Goal: Task Accomplishment & Management: Manage account settings

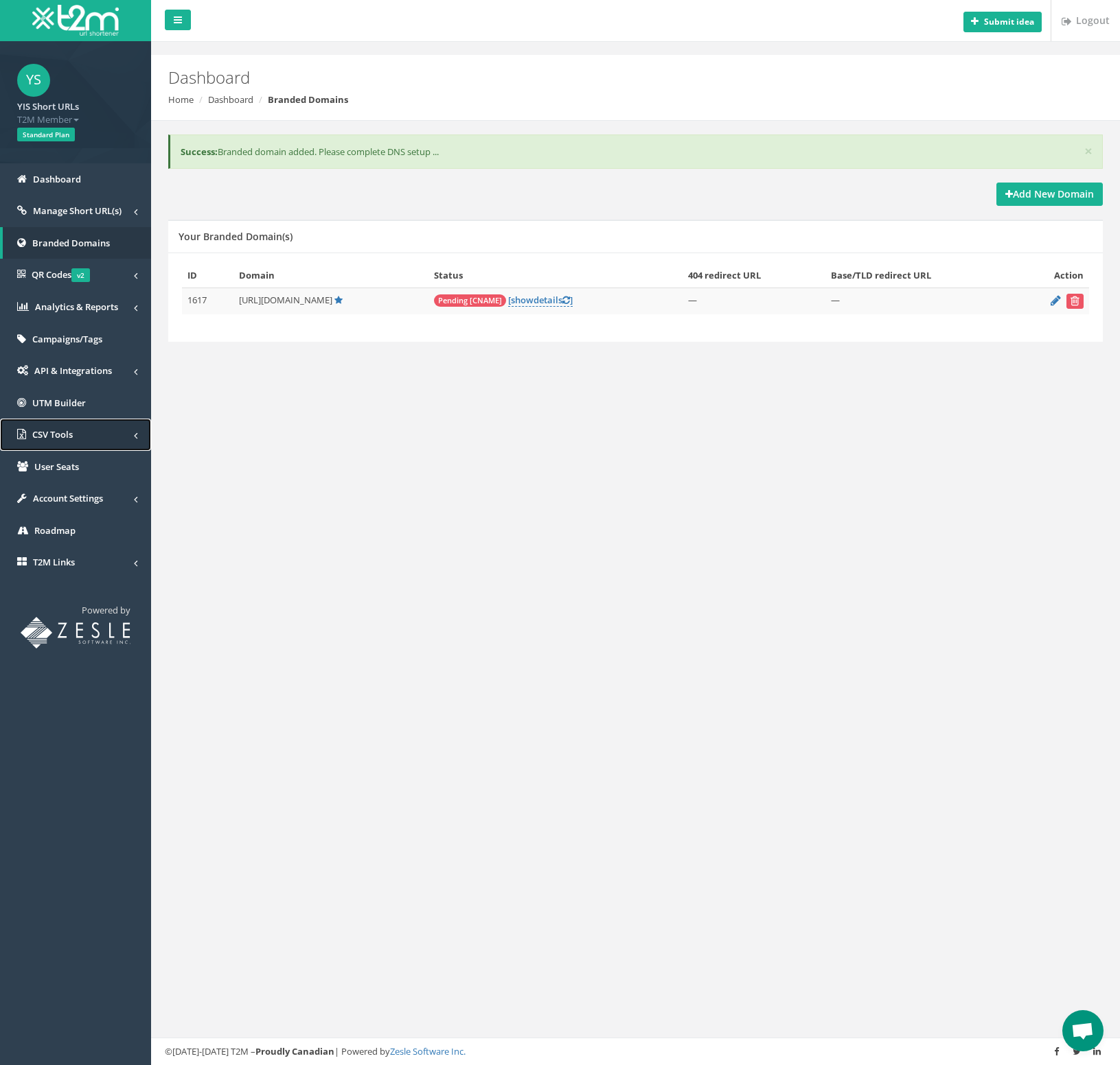
click at [91, 440] on link "CSV Tools" at bounding box center [75, 434] width 151 height 32
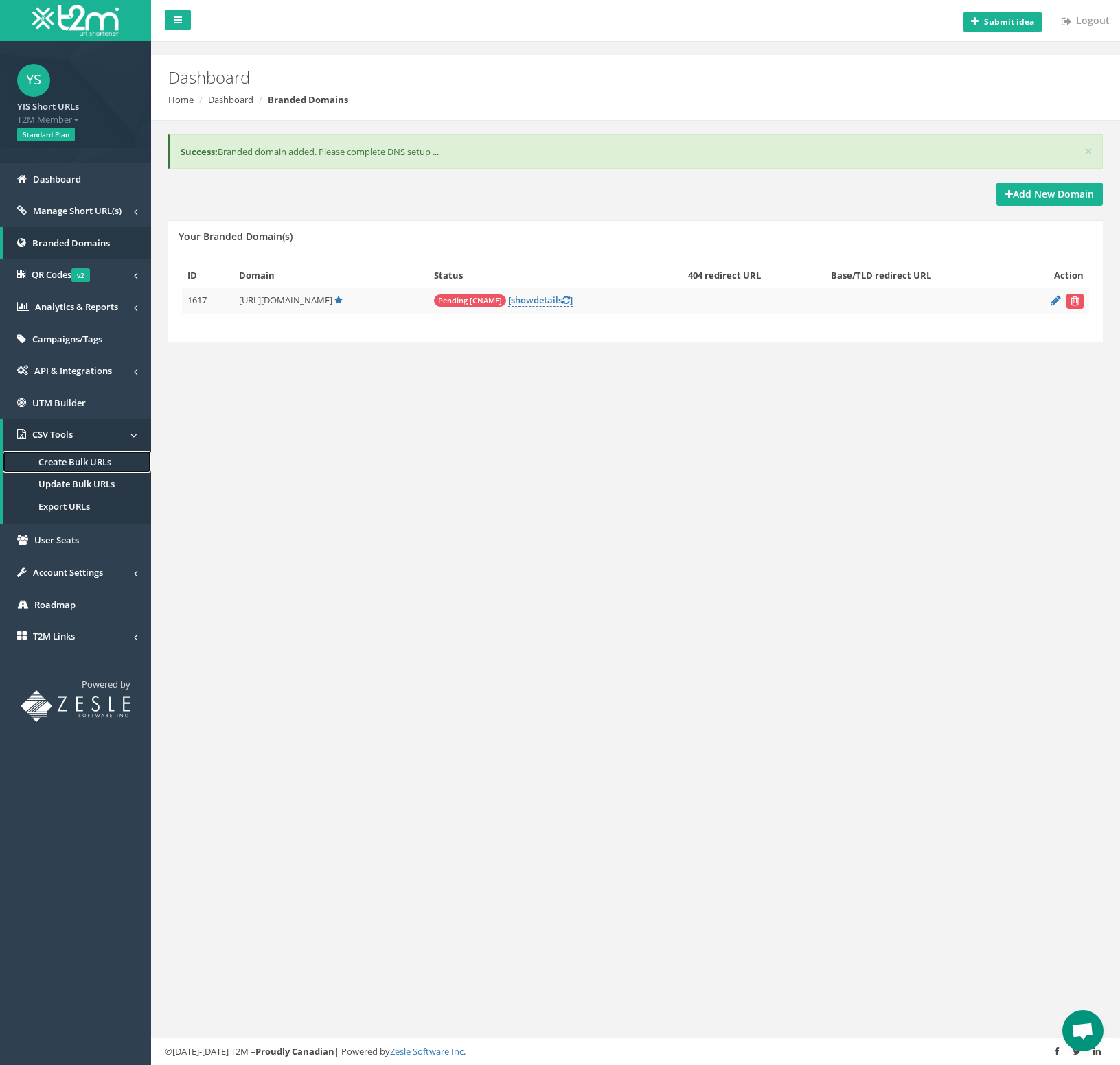
click at [105, 463] on link "Create Bulk URLs" at bounding box center [77, 462] width 149 height 23
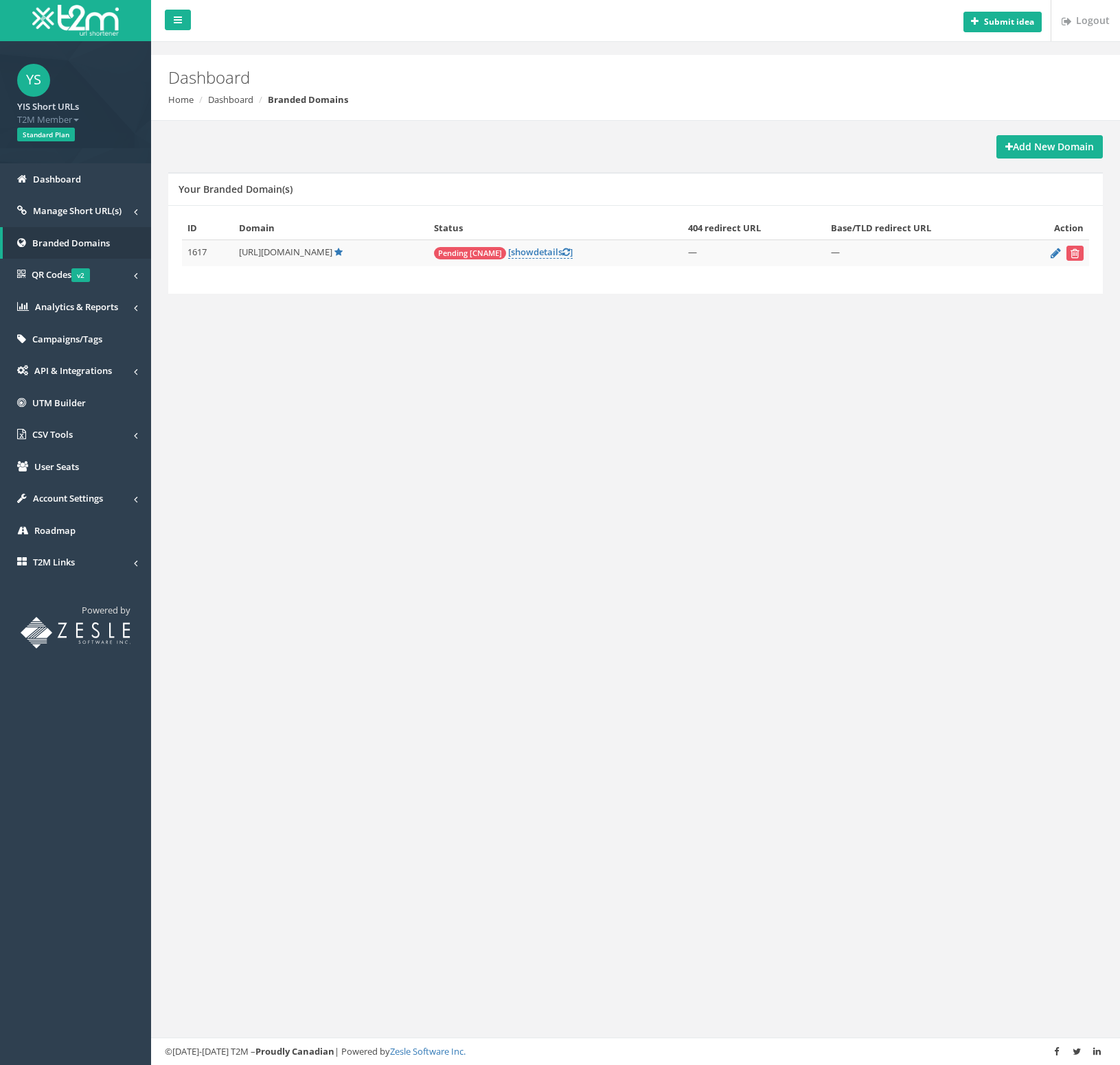
click at [207, 252] on td "1617" at bounding box center [208, 253] width 52 height 27
click at [206, 252] on td "1617" at bounding box center [208, 253] width 52 height 27
click at [192, 249] on td "1617" at bounding box center [208, 253] width 52 height 27
copy td "1617"
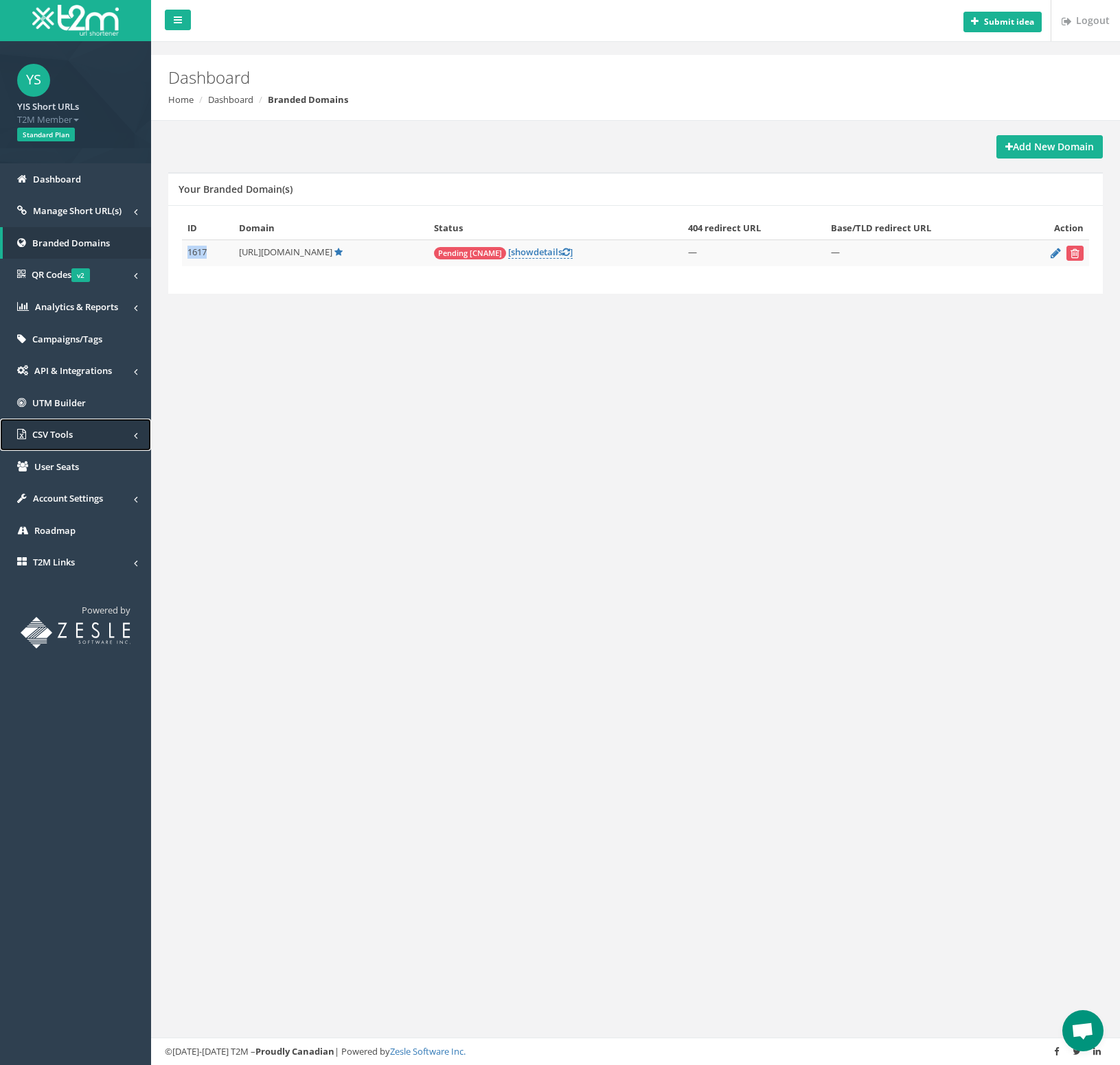
click at [64, 428] on link "CSV Tools" at bounding box center [75, 434] width 151 height 32
click at [111, 211] on span "Manage Short URL(s)" at bounding box center [78, 210] width 89 height 12
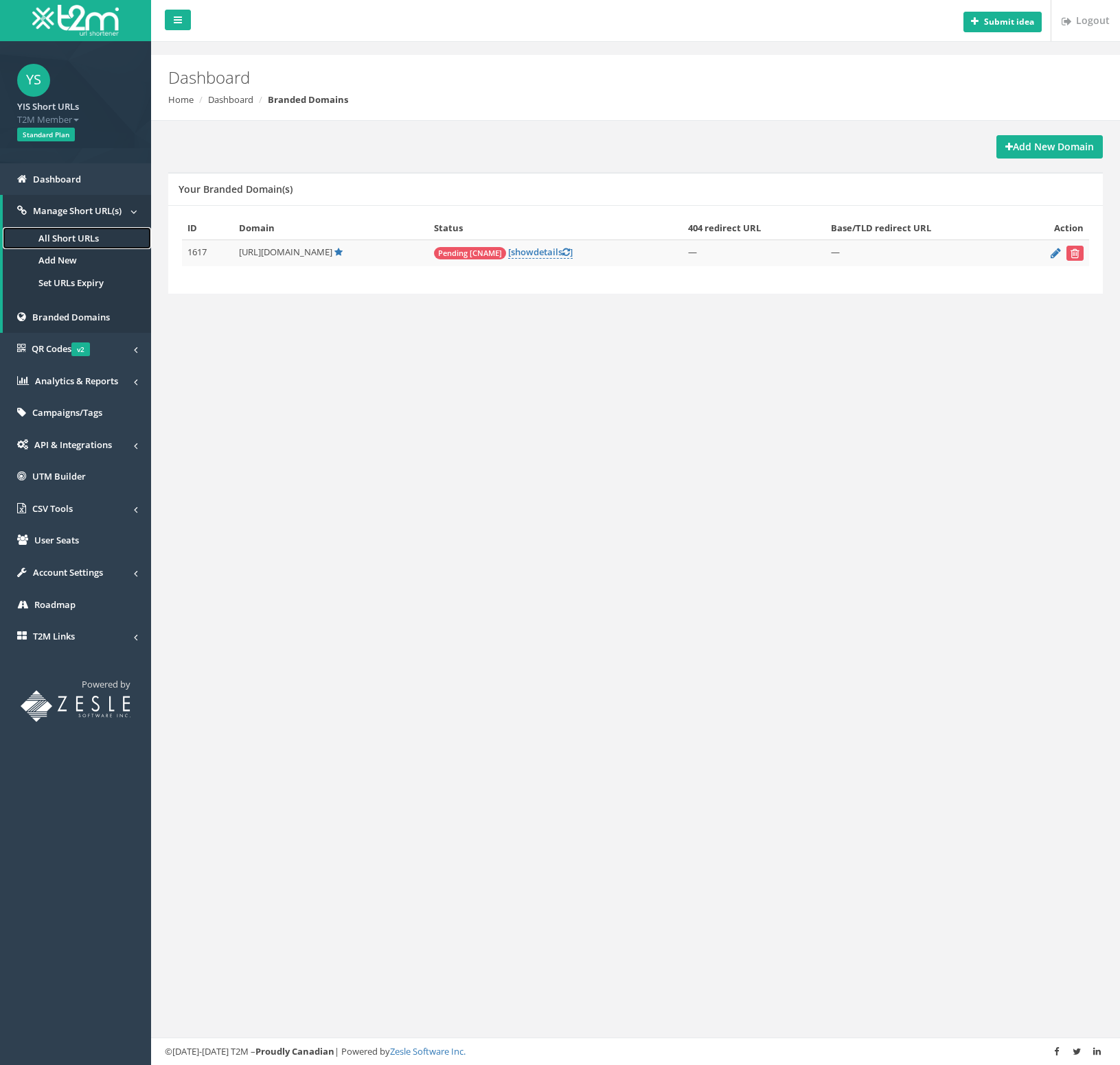
click at [103, 231] on link "All Short URLs" at bounding box center [77, 238] width 149 height 23
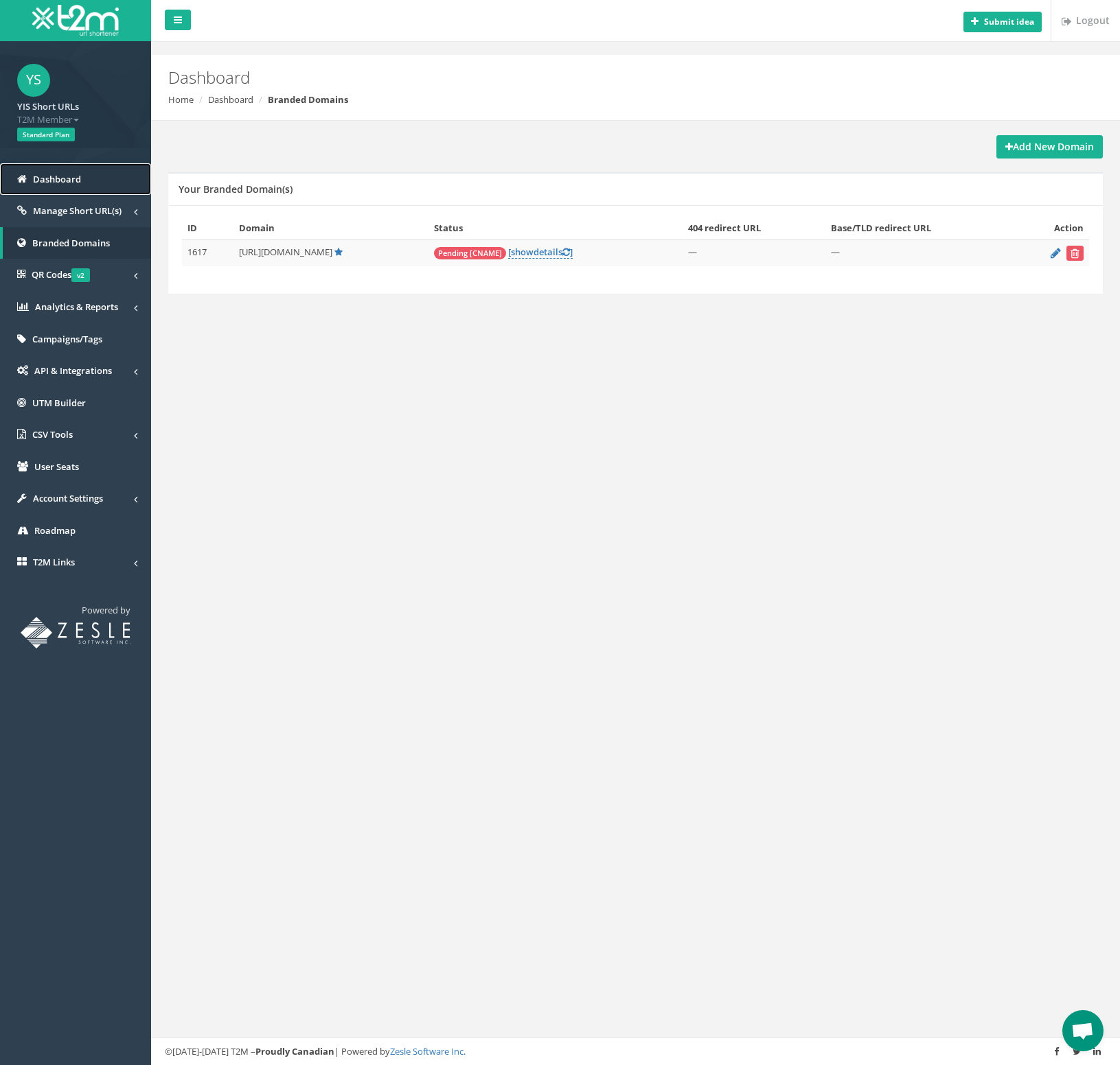
click at [98, 183] on link "Dashboard" at bounding box center [75, 179] width 151 height 32
click at [339, 260] on td "[URL][DOMAIN_NAME]" at bounding box center [331, 253] width 195 height 27
click at [1052, 248] on icon at bounding box center [1055, 253] width 10 height 9
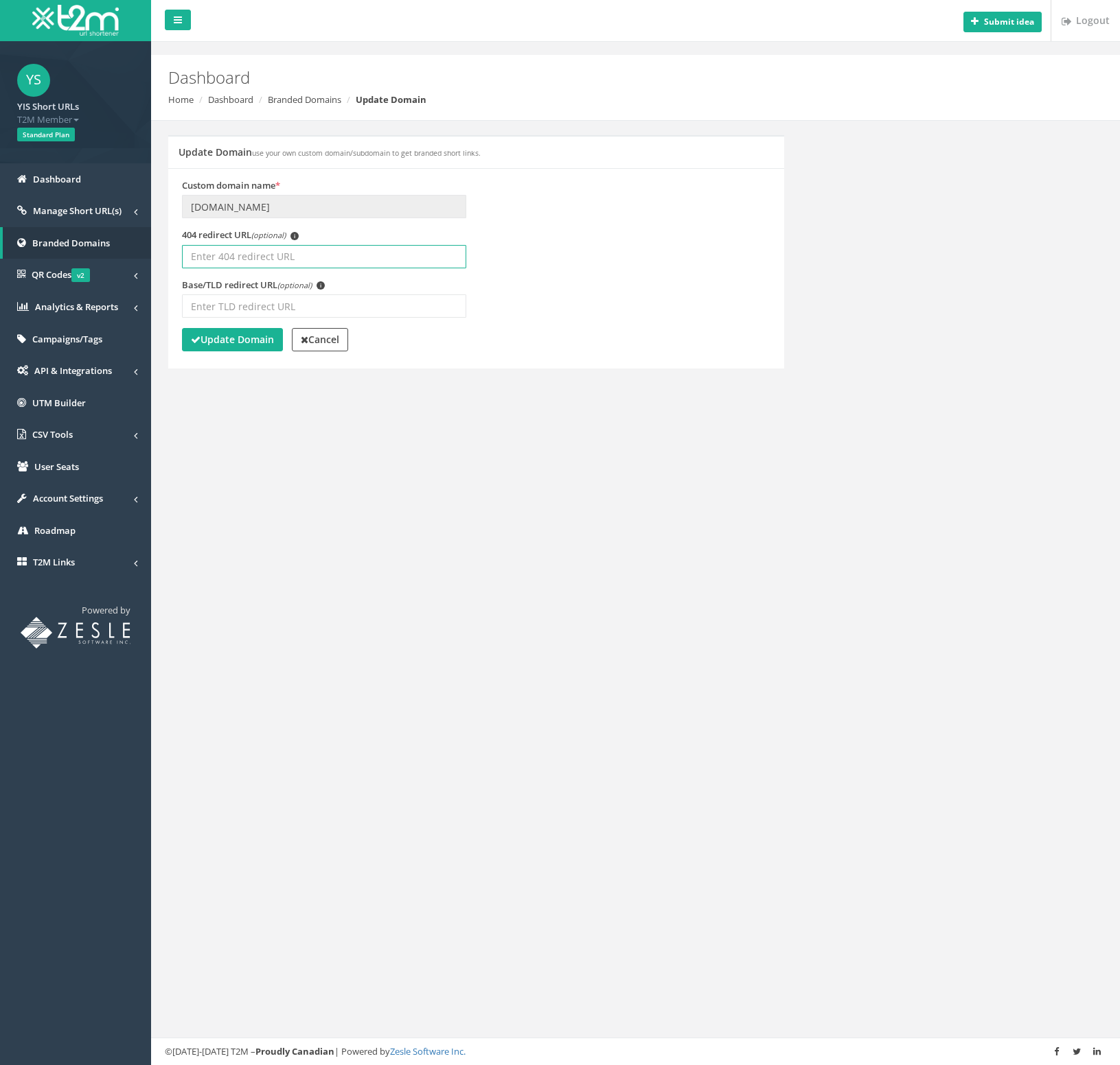
click at [311, 265] on input "404 redirect URL (optional) i" at bounding box center [324, 256] width 285 height 23
type input "[DOMAIN_NAME]"
click at [323, 290] on label "Base/TLD redirect URL (optional) i" at bounding box center [253, 285] width 143 height 13
click at [306, 304] on input "Base/TLD redirect URL (optional) i" at bounding box center [324, 306] width 285 height 23
type input "yis.ac.jp"
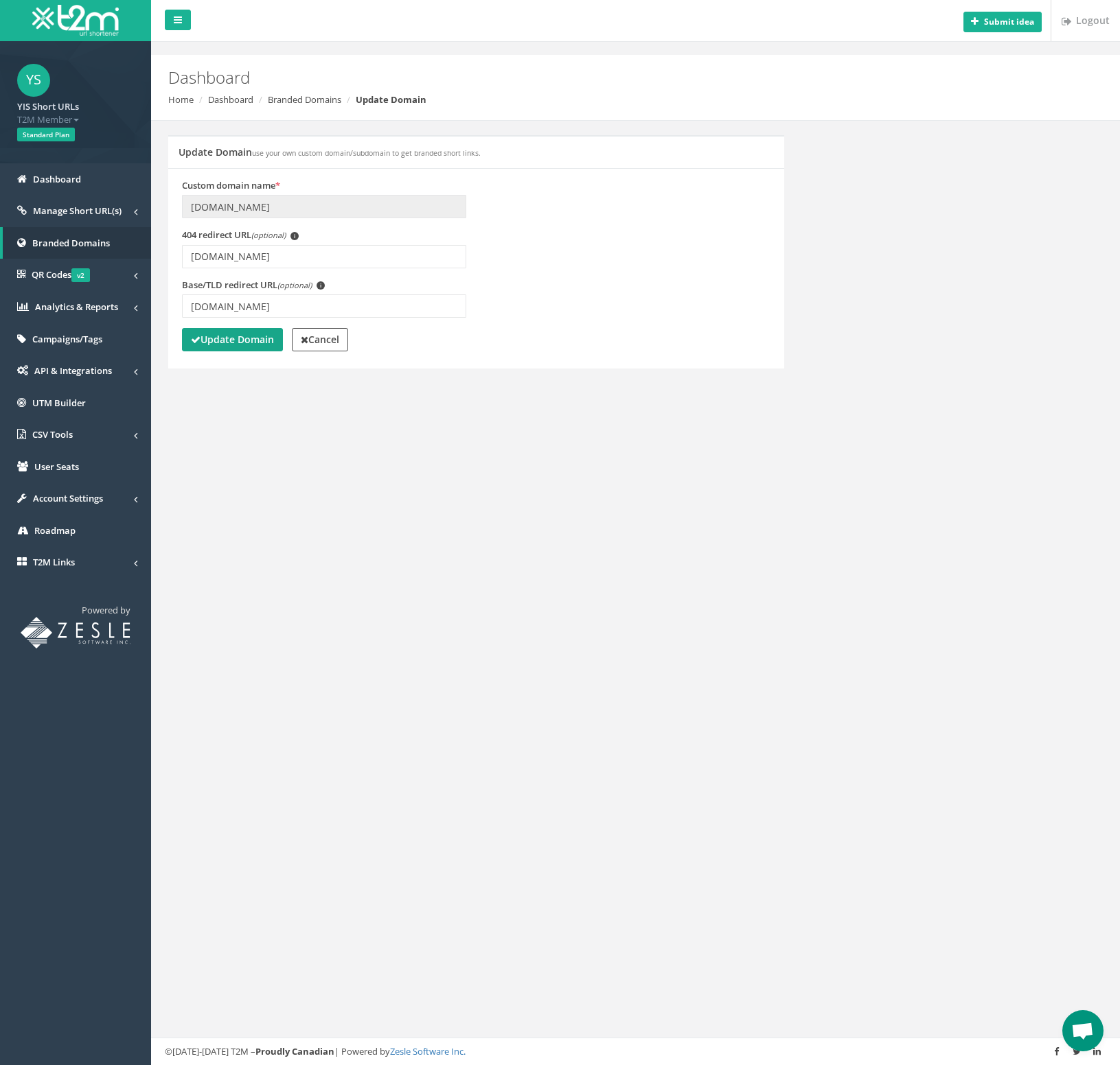
click at [231, 344] on strong "Update Domain" at bounding box center [233, 339] width 83 height 13
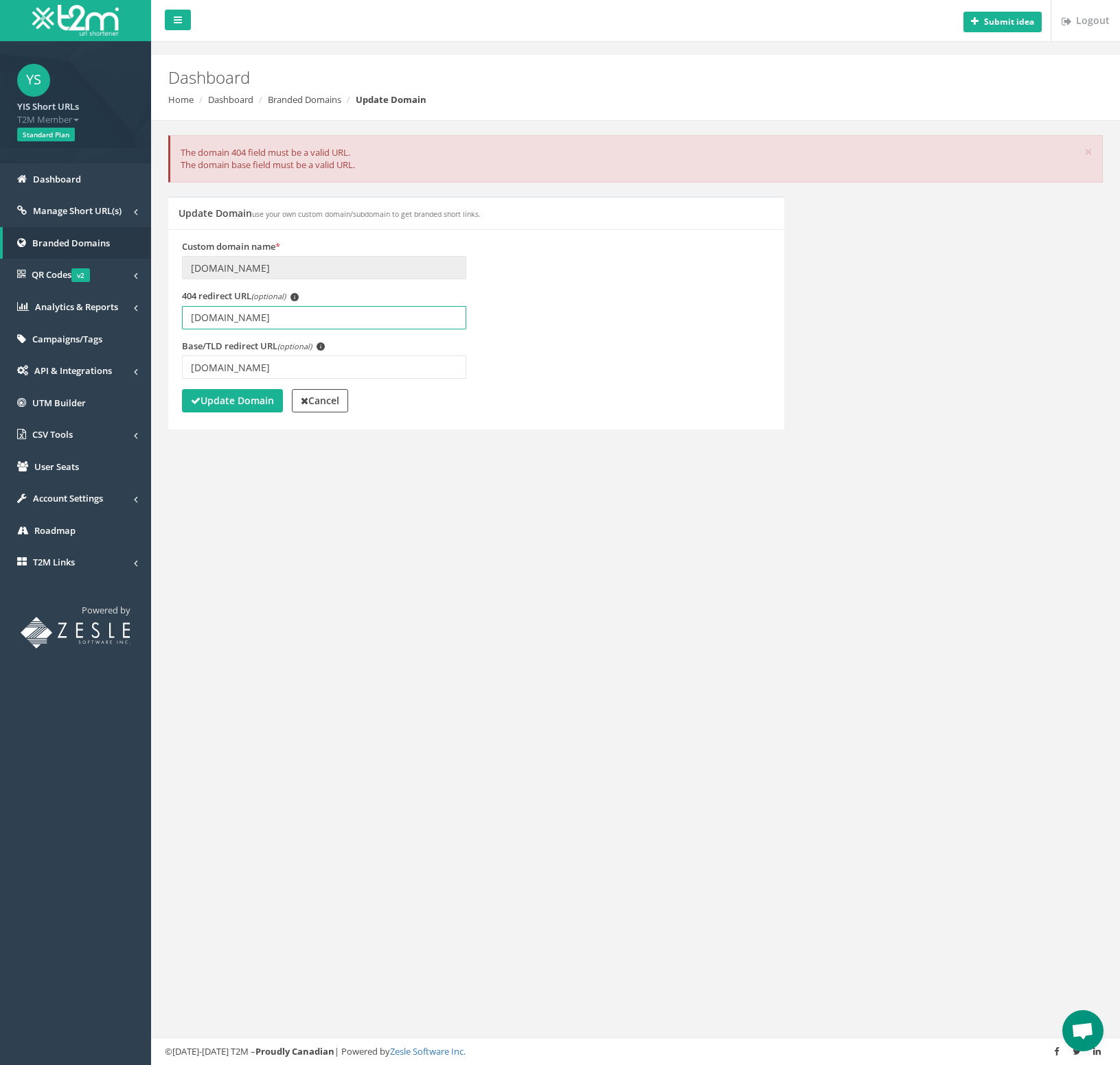
click at [197, 317] on input "[DOMAIN_NAME]" at bounding box center [324, 317] width 285 height 23
click at [191, 319] on input "[DOMAIN_NAME]" at bounding box center [324, 317] width 285 height 23
type input "[URL][DOMAIN_NAME]"
paste input "https://"
type input "[URL][DOMAIN_NAME]"
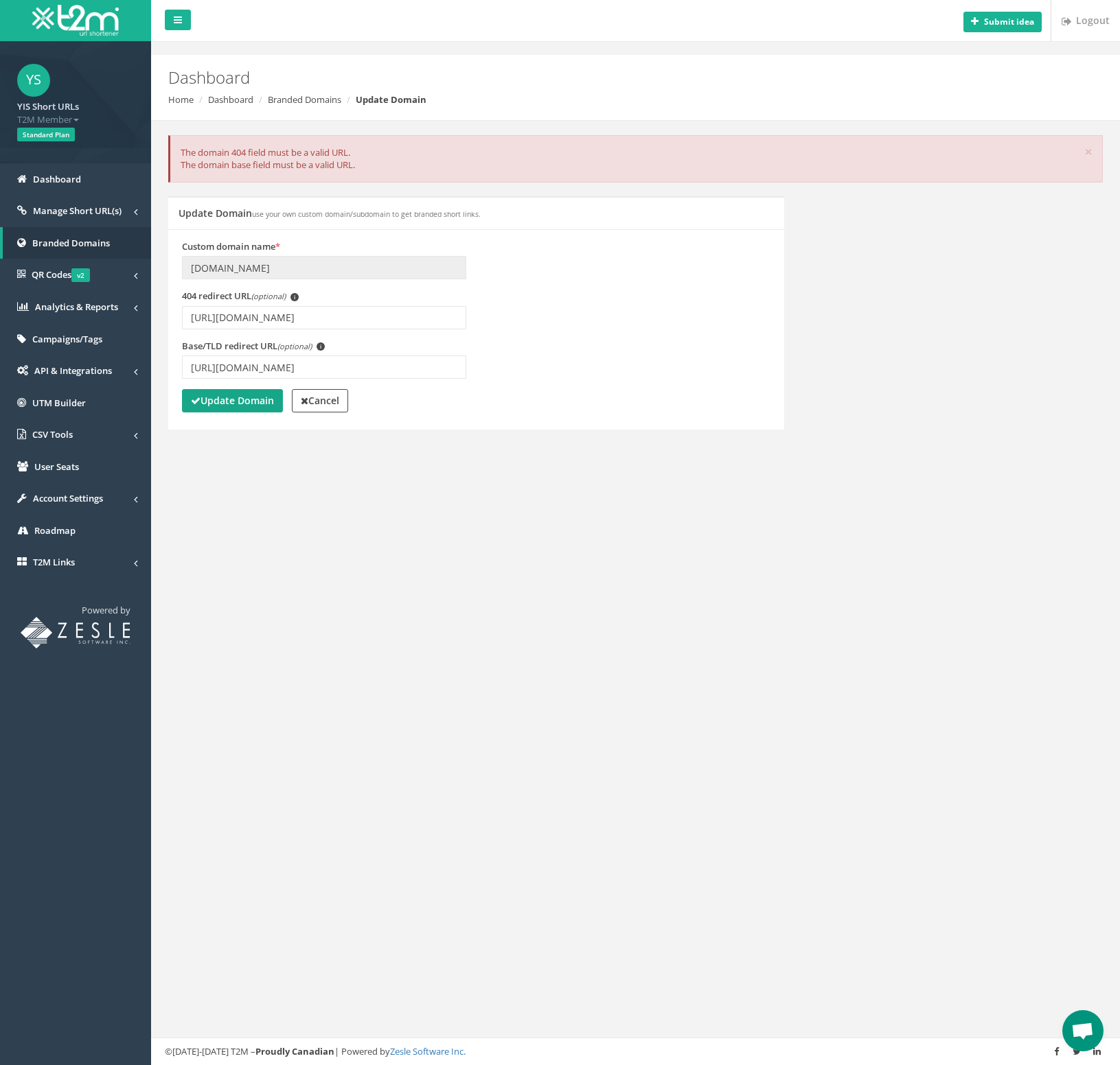
click at [242, 404] on strong "Update Domain" at bounding box center [233, 401] width 83 height 13
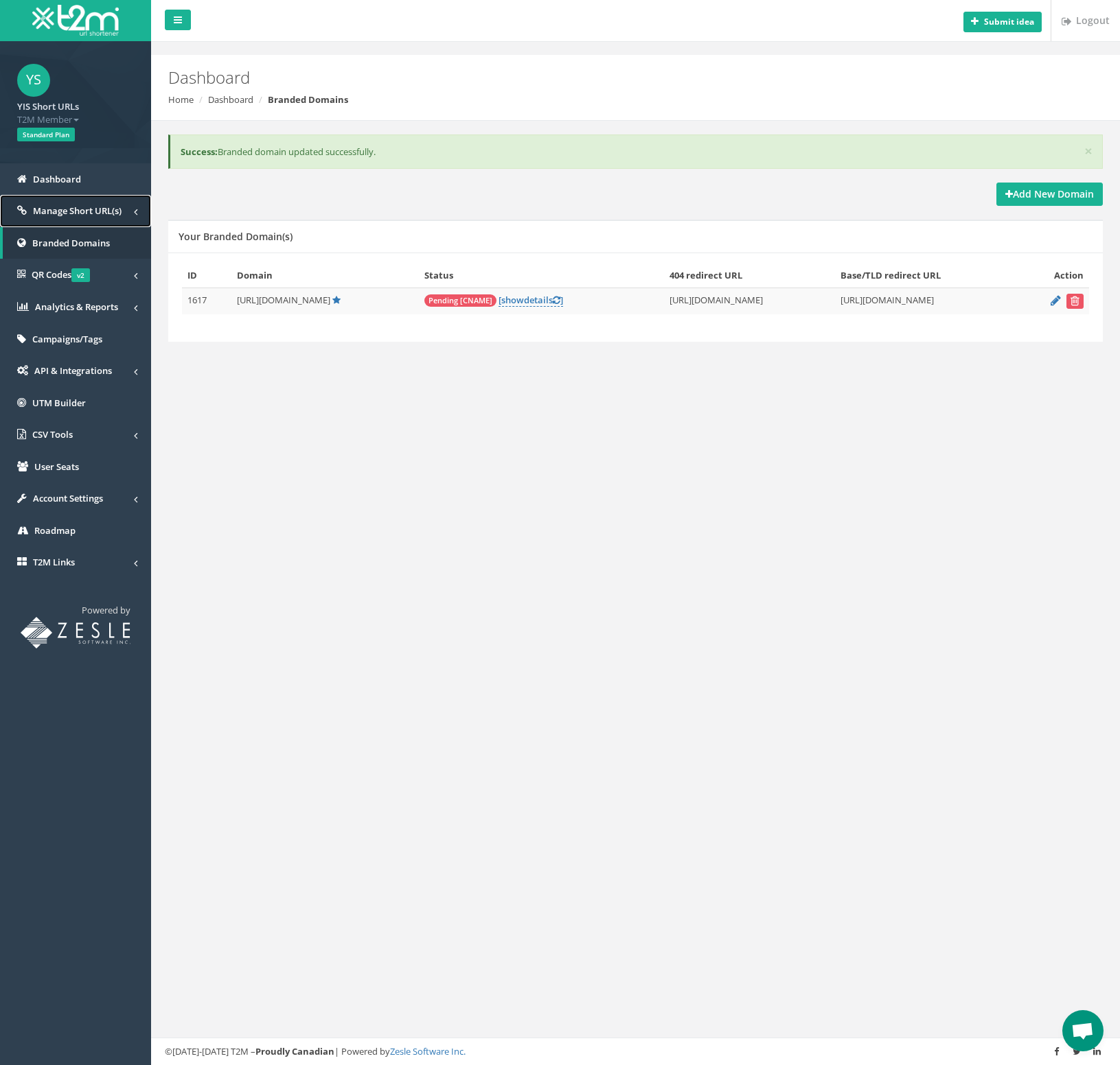
click at [84, 220] on link "Manage Short URL(s)" at bounding box center [75, 211] width 151 height 32
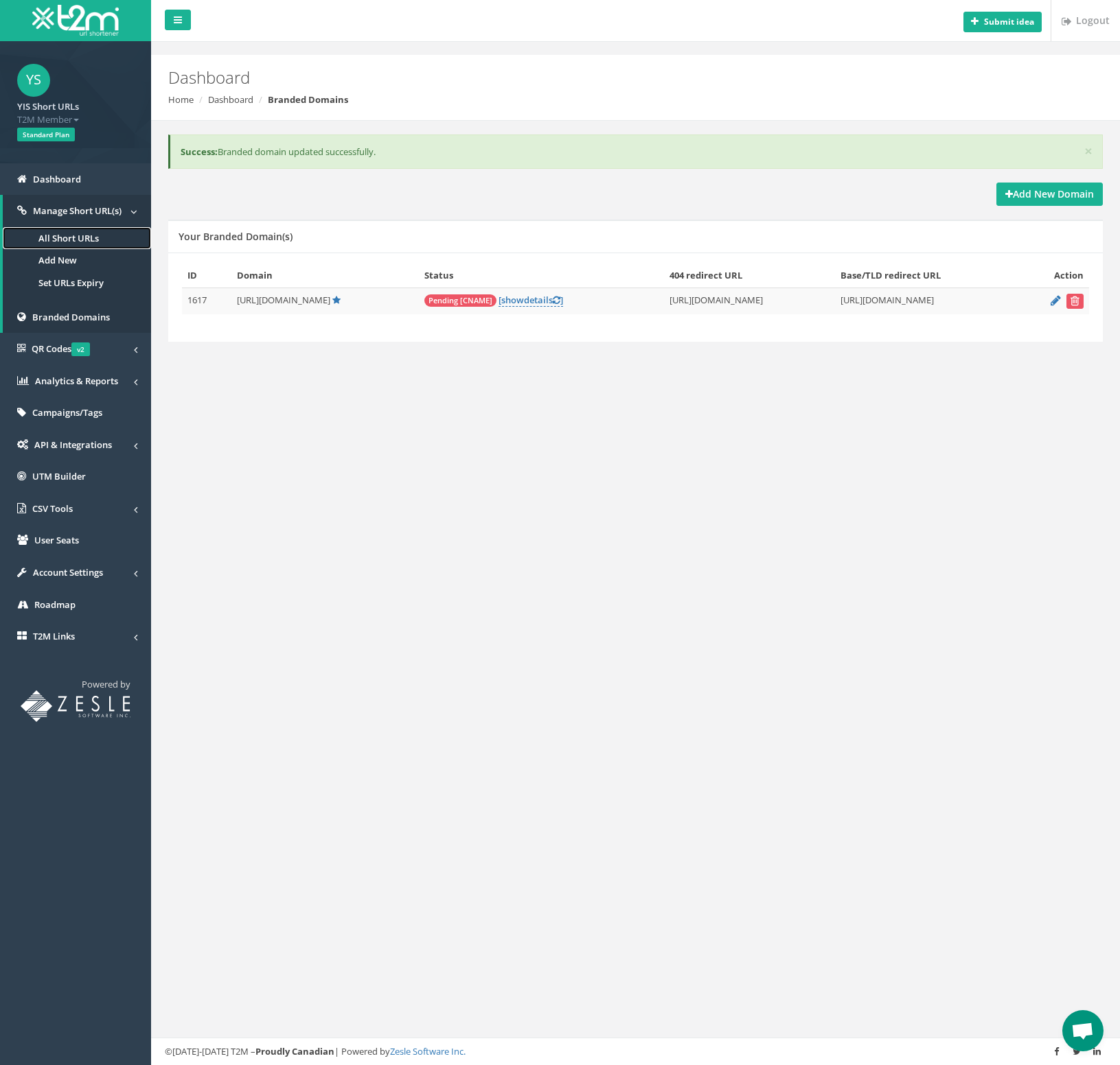
click at [79, 236] on link "All Short URLs" at bounding box center [77, 238] width 149 height 23
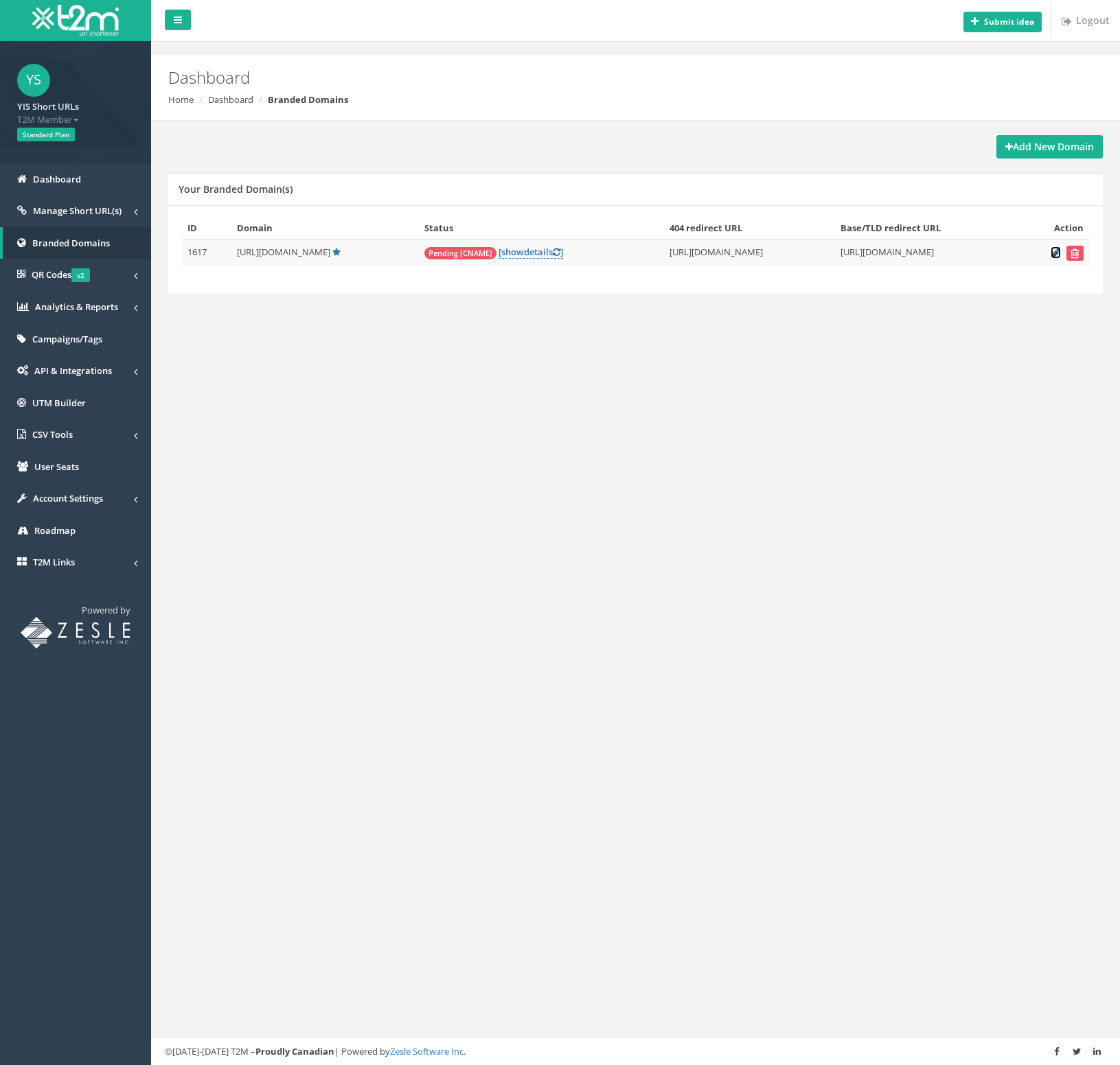
click at [1055, 249] on icon at bounding box center [1055, 253] width 10 height 9
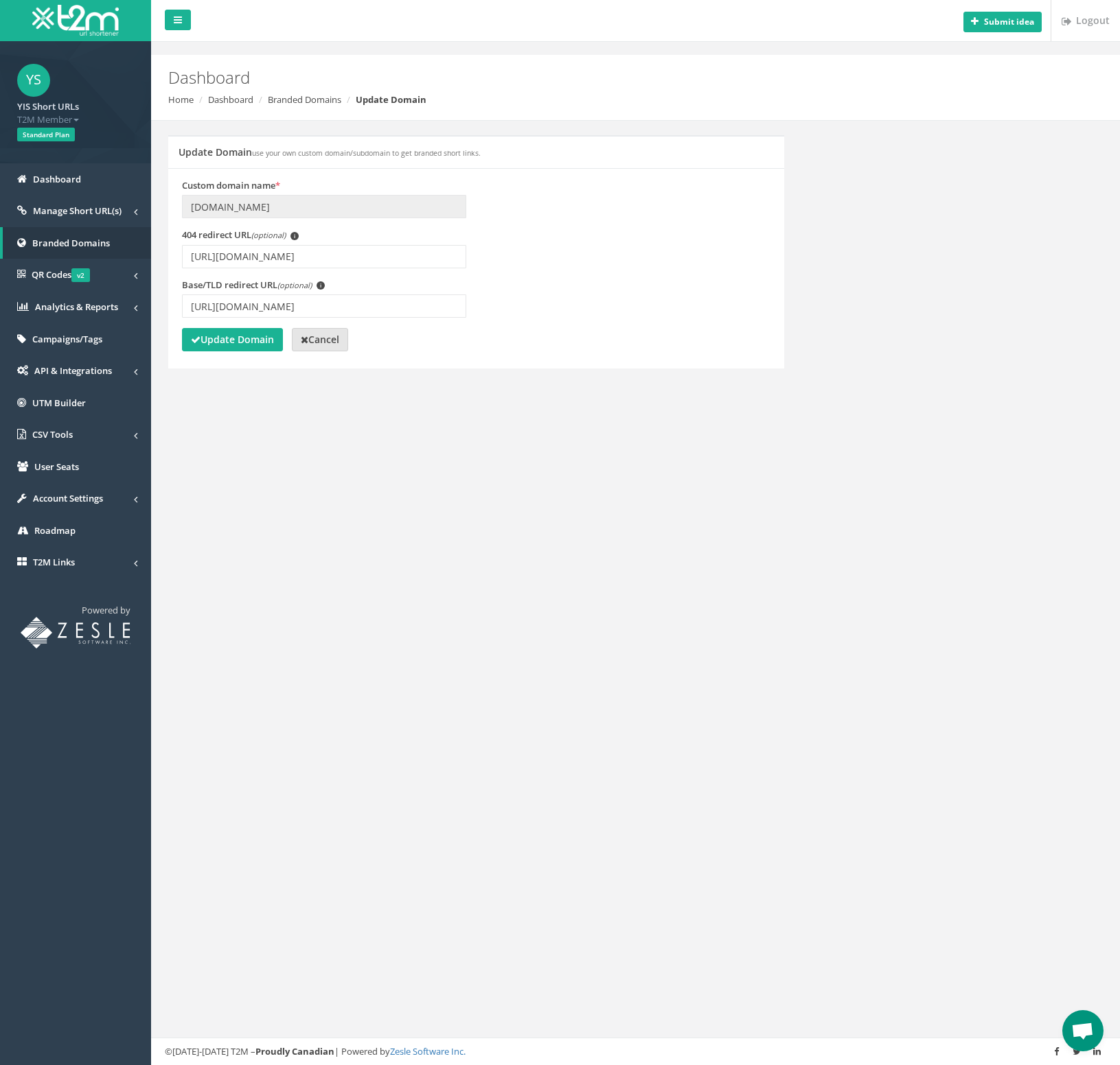
click at [317, 335] on strong "Cancel" at bounding box center [320, 339] width 39 height 13
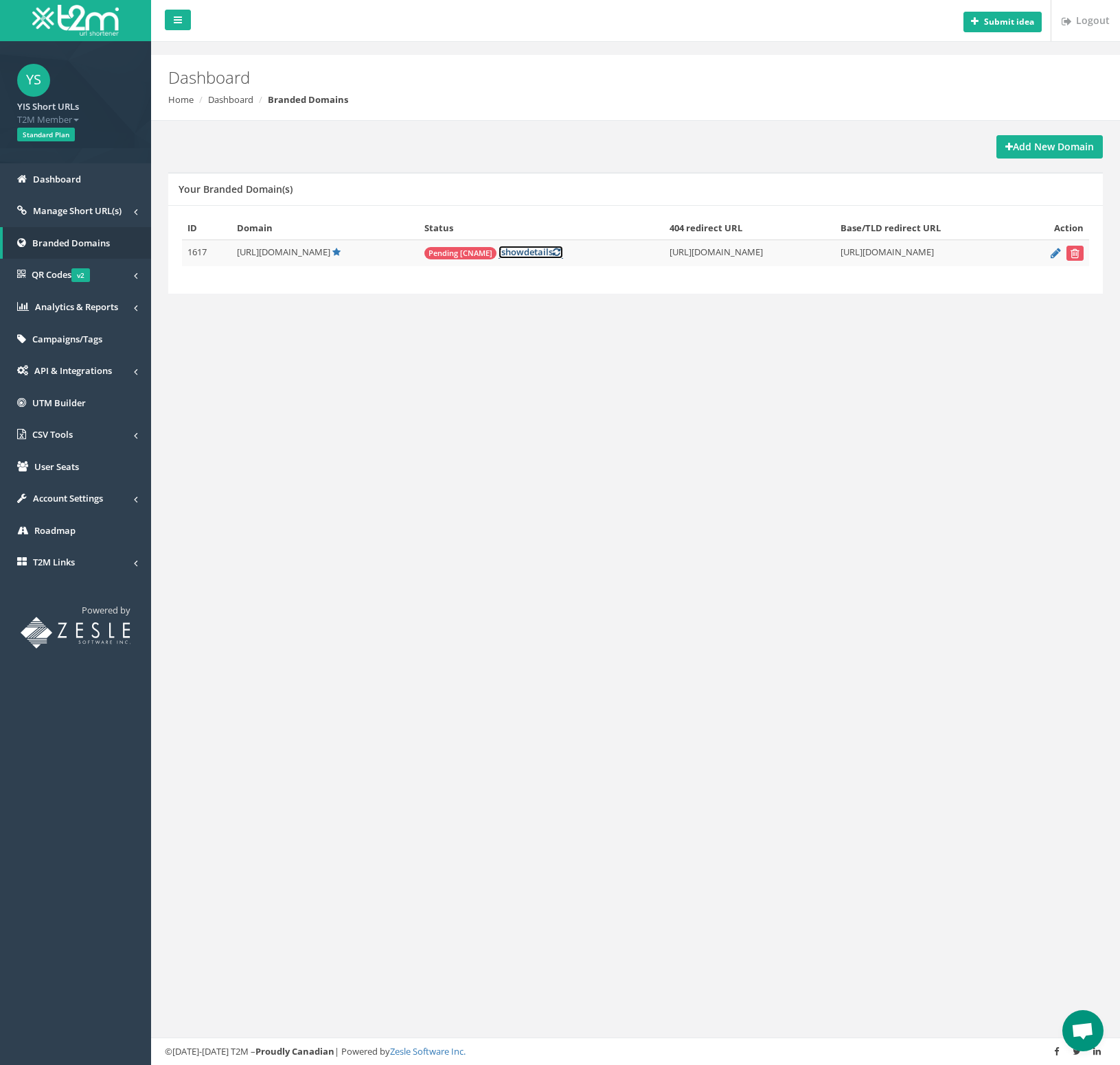
click at [498, 257] on link "[ show details ]" at bounding box center [530, 252] width 65 height 13
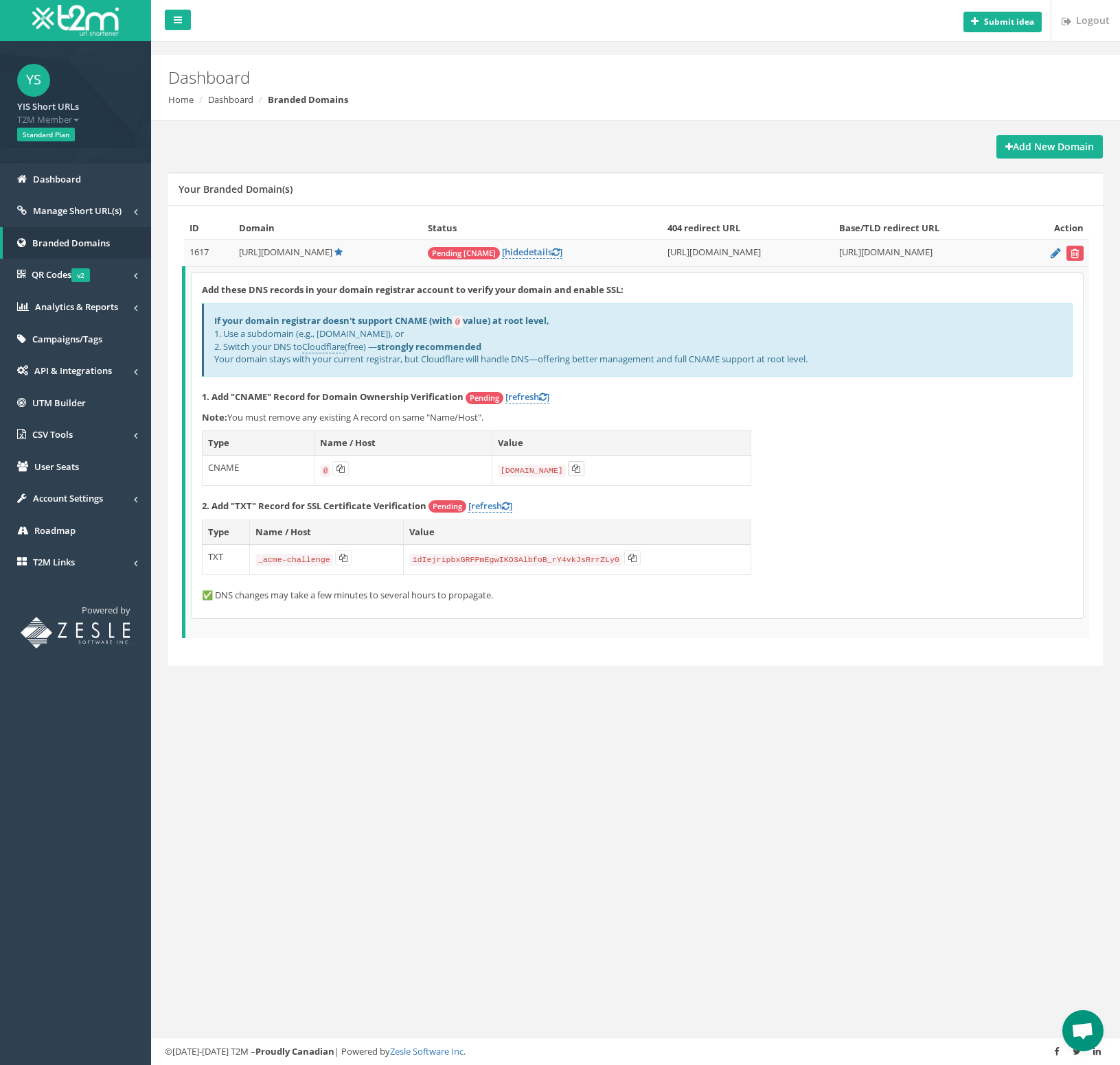
click at [573, 472] on button at bounding box center [577, 468] width 17 height 15
click at [543, 393] on icon at bounding box center [542, 397] width 7 height 9
click at [528, 401] on link "[refresh ]" at bounding box center [528, 397] width 44 height 13
click at [340, 466] on button at bounding box center [341, 468] width 17 height 15
click at [521, 401] on link "[refresh ]" at bounding box center [528, 397] width 44 height 13
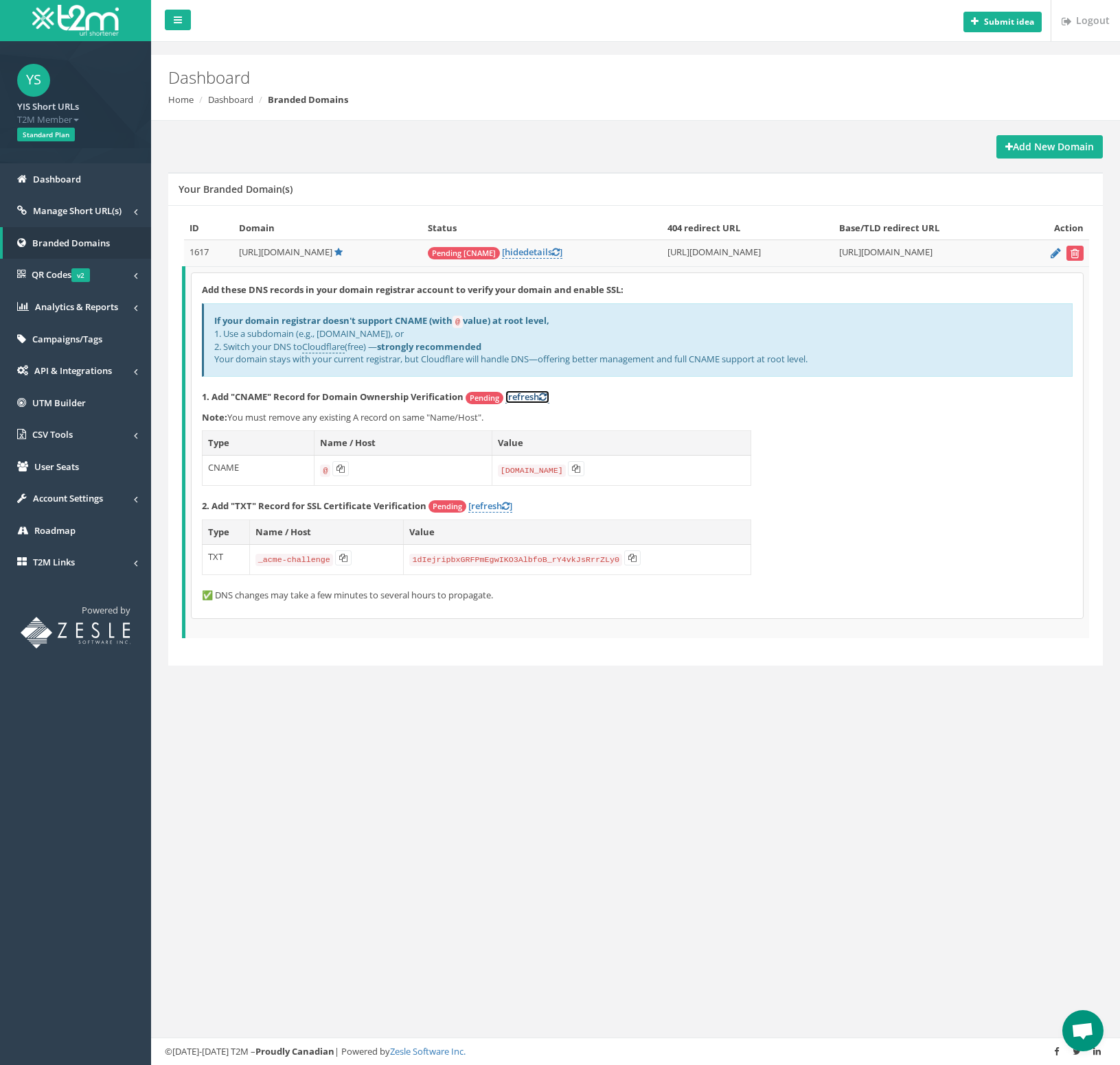
click at [522, 398] on link "[refresh ]" at bounding box center [528, 397] width 44 height 13
click at [529, 394] on link "[refresh ]" at bounding box center [528, 397] width 44 height 13
click at [343, 556] on icon at bounding box center [343, 558] width 8 height 8
click at [636, 558] on icon at bounding box center [632, 558] width 8 height 8
click at [518, 396] on link "[refresh ]" at bounding box center [528, 397] width 44 height 13
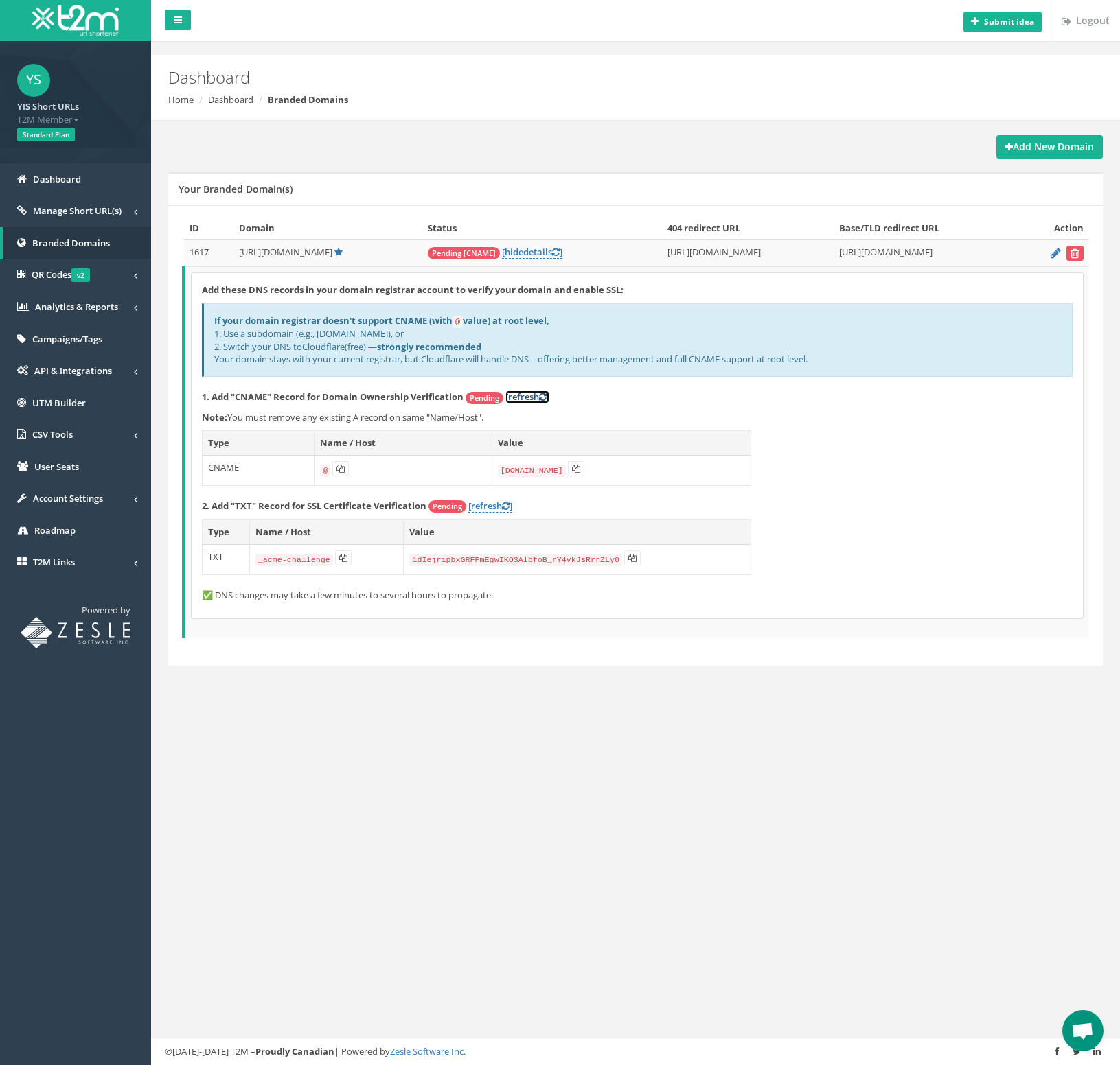
click at [524, 396] on link "[refresh ]" at bounding box center [528, 397] width 44 height 13
click at [536, 395] on link "[refresh ]" at bounding box center [528, 397] width 44 height 13
click at [536, 394] on link "[refresh ]" at bounding box center [528, 397] width 44 height 13
click at [524, 393] on link "[refresh ]" at bounding box center [528, 397] width 44 height 13
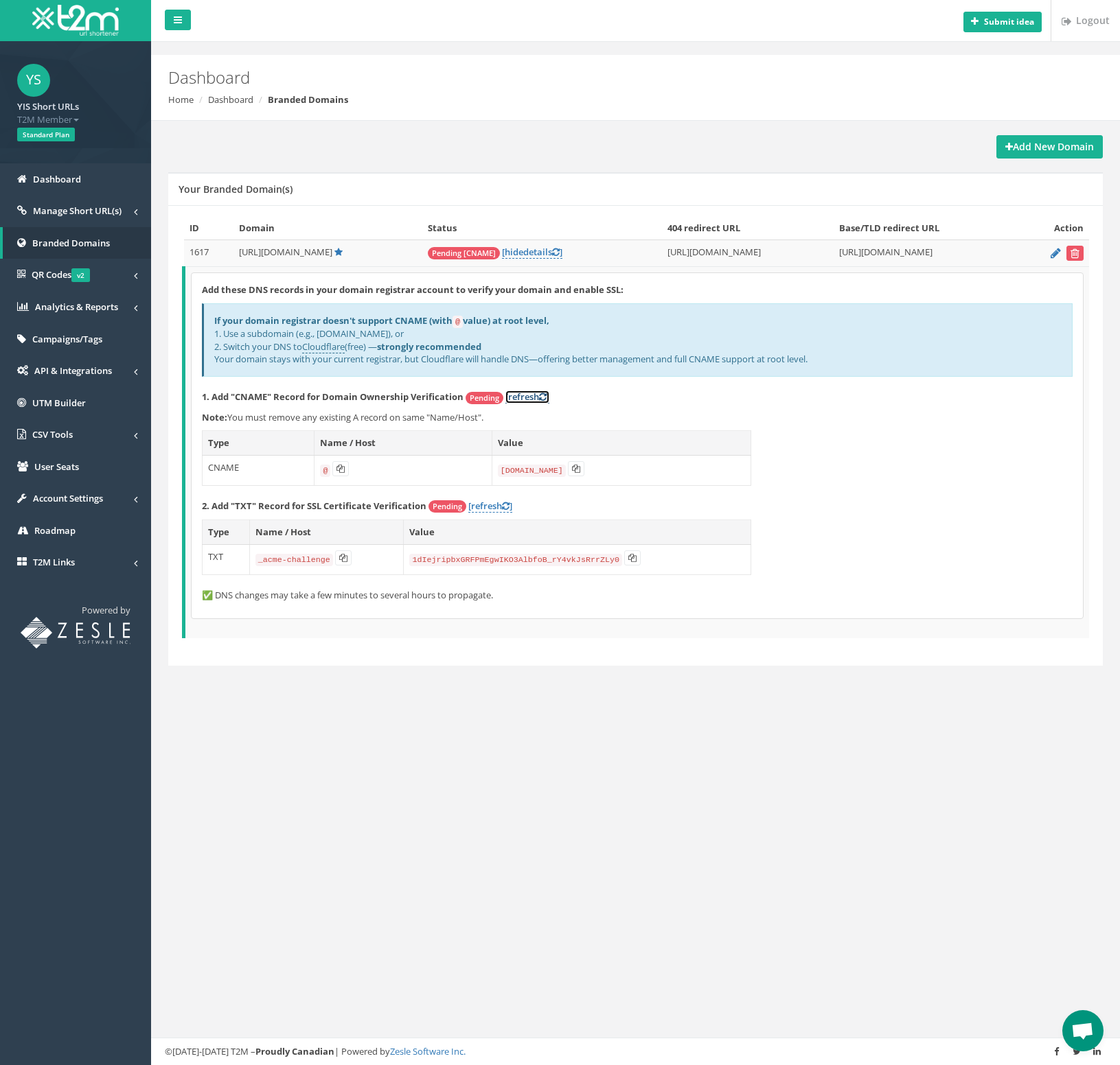
click at [528, 393] on link "[refresh ]" at bounding box center [528, 397] width 44 height 13
click at [530, 392] on link "[refresh ]" at bounding box center [528, 397] width 44 height 13
click at [530, 394] on link "[refresh ]" at bounding box center [528, 397] width 44 height 13
click at [1039, 1017] on div "Submit idea Logout Dashboard Home Dashboard Branded Domains Add New Domain Your…" at bounding box center [635, 532] width 968 height 1065
click at [1084, 1029] on span "Open chat" at bounding box center [1082, 1032] width 23 height 19
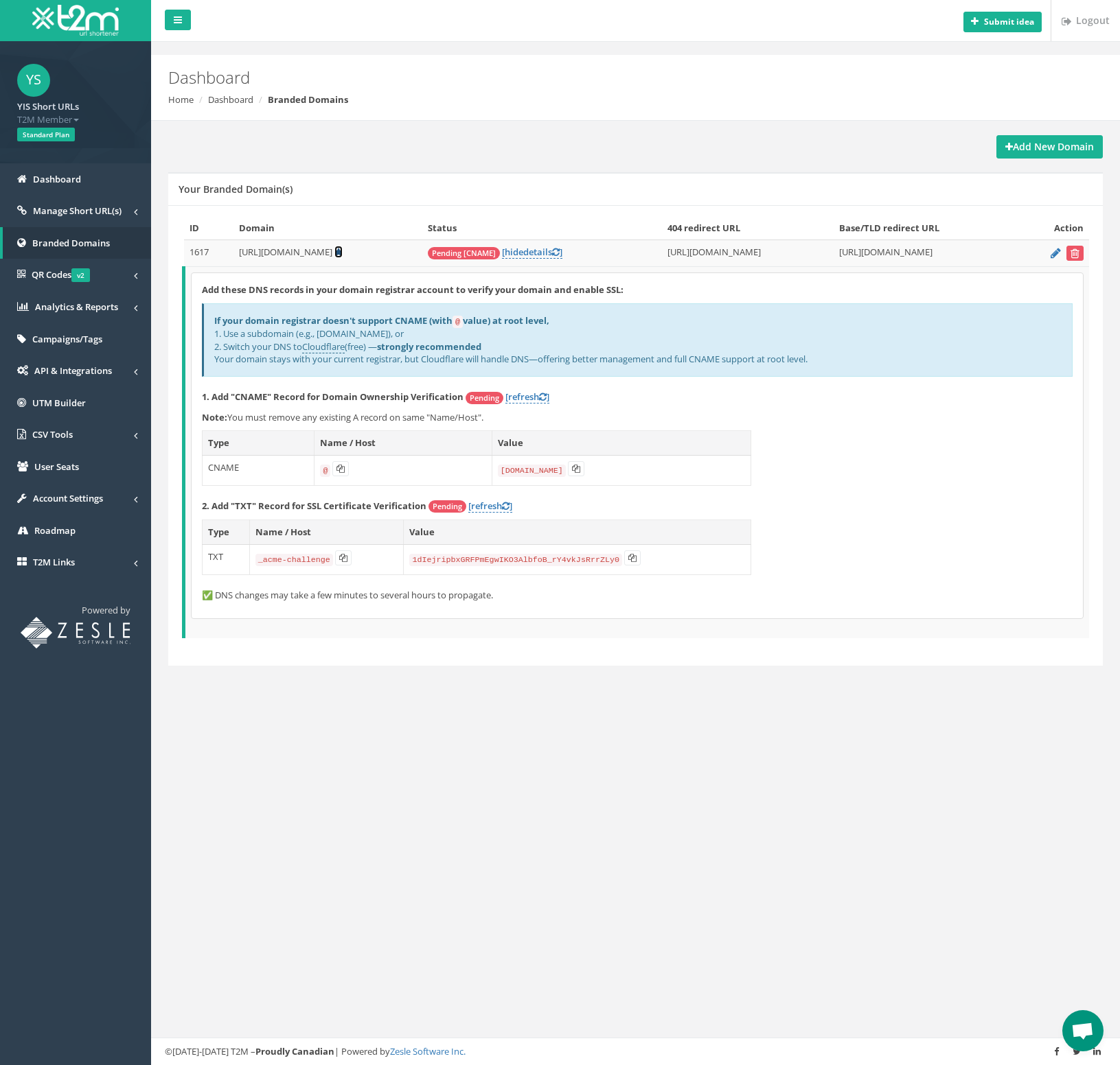
click at [335, 252] on icon at bounding box center [338, 252] width 8 height 9
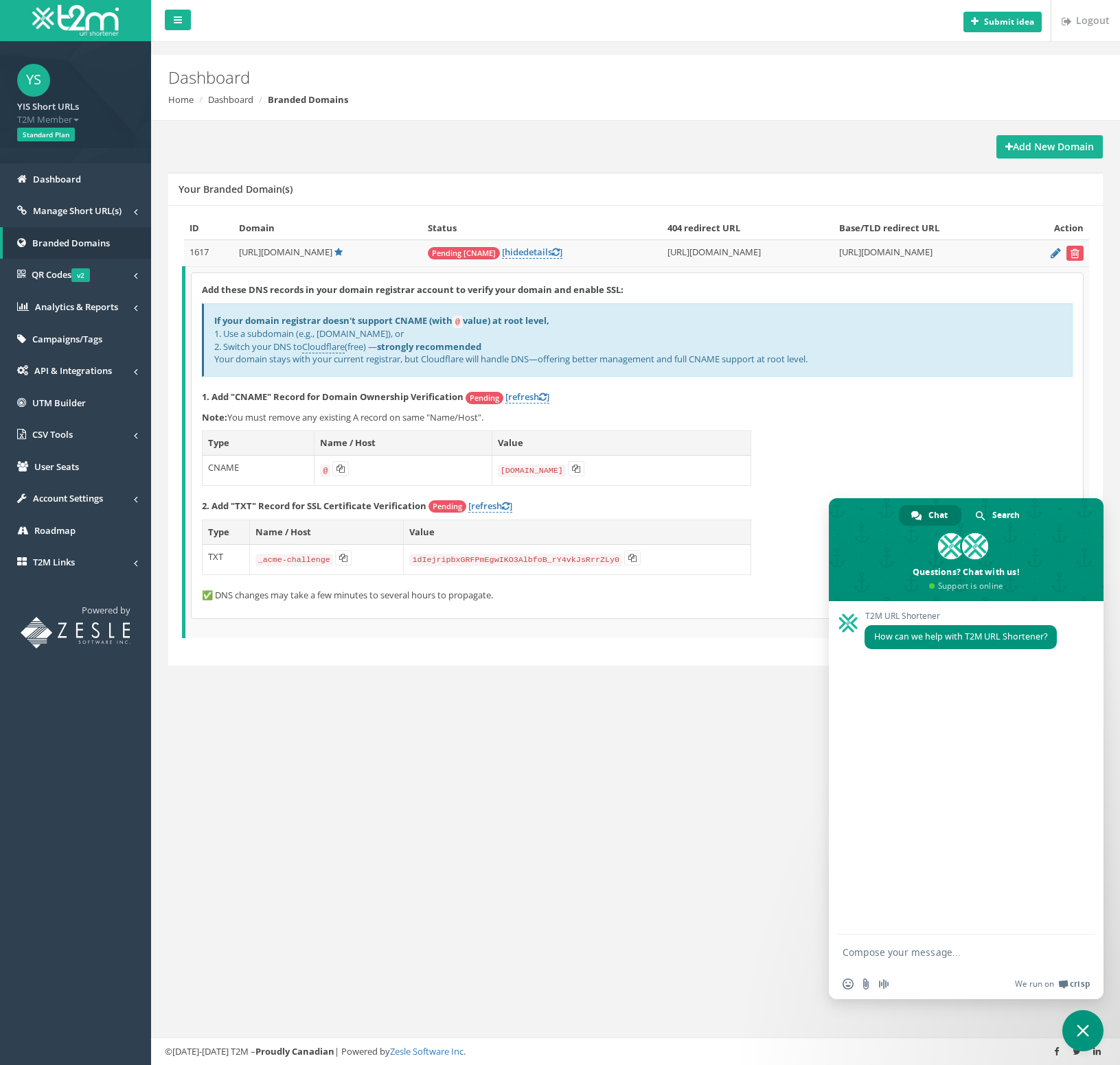
click at [953, 950] on textarea "Compose your message..." at bounding box center [951, 952] width 217 height 12
type textarea "d"
type textarea "Hi. GoDaddy CNAME doesn't support @. What do I put in?"
click at [1083, 1023] on span "Close chat" at bounding box center [1083, 1031] width 42 height 42
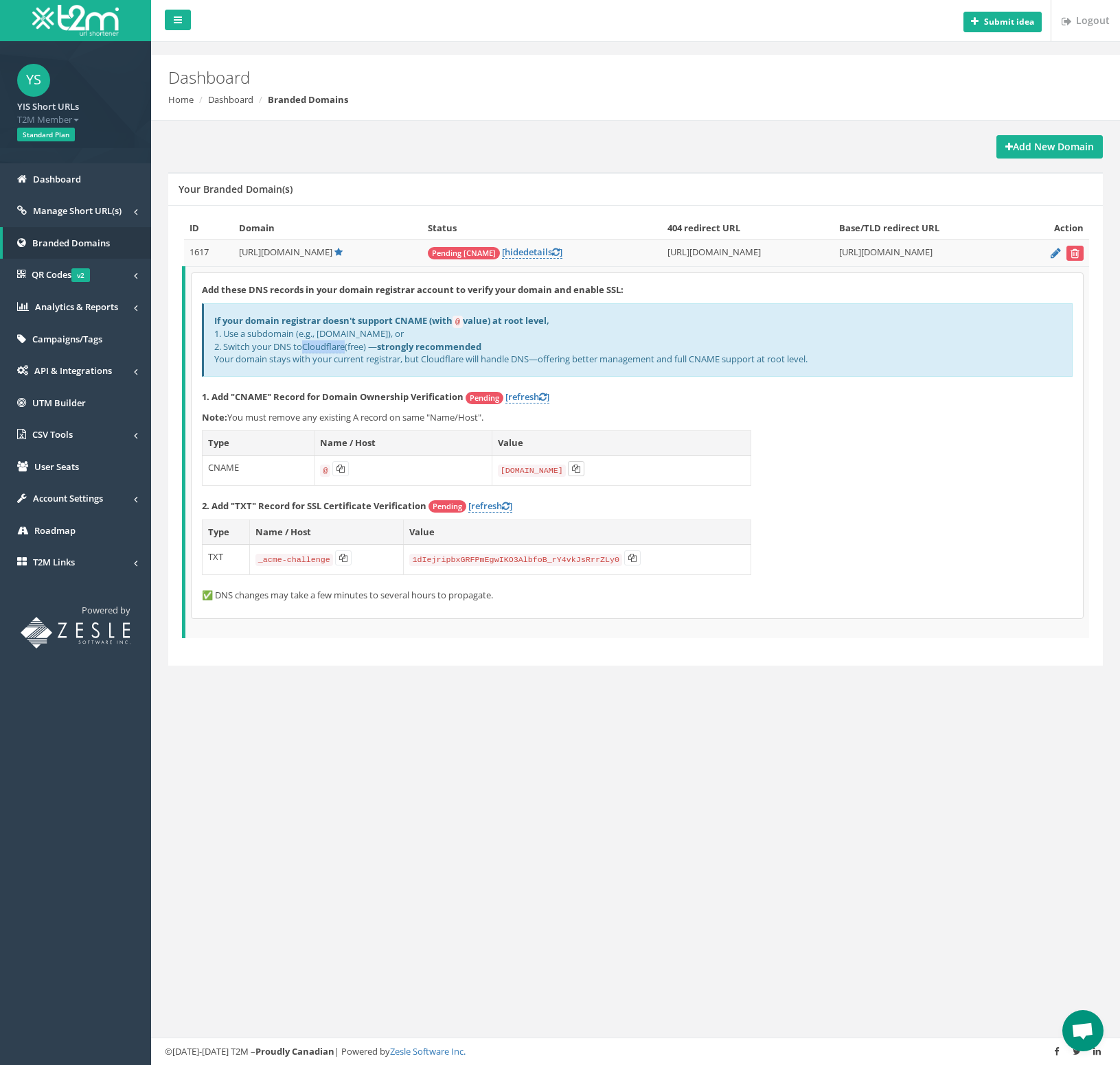
click at [568, 468] on button at bounding box center [577, 468] width 17 height 15
click at [340, 558] on icon at bounding box center [343, 558] width 8 height 8
copy link "Cloudflare"
click at [631, 560] on icon at bounding box center [632, 558] width 8 height 8
copy link "Cloudflare"
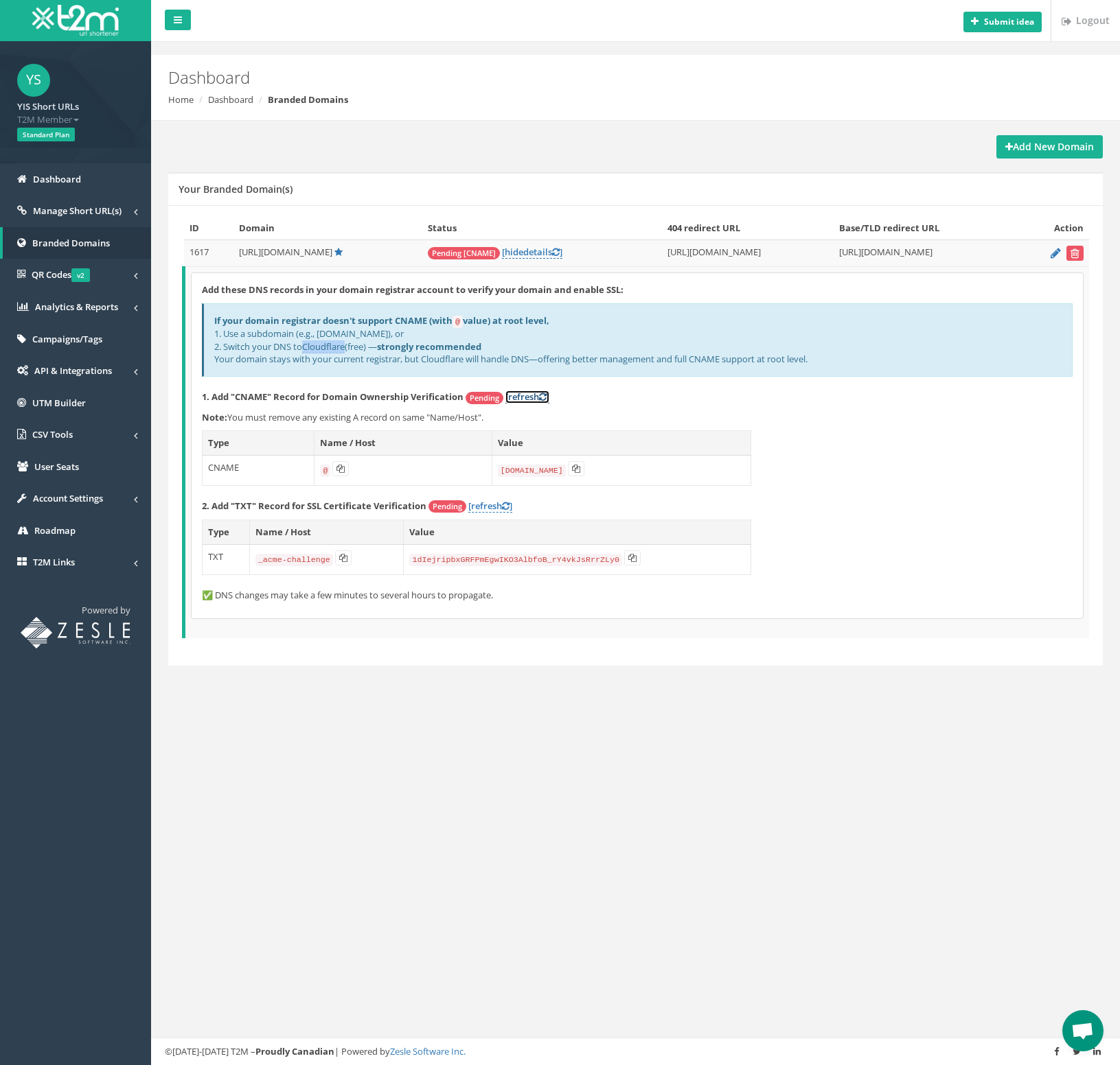
click at [528, 392] on link "[refresh ]" at bounding box center [528, 397] width 44 height 13
click at [509, 399] on link "[refresh ]" at bounding box center [528, 397] width 44 height 13
click at [520, 394] on link "[refresh ]" at bounding box center [528, 397] width 44 height 13
click at [528, 399] on link "[refresh ]" at bounding box center [528, 397] width 44 height 13
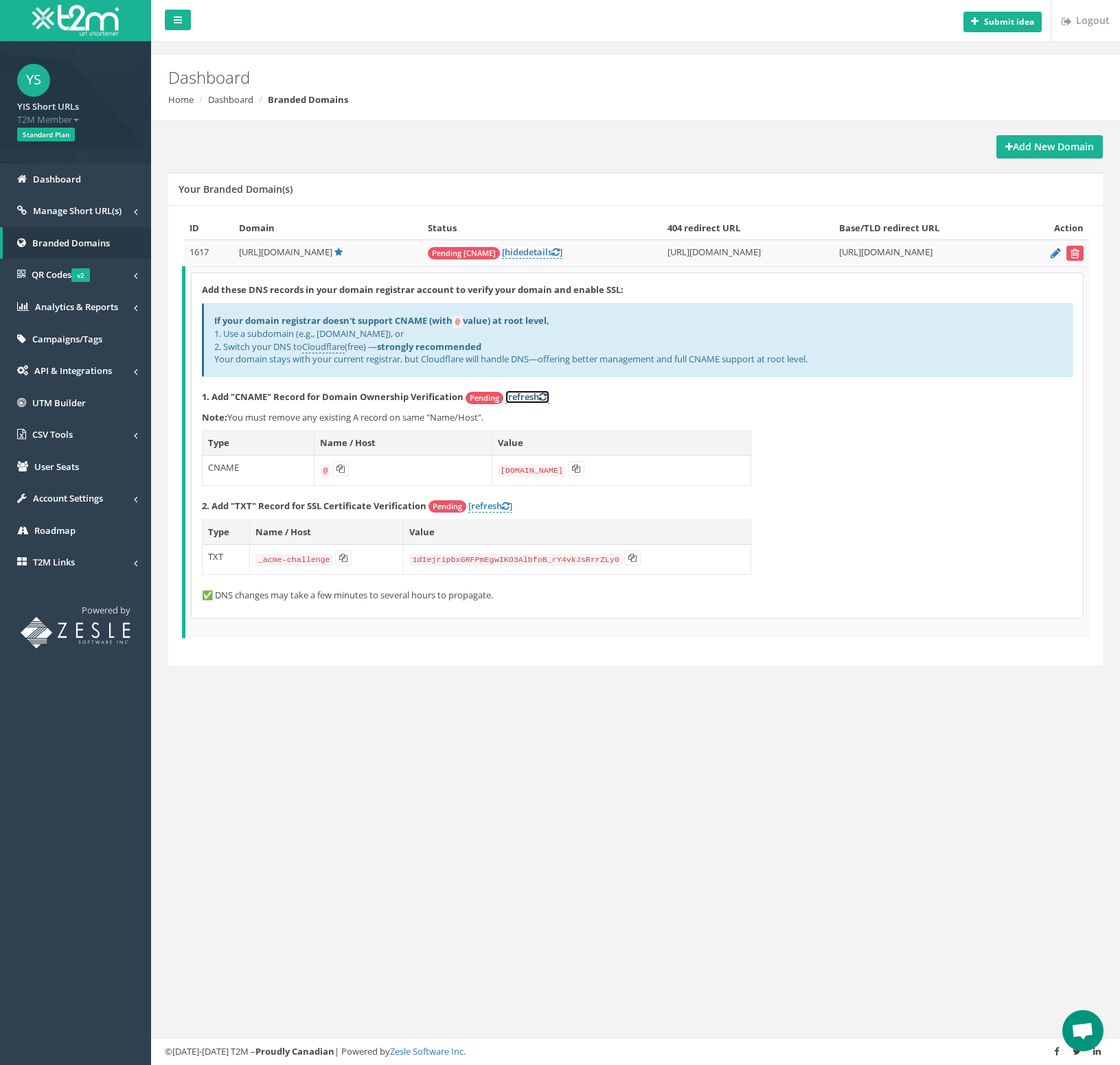
click at [530, 395] on link "[refresh ]" at bounding box center [528, 397] width 44 height 13
click at [530, 396] on link "[refresh ]" at bounding box center [528, 397] width 44 height 13
click at [524, 399] on link "[refresh ]" at bounding box center [528, 397] width 44 height 13
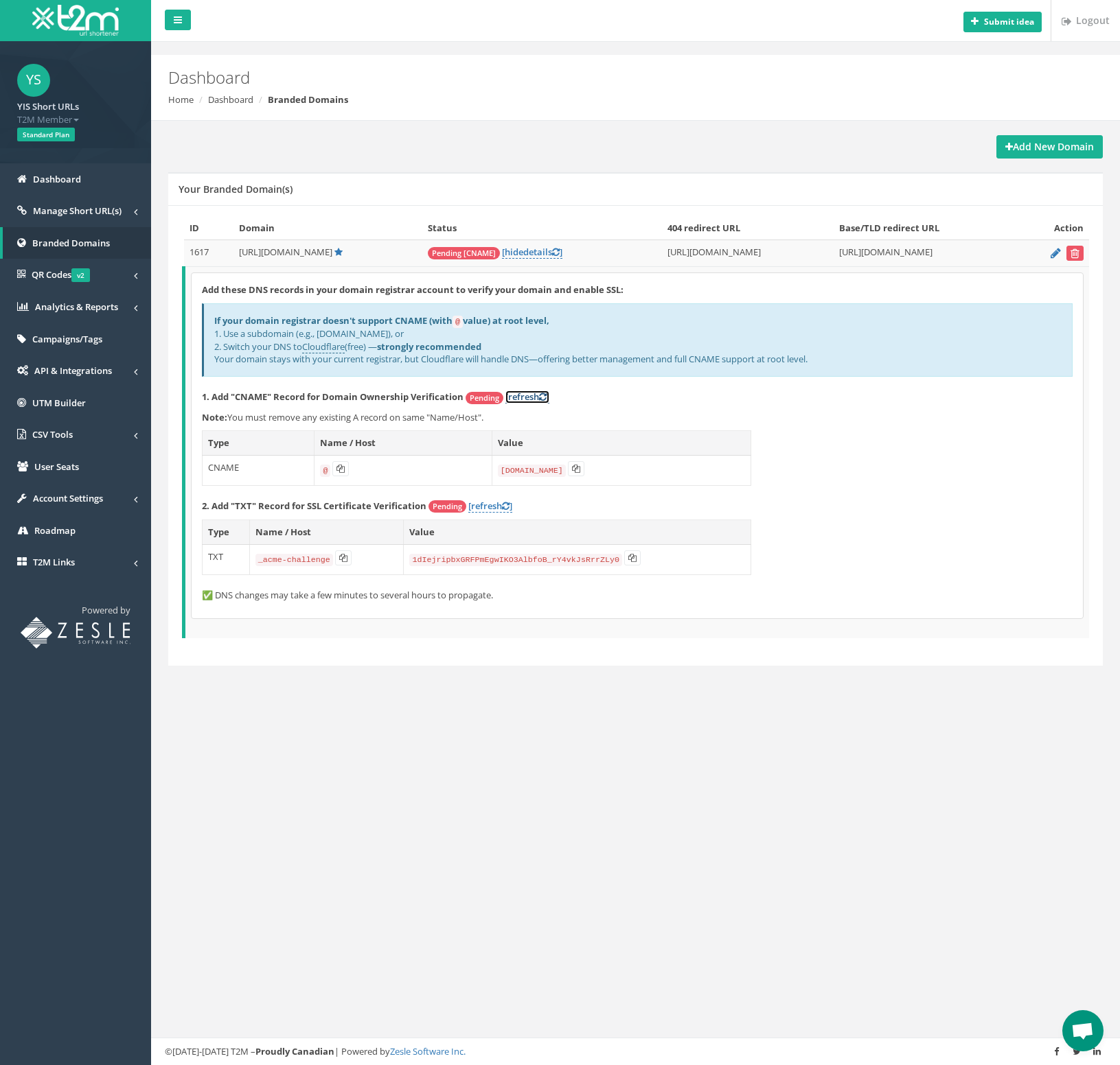
click at [526, 396] on link "[refresh ]" at bounding box center [528, 397] width 44 height 13
click at [528, 395] on link "[refresh ]" at bounding box center [528, 397] width 44 height 13
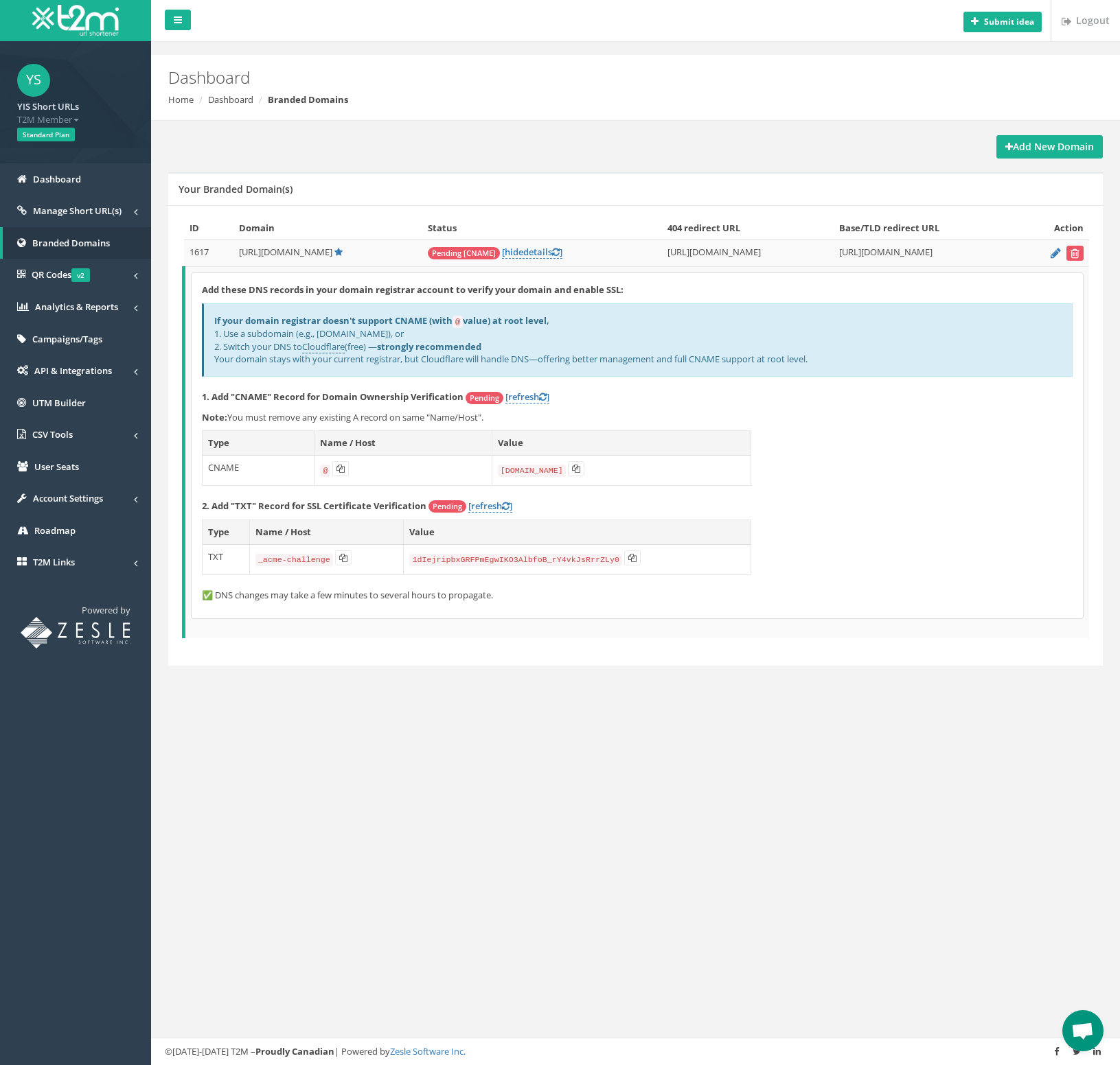
click at [542, 389] on div "Add these DNS records in your domain registrar account to verify your domain an…" at bounding box center [637, 446] width 892 height 345
click at [533, 400] on link "[refresh ]" at bounding box center [528, 397] width 44 height 13
click at [533, 398] on link "[refresh ]" at bounding box center [528, 397] width 44 height 13
drag, startPoint x: 623, startPoint y: 469, endPoint x: 531, endPoint y: 478, distance: 92.4
click at [201, 443] on table "Type Name / Host Value CNAME @ domains.t2m.app" at bounding box center [476, 458] width 549 height 55
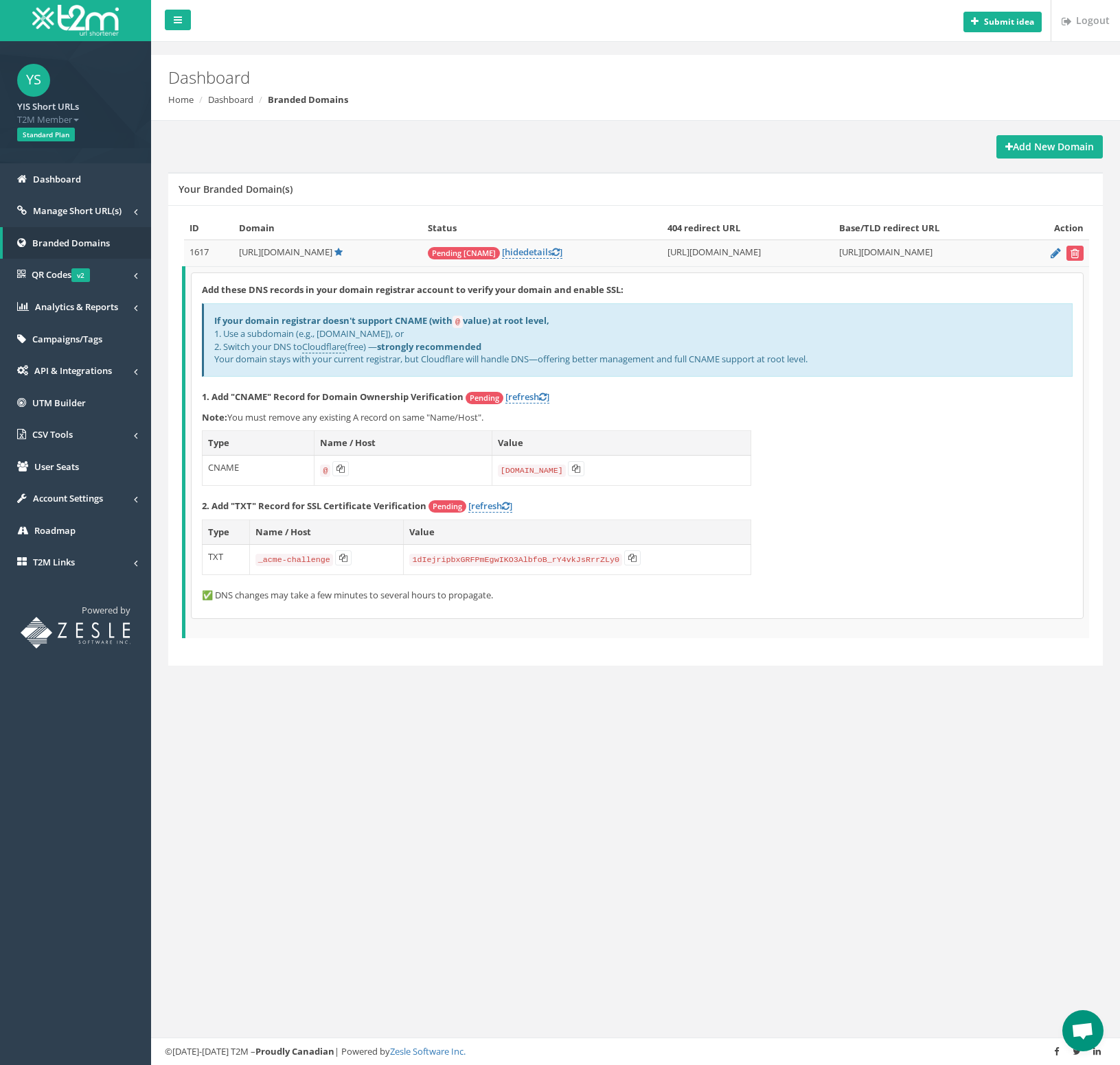
copy table
click at [555, 442] on th "Value" at bounding box center [621, 443] width 259 height 25
click at [572, 469] on icon at bounding box center [576, 468] width 8 height 8
drag, startPoint x: 552, startPoint y: 407, endPoint x: 520, endPoint y: 416, distance: 33.2
click at [547, 408] on div "Add these DNS records in your domain registrar account to verify your domain an…" at bounding box center [637, 446] width 892 height 345
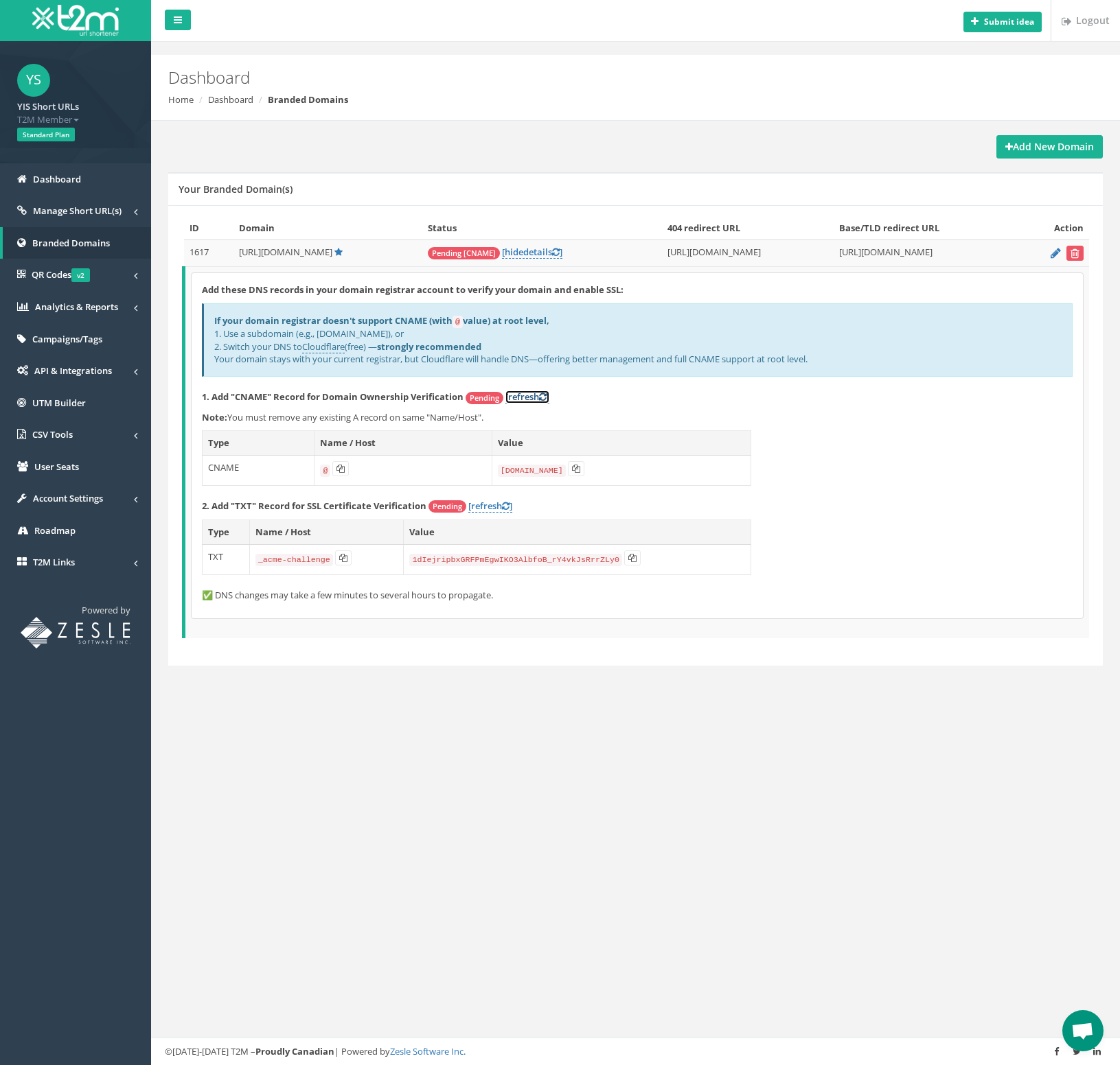
click at [513, 397] on link "[refresh ]" at bounding box center [528, 397] width 44 height 13
click at [509, 407] on div "Add these DNS records in your domain registrar account to verify your domain an…" at bounding box center [637, 446] width 892 height 345
click at [518, 401] on link "[refresh ]" at bounding box center [528, 397] width 44 height 13
click at [495, 496] on div "Add these DNS records in your domain registrar account to verify your domain an…" at bounding box center [637, 446] width 892 height 345
click at [499, 501] on link "[refresh ]" at bounding box center [491, 506] width 44 height 13
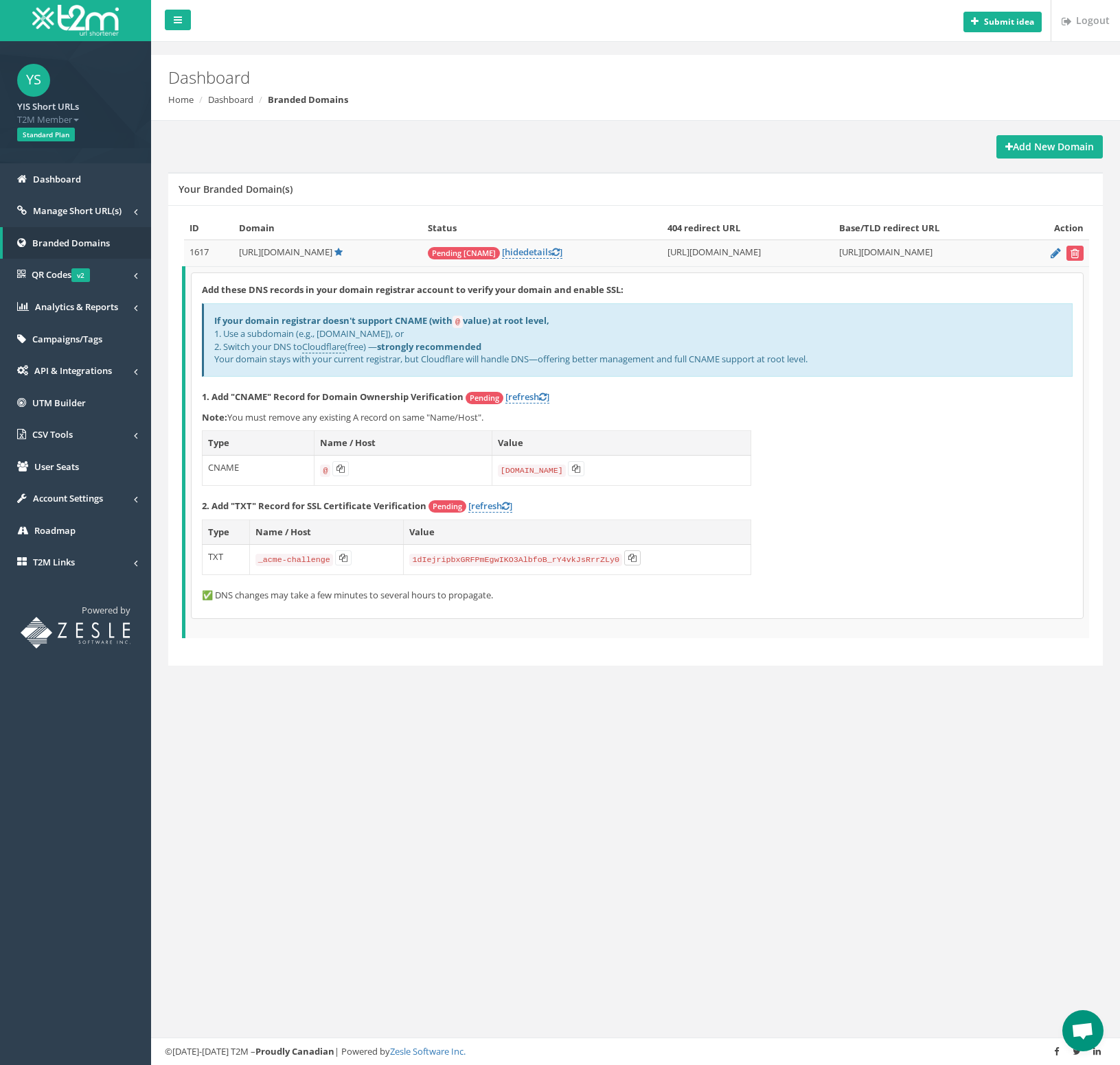
click at [626, 559] on button at bounding box center [632, 558] width 17 height 15
click at [491, 508] on link "[refresh ]" at bounding box center [491, 506] width 44 height 13
click at [481, 501] on link "[refresh ]" at bounding box center [491, 506] width 44 height 13
click at [486, 504] on link "[refresh ]" at bounding box center [491, 506] width 44 height 13
click at [488, 506] on link "[refresh ]" at bounding box center [491, 506] width 44 height 13
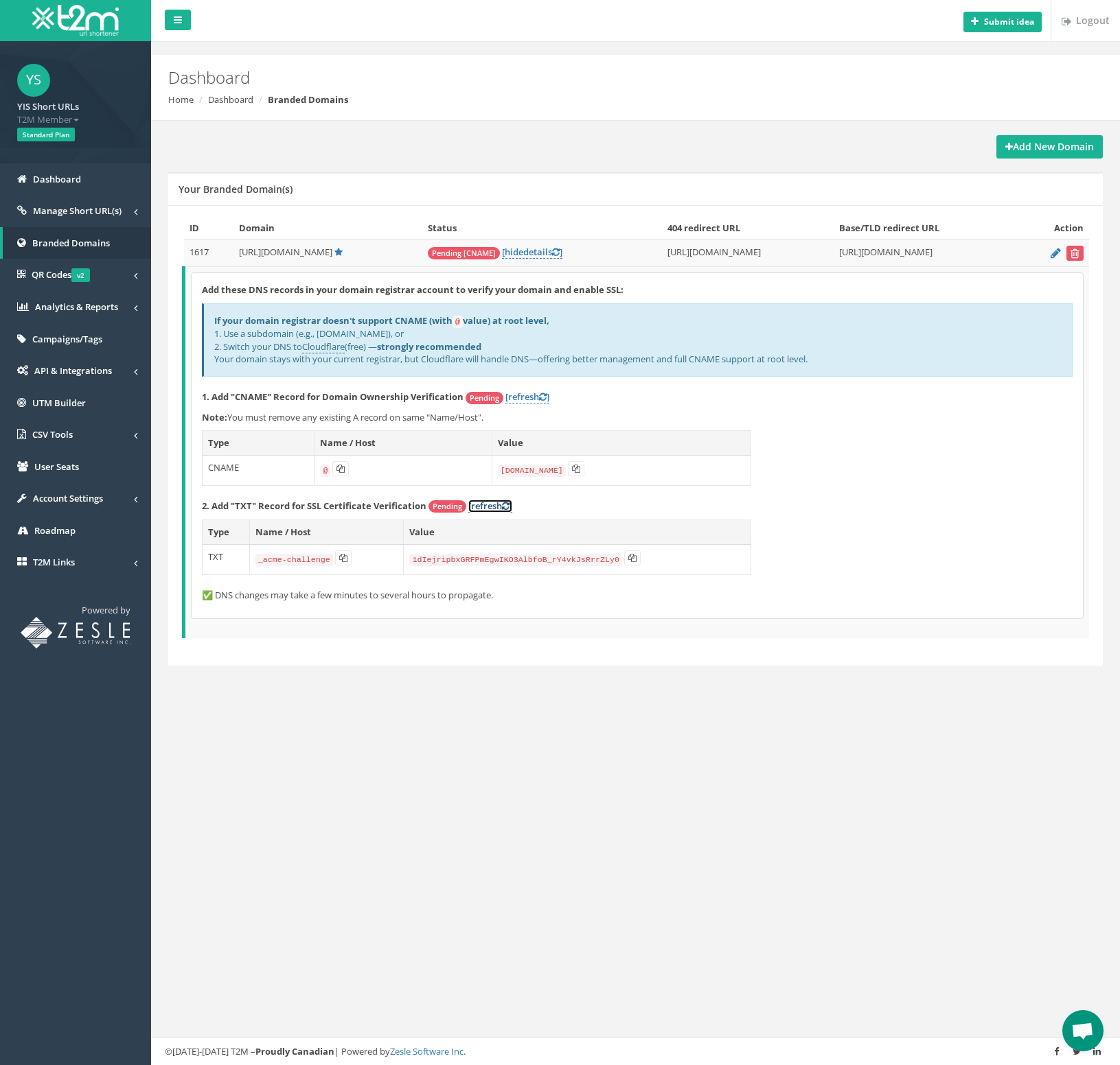
click at [486, 508] on link "[refresh ]" at bounding box center [491, 506] width 44 height 13
click at [484, 508] on link "[refresh ]" at bounding box center [491, 506] width 44 height 13
click at [522, 396] on link "[refresh ]" at bounding box center [528, 397] width 44 height 13
click at [525, 396] on link "[refresh ]" at bounding box center [528, 397] width 44 height 13
click at [543, 397] on icon at bounding box center [542, 397] width 7 height 9
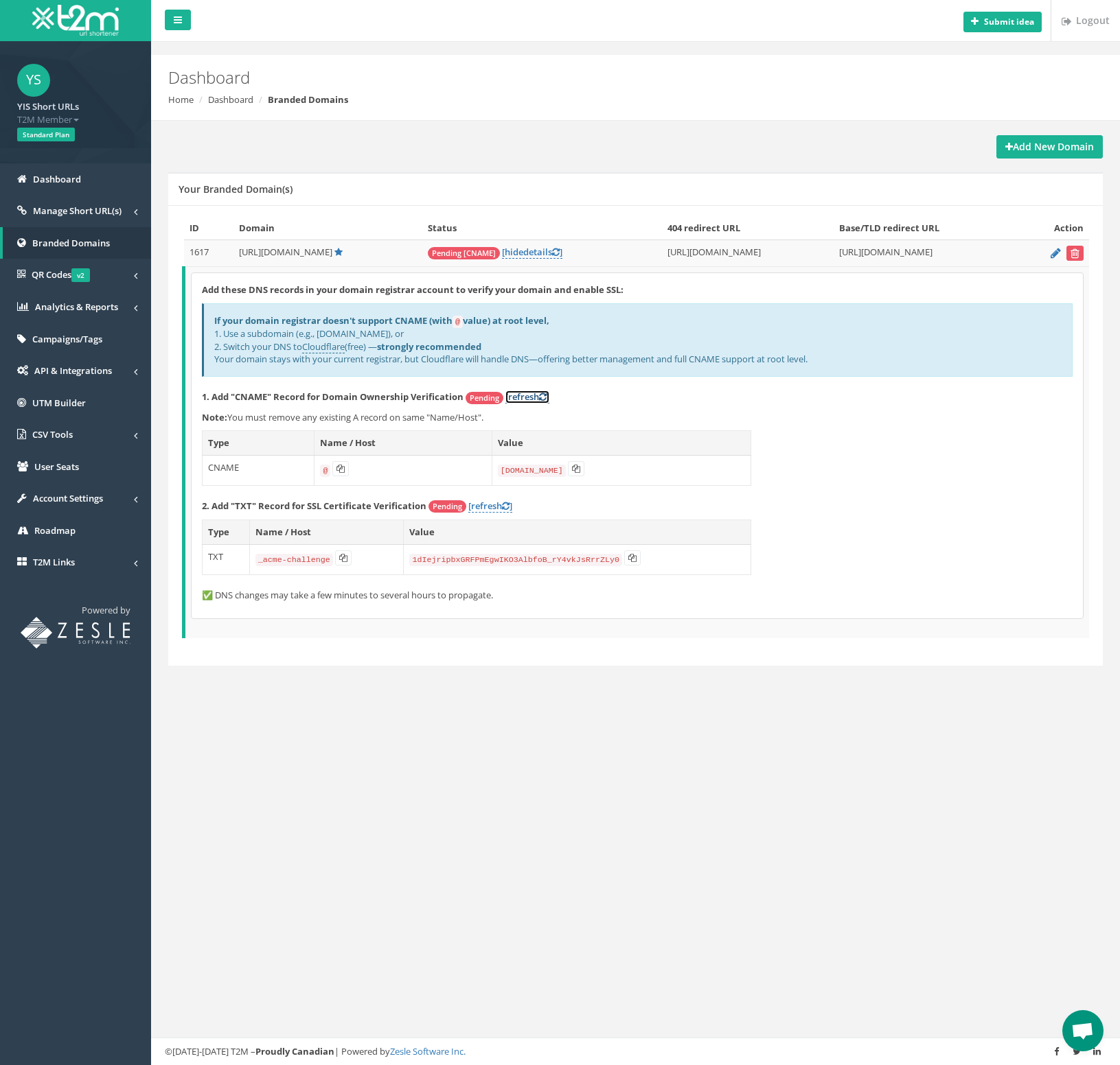
click at [530, 394] on link "[refresh ]" at bounding box center [528, 397] width 44 height 13
click at [536, 392] on link "[refresh ]" at bounding box center [528, 397] width 44 height 13
click at [528, 393] on link "[refresh ]" at bounding box center [528, 397] width 44 height 13
click at [527, 392] on link "[refresh ]" at bounding box center [528, 397] width 44 height 13
click at [529, 391] on link "[refresh ]" at bounding box center [528, 397] width 44 height 13
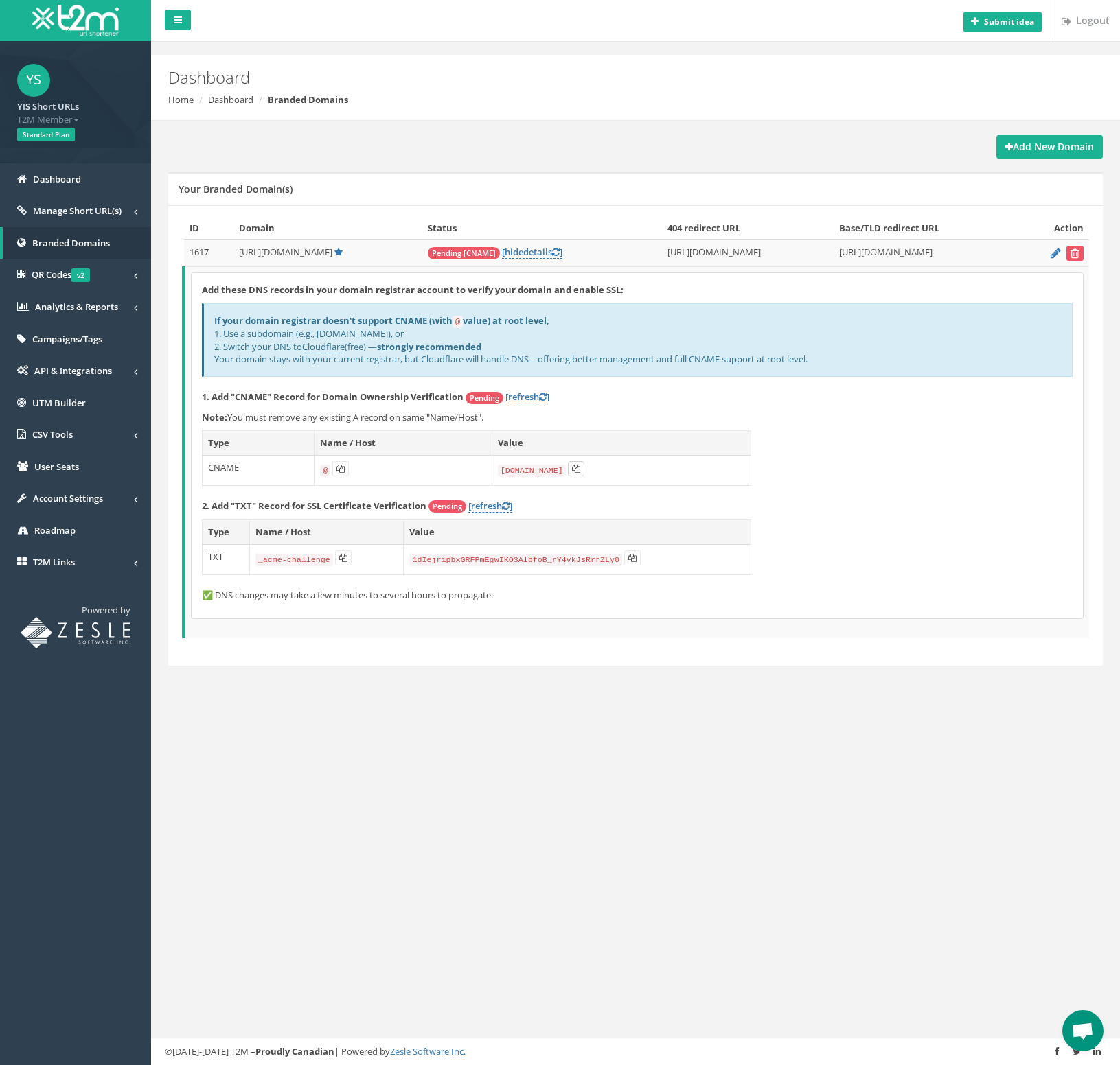
click at [574, 469] on icon at bounding box center [576, 468] width 8 height 8
copy link "[refresh ]"
click at [517, 398] on link "[refresh ]" at bounding box center [528, 397] width 44 height 13
click at [478, 512] on link "[refresh ]" at bounding box center [491, 506] width 44 height 13
click at [482, 503] on link "[refresh ]" at bounding box center [491, 506] width 44 height 13
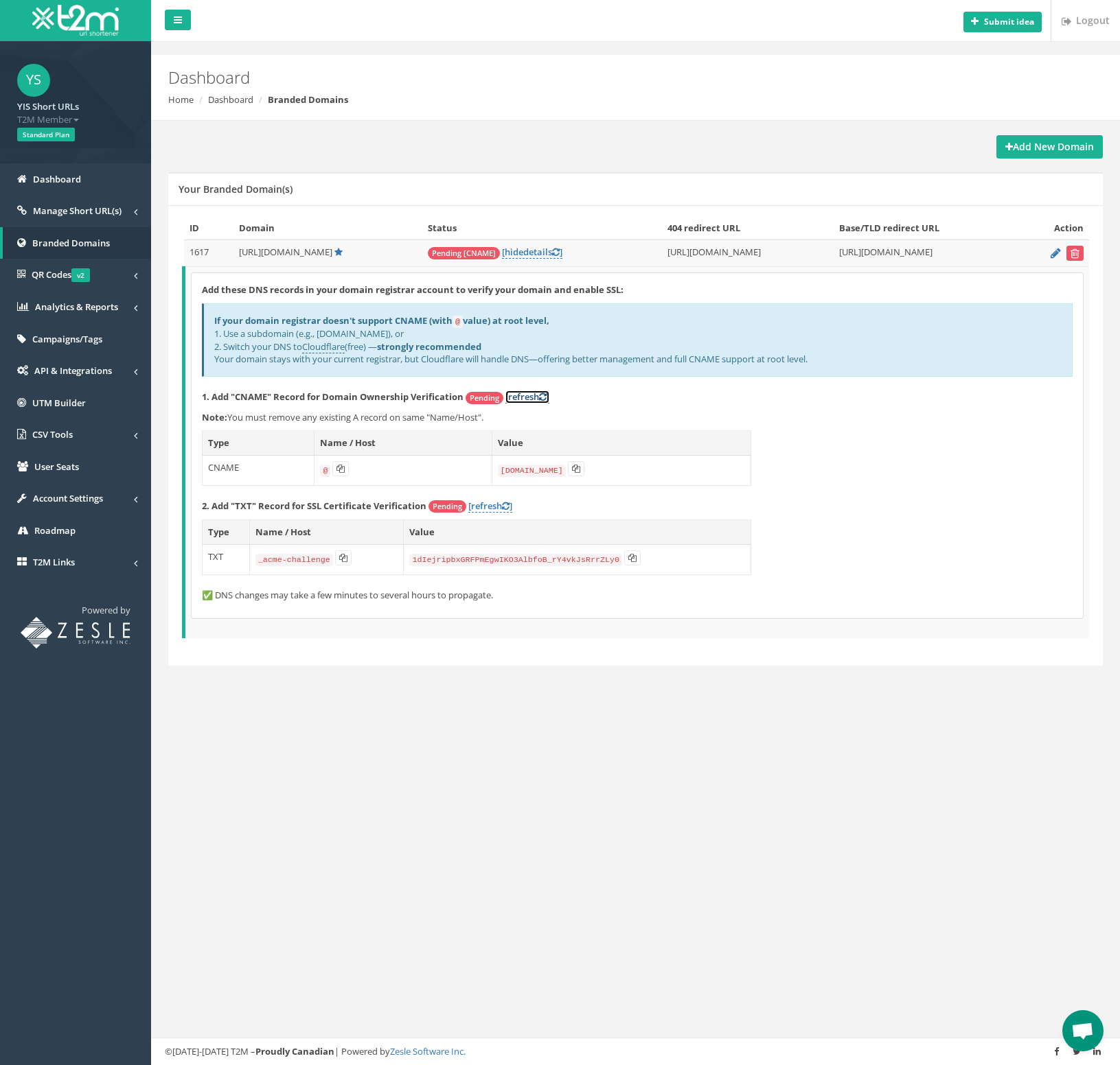
click at [526, 400] on link "[refresh ]" at bounding box center [528, 397] width 44 height 13
click at [528, 399] on link "[refresh ]" at bounding box center [528, 397] width 44 height 13
click at [528, 395] on link "[refresh ]" at bounding box center [528, 397] width 44 height 13
click at [572, 465] on icon at bounding box center [576, 468] width 8 height 8
copy link "[refresh ]"
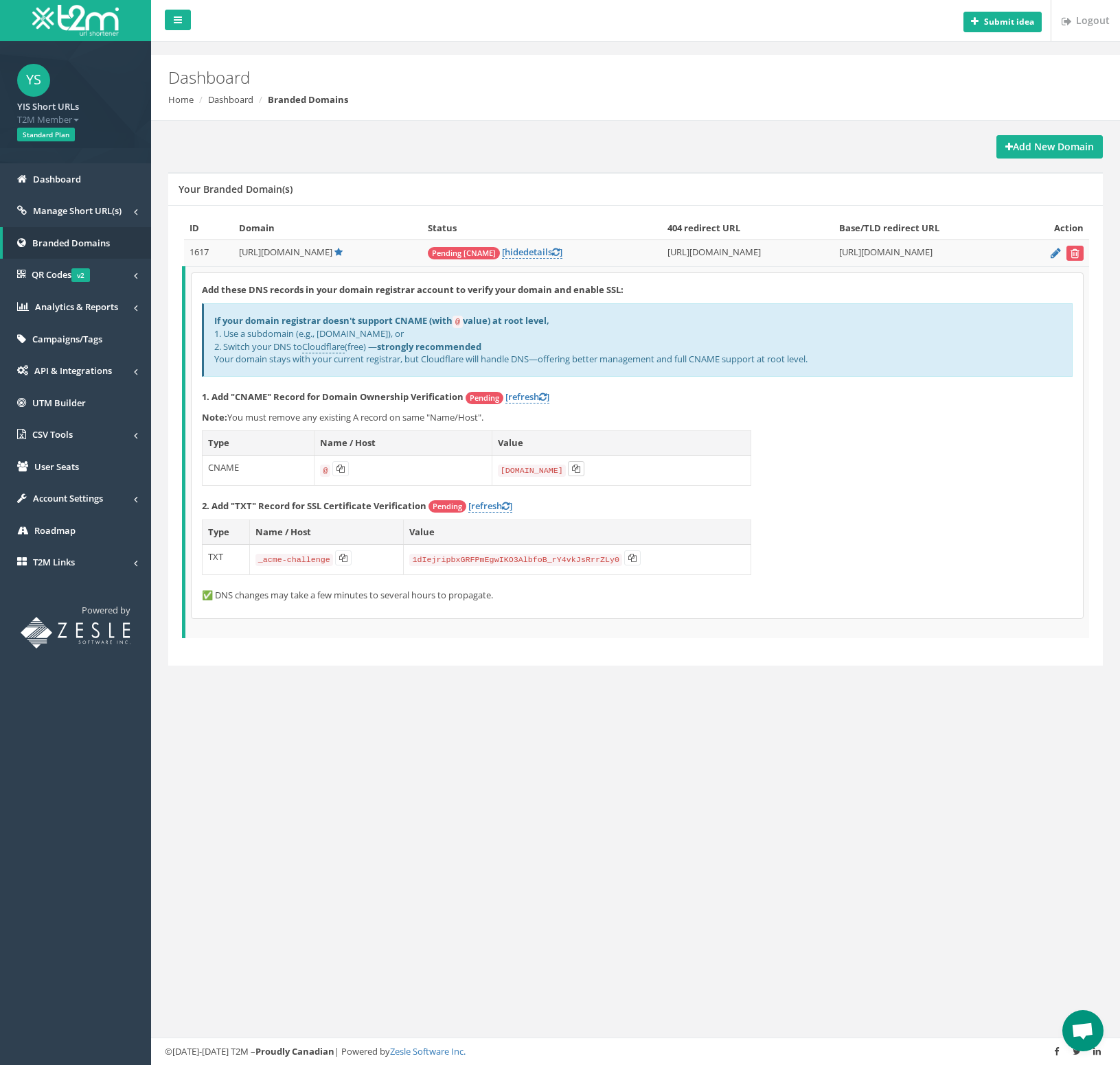
click at [579, 464] on button at bounding box center [577, 468] width 17 height 15
click at [517, 393] on link "[refresh ]" at bounding box center [528, 397] width 44 height 13
click at [520, 394] on link "[refresh ]" at bounding box center [528, 397] width 44 height 13
click at [481, 506] on link "[refresh ]" at bounding box center [491, 506] width 44 height 13
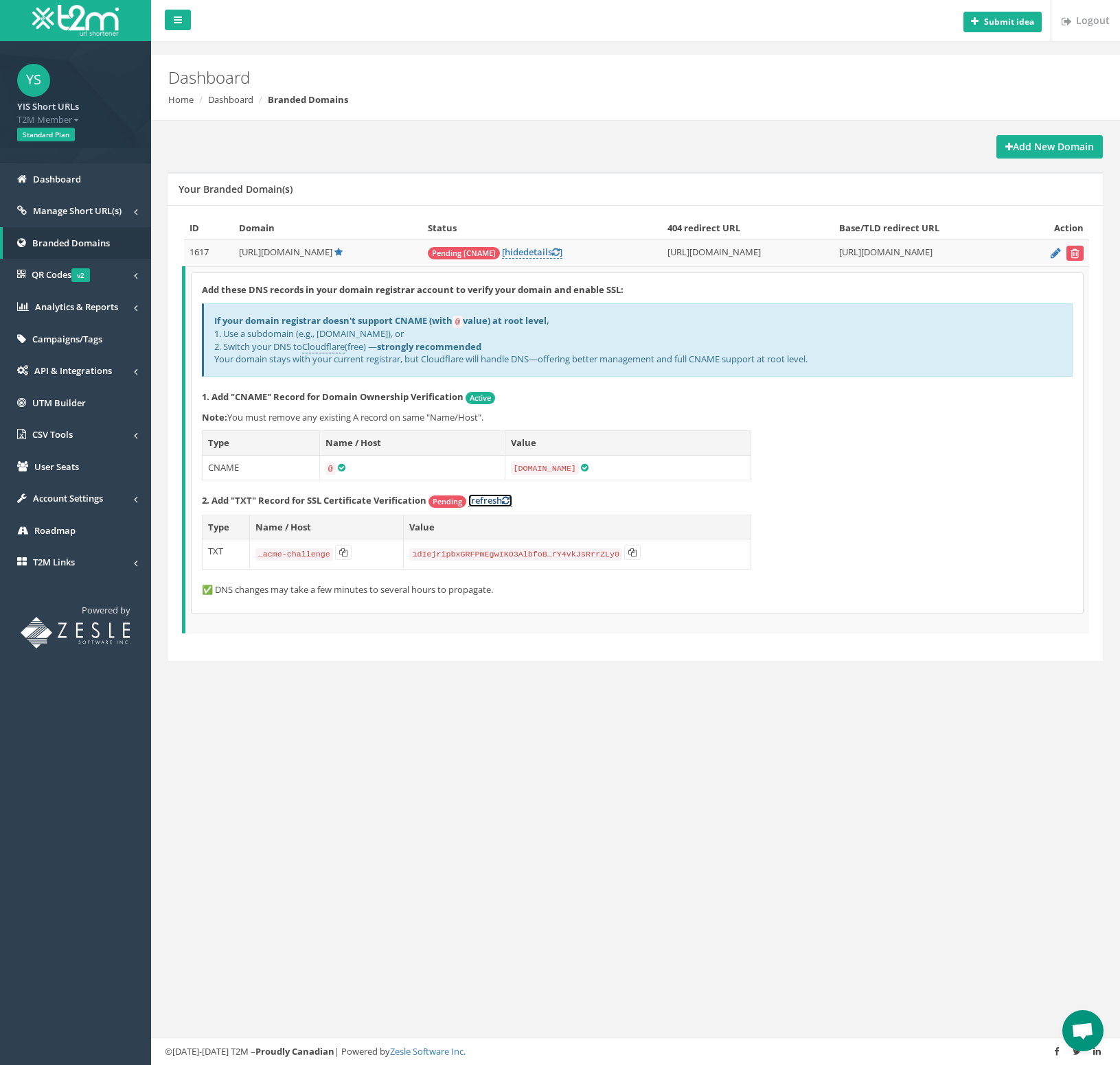
click at [507, 496] on icon at bounding box center [505, 501] width 7 height 9
click at [945, 578] on div "Add these DNS records in your domain registrar account to verify your domain an…" at bounding box center [637, 443] width 892 height 341
click at [112, 212] on span "Manage Short URL(s)" at bounding box center [78, 210] width 89 height 12
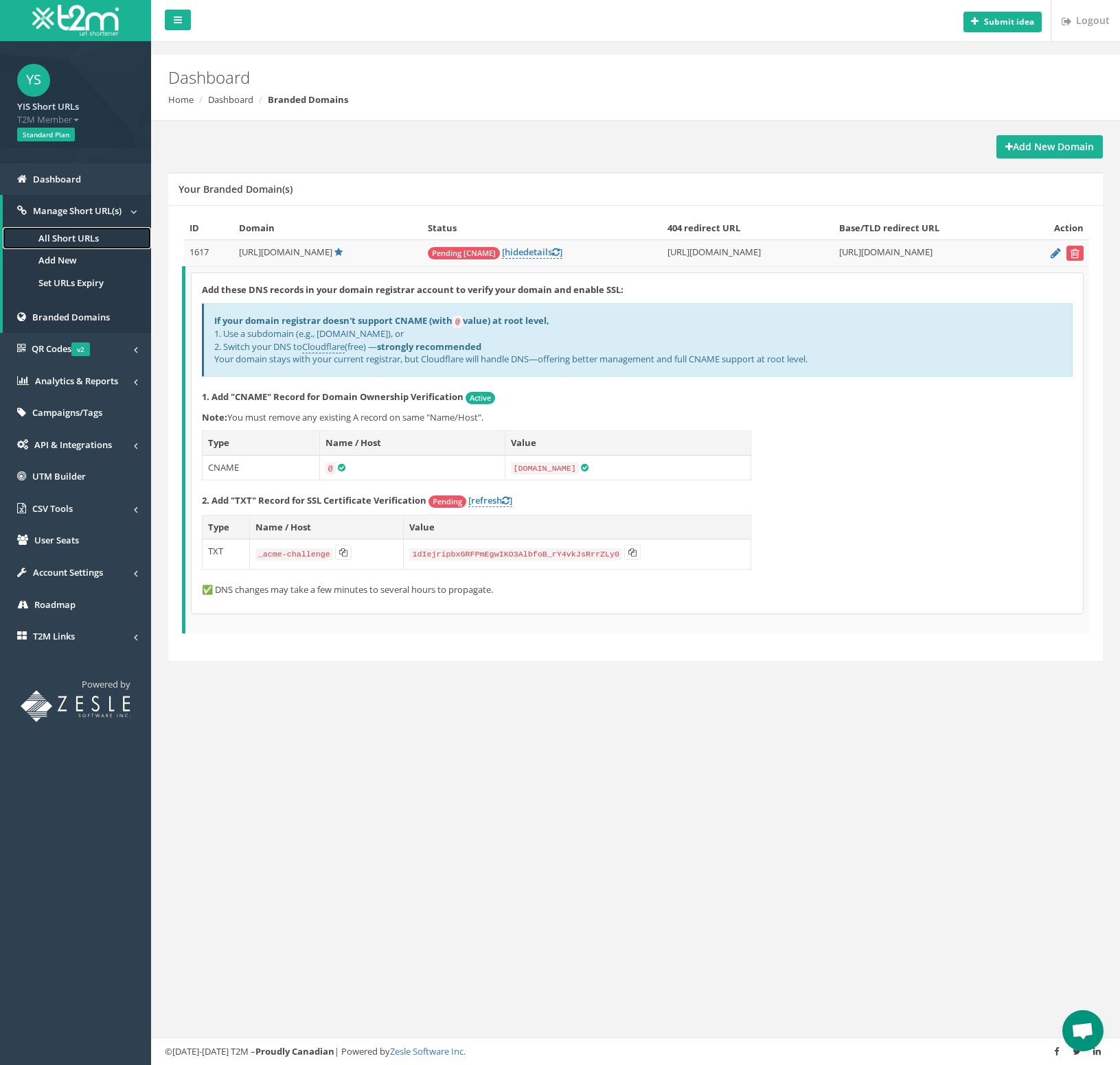
click at [97, 240] on link "All Short URLs" at bounding box center [77, 238] width 149 height 23
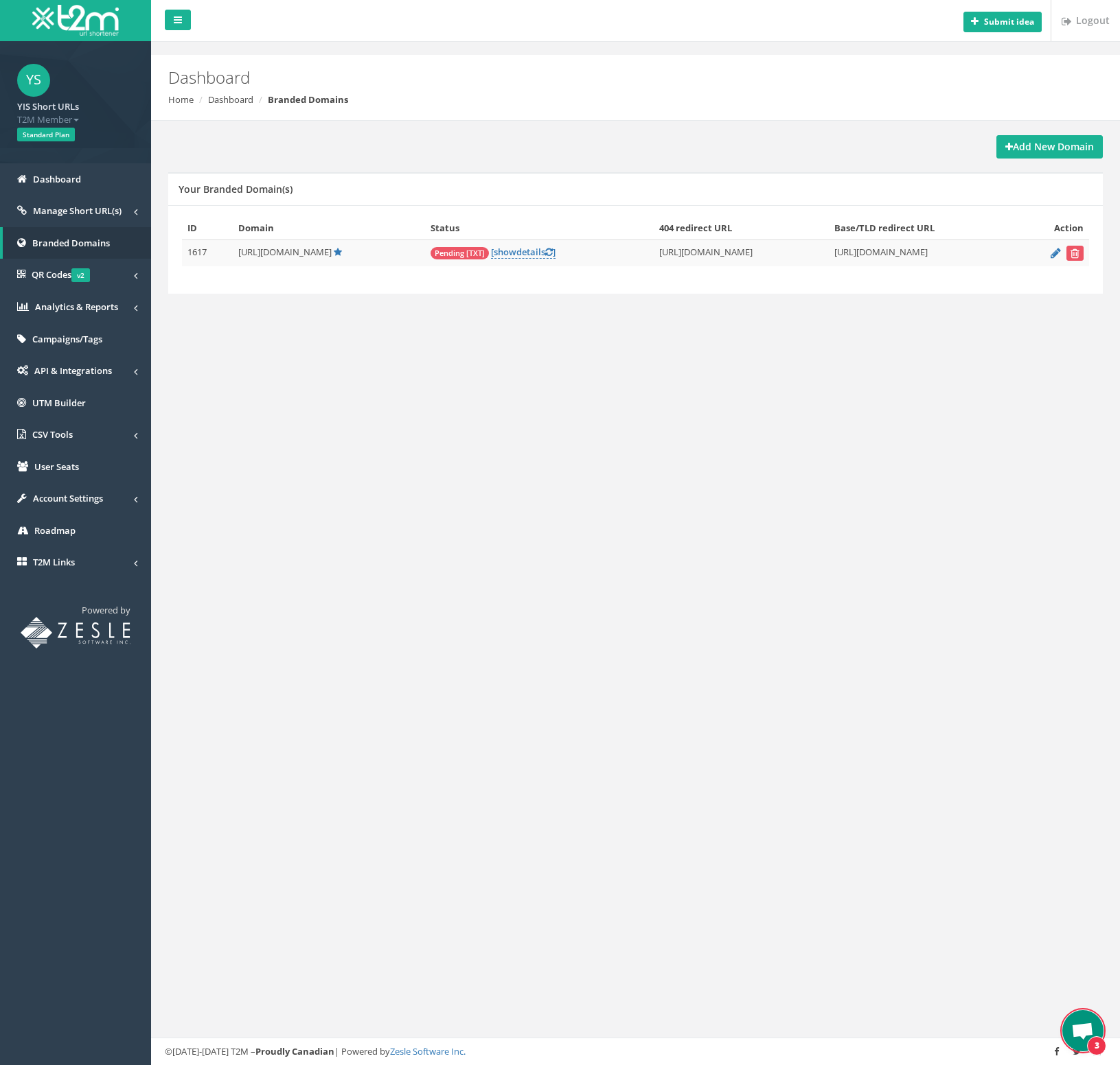
scroll to position [50, 0]
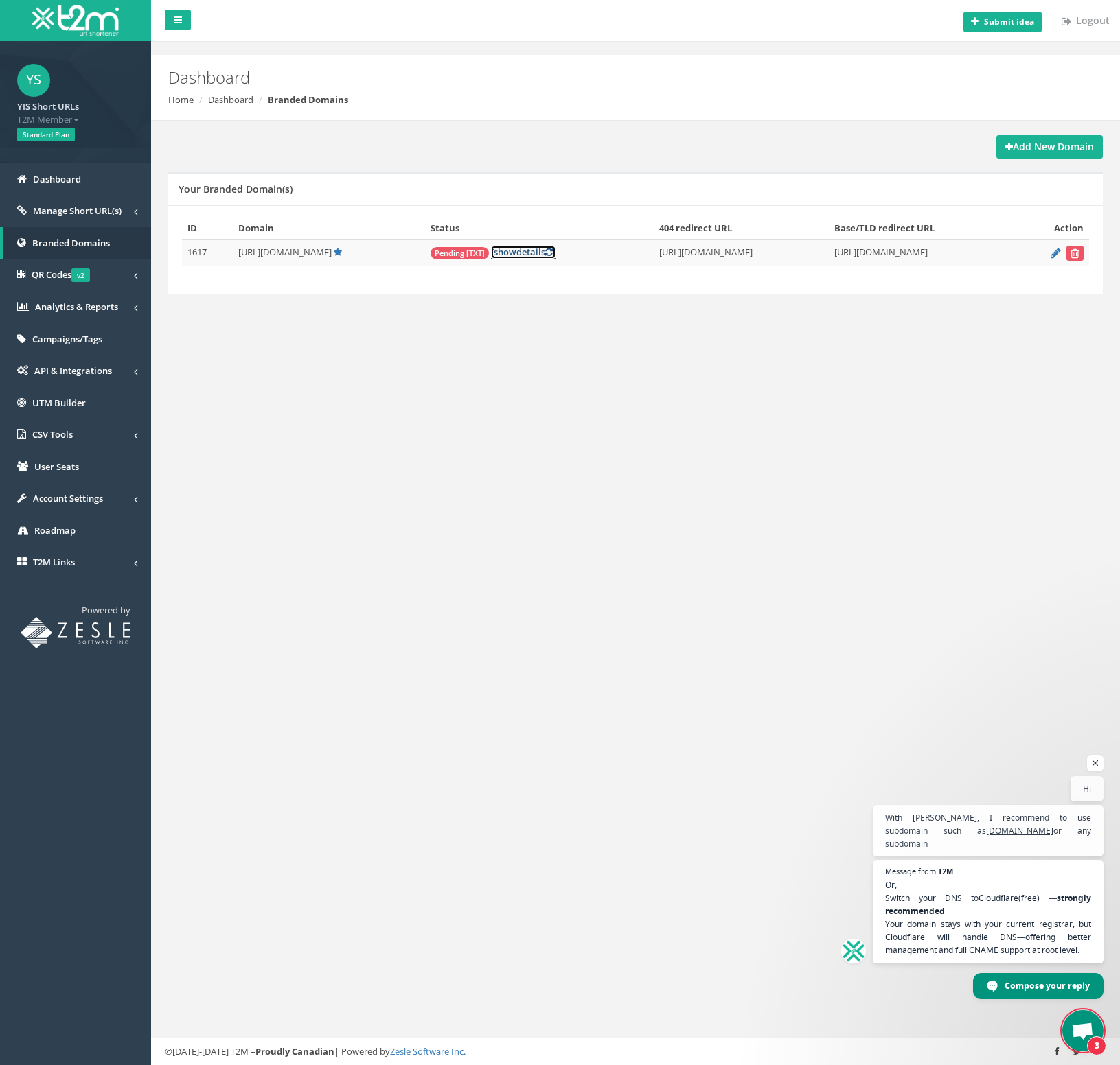
click at [491, 249] on link "[ show details ]" at bounding box center [523, 252] width 65 height 13
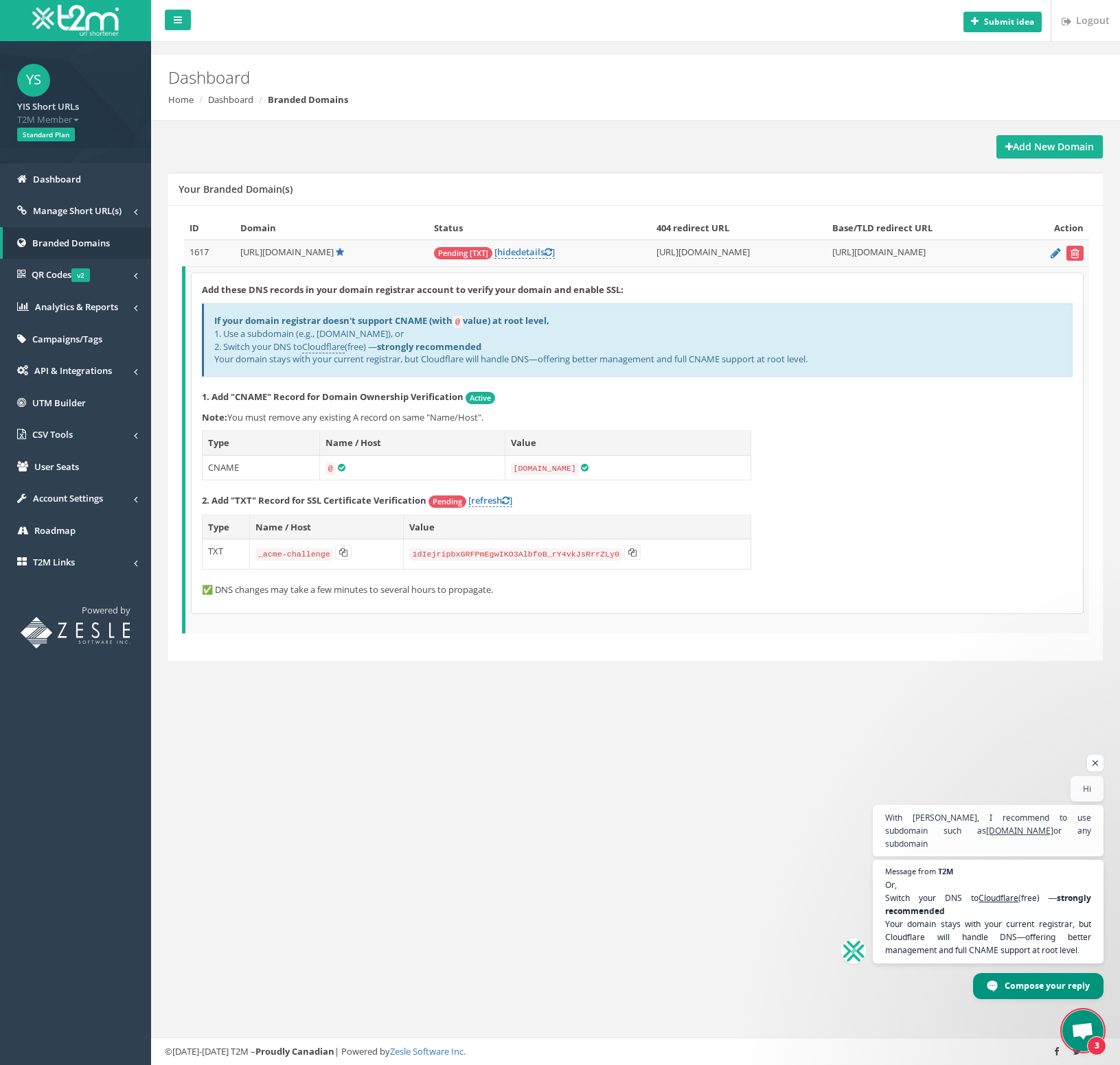
click at [448, 496] on span "Pending" at bounding box center [447, 502] width 38 height 12
click at [482, 496] on link "[refresh ]" at bounding box center [491, 501] width 44 height 13
click at [490, 501] on link "[refresh ]" at bounding box center [491, 501] width 44 height 13
click at [487, 494] on link "[refresh ]" at bounding box center [491, 501] width 44 height 13
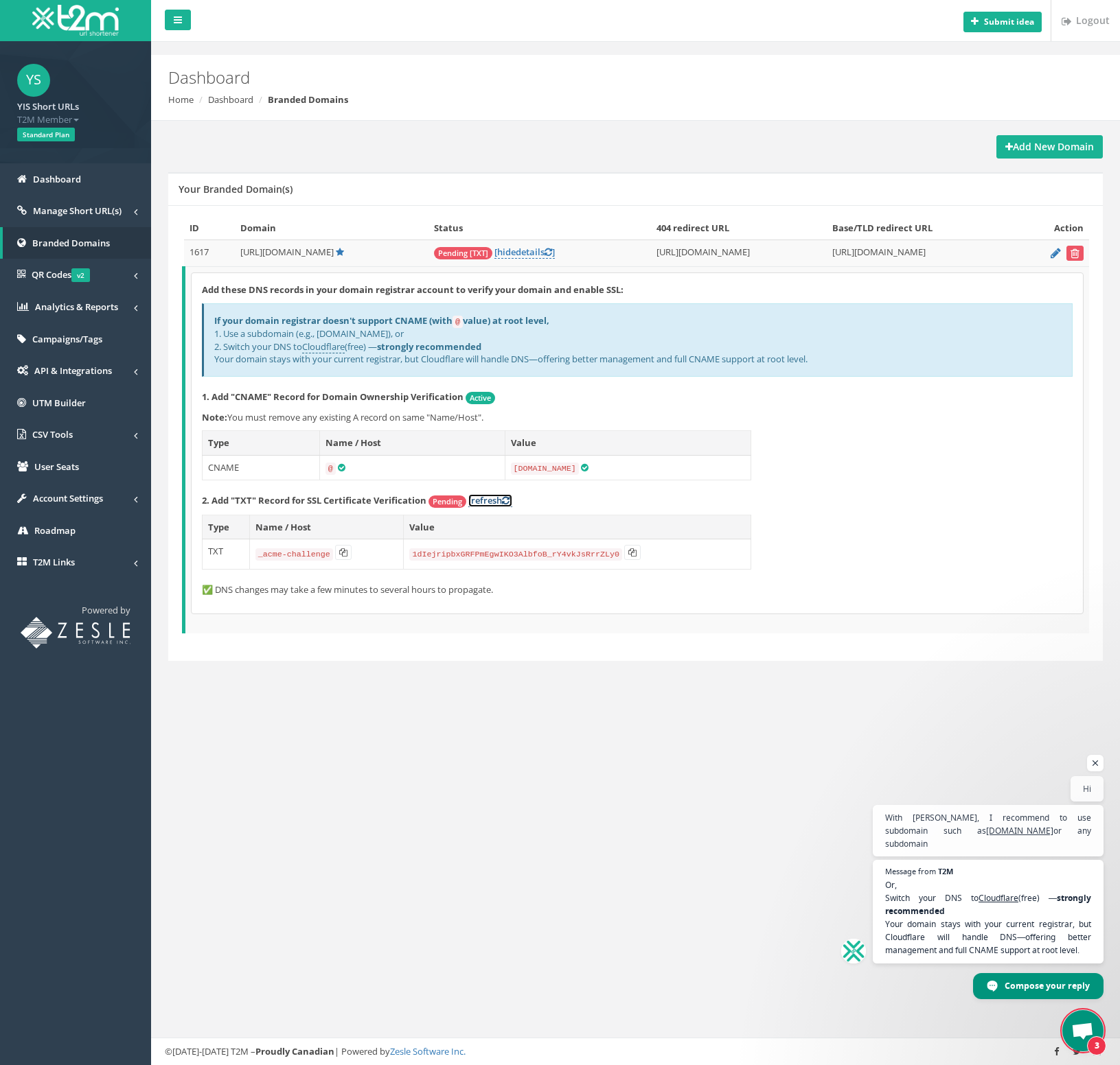
click at [491, 500] on link "[refresh ]" at bounding box center [491, 501] width 44 height 13
click at [492, 501] on link "[refresh ]" at bounding box center [491, 501] width 44 height 13
click at [495, 497] on link "[refresh ]" at bounding box center [491, 501] width 44 height 13
click at [487, 503] on link "[refresh ]" at bounding box center [491, 501] width 44 height 13
click at [91, 244] on span "Branded Domains" at bounding box center [71, 242] width 78 height 12
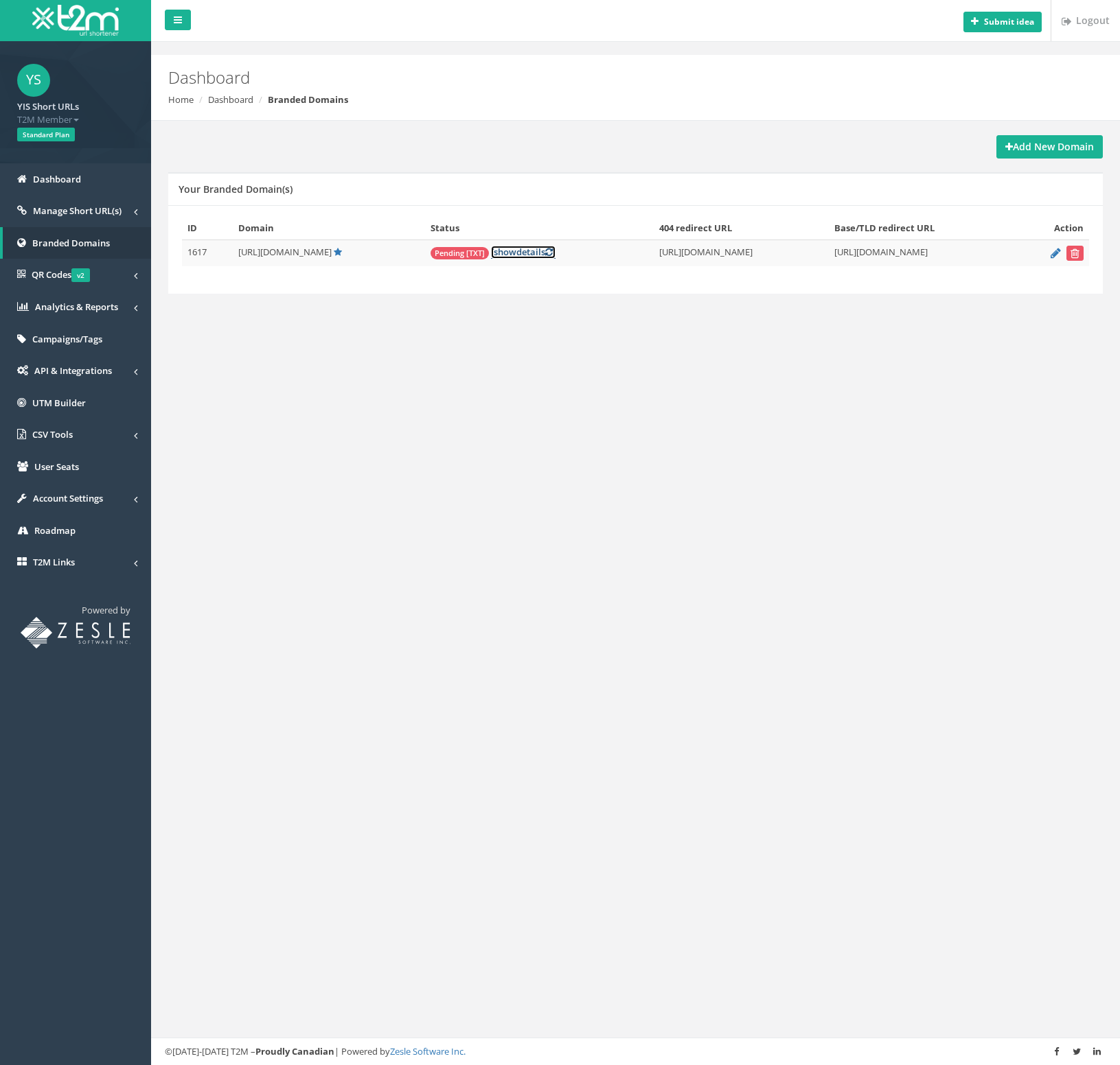
click at [491, 252] on link "[ show details ]" at bounding box center [523, 252] width 65 height 13
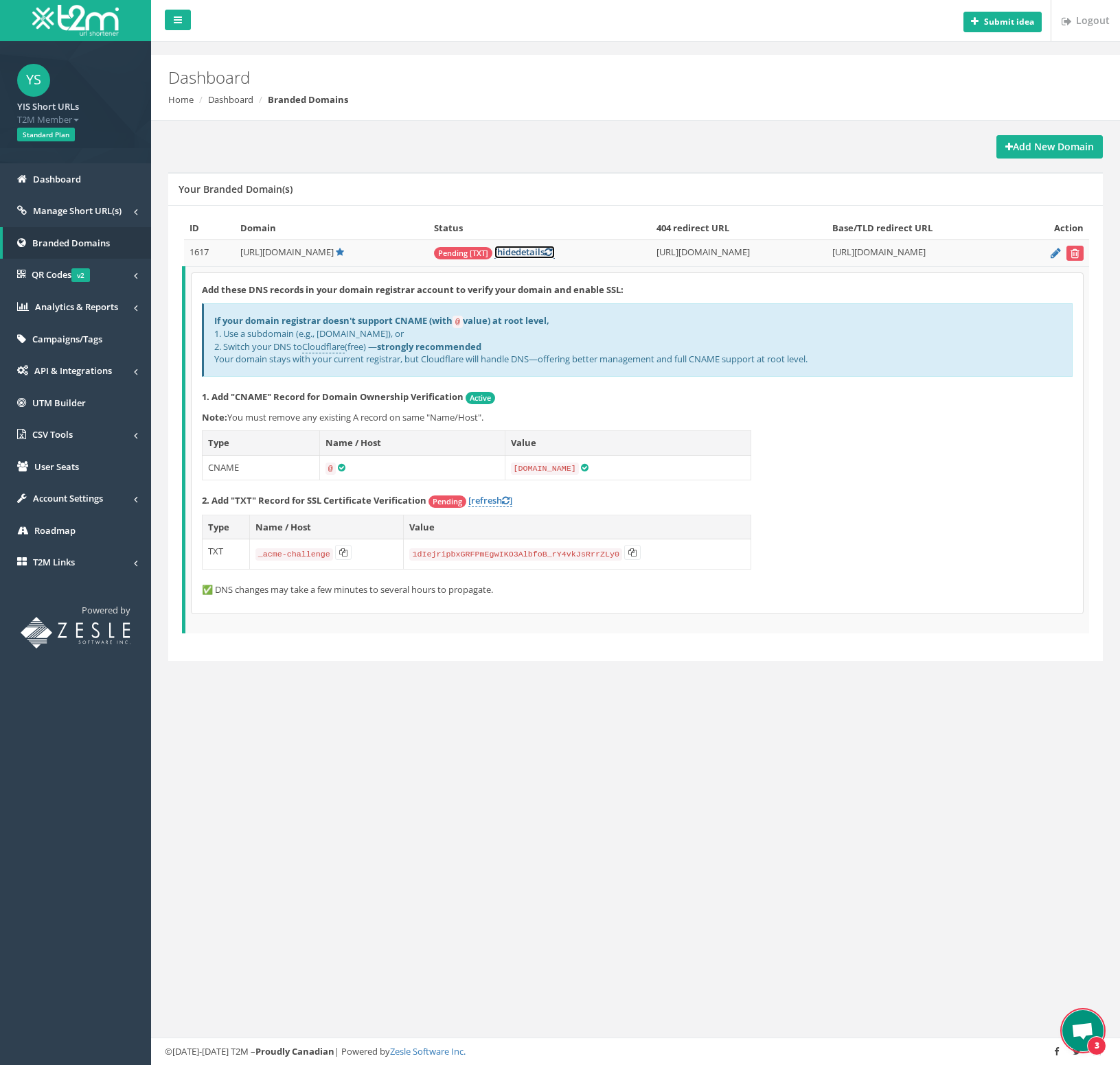
scroll to position [50, 0]
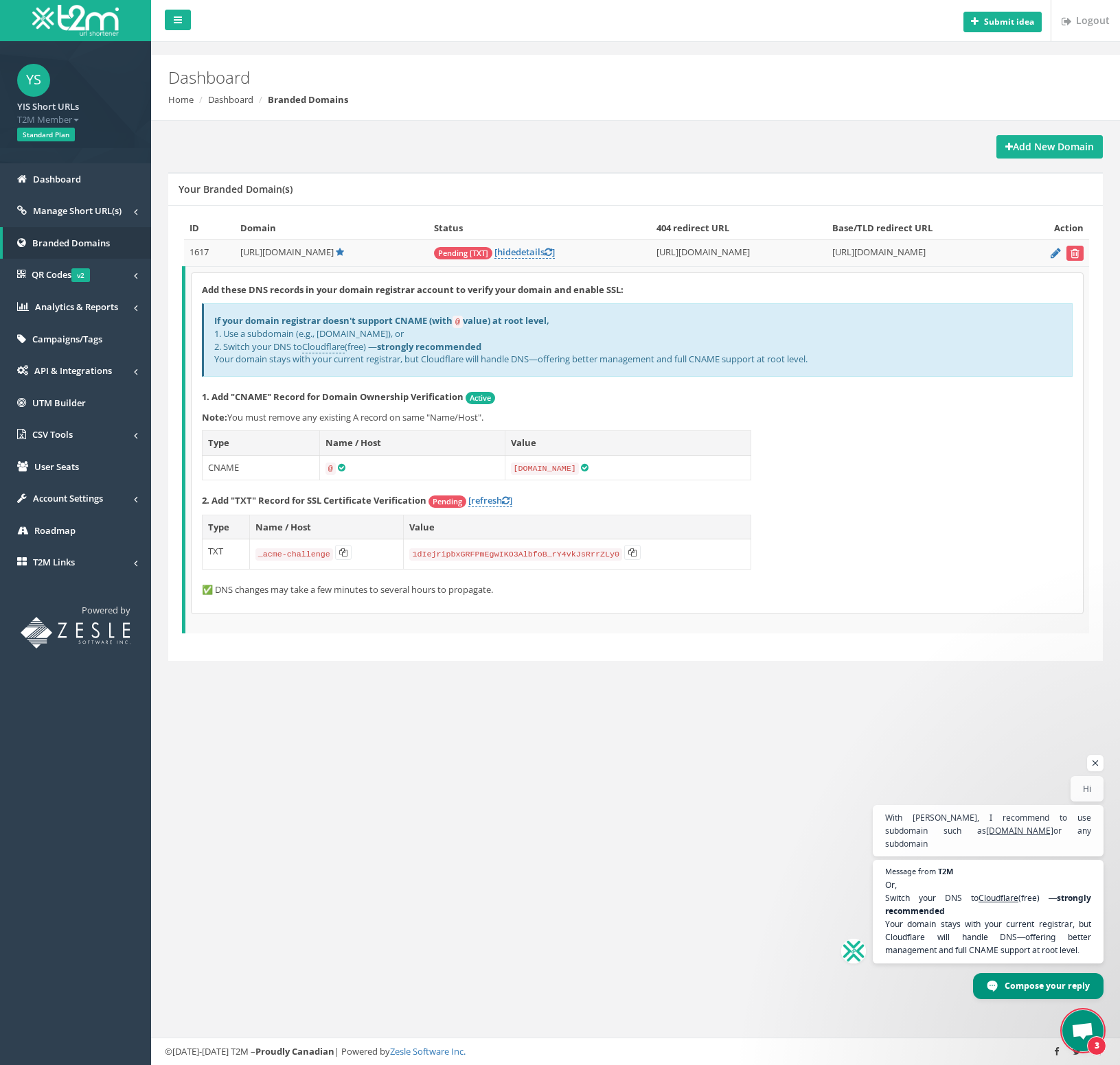
click at [507, 489] on div "Add these DNS records in your domain registrar account to verify your domain an…" at bounding box center [637, 443] width 892 height 341
click at [509, 497] on icon at bounding box center [505, 501] width 7 height 9
click at [632, 551] on icon at bounding box center [632, 552] width 8 height 8
click at [485, 502] on link "[refresh ]" at bounding box center [491, 501] width 44 height 13
click at [485, 501] on link "[refresh ]" at bounding box center [491, 501] width 44 height 13
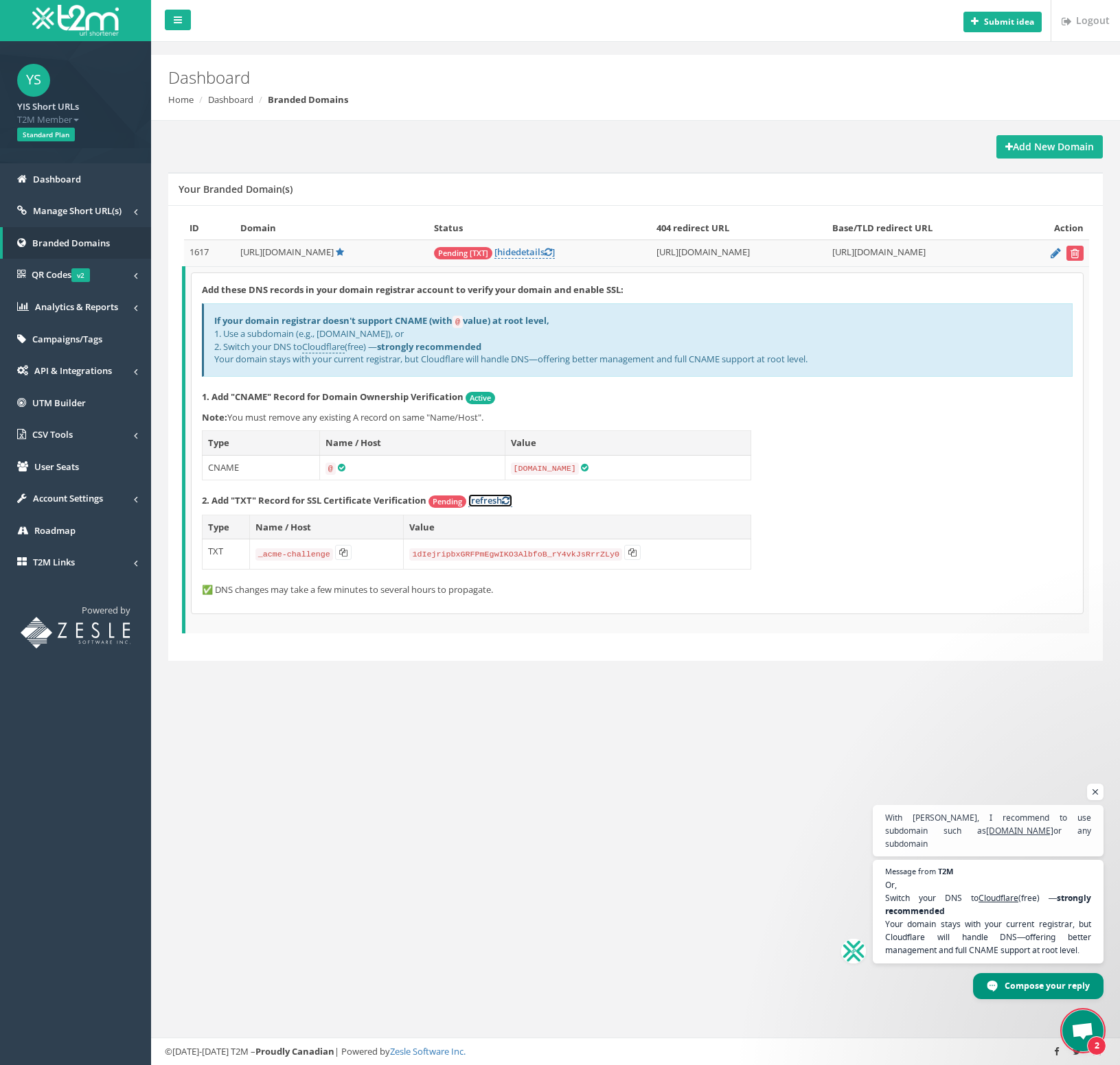
click at [472, 496] on link "[refresh ]" at bounding box center [491, 501] width 44 height 13
click at [472, 499] on link "[refresh ]" at bounding box center [491, 501] width 44 height 13
drag, startPoint x: 505, startPoint y: 498, endPoint x: 488, endPoint y: 502, distance: 17.5
click at [488, 502] on link "[refresh ]" at bounding box center [491, 501] width 44 height 13
click at [477, 502] on link "[refresh ]" at bounding box center [491, 501] width 44 height 13
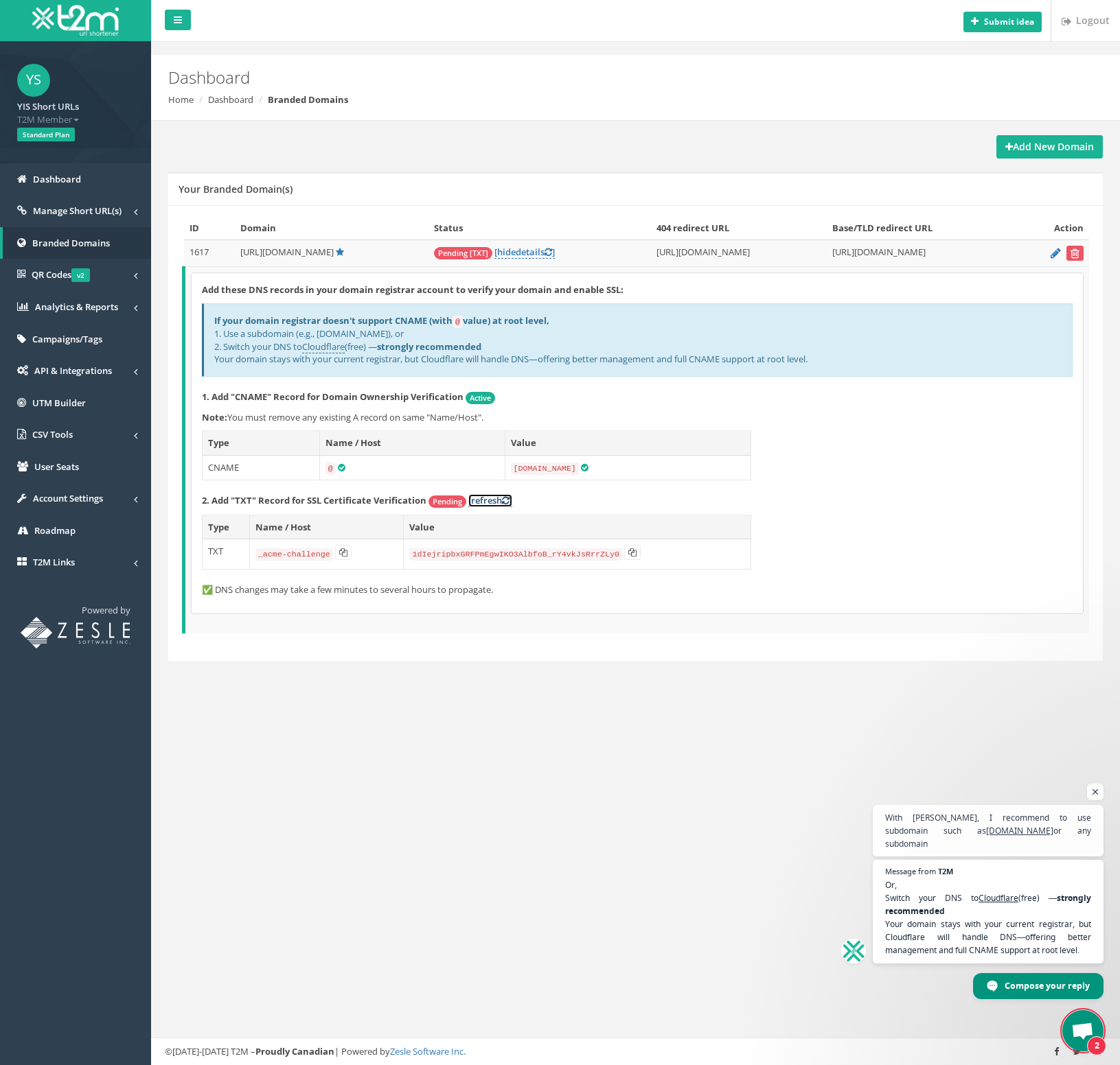
click at [500, 498] on link "[refresh ]" at bounding box center [491, 501] width 44 height 13
click at [84, 502] on span "Account Settings" at bounding box center [68, 498] width 70 height 12
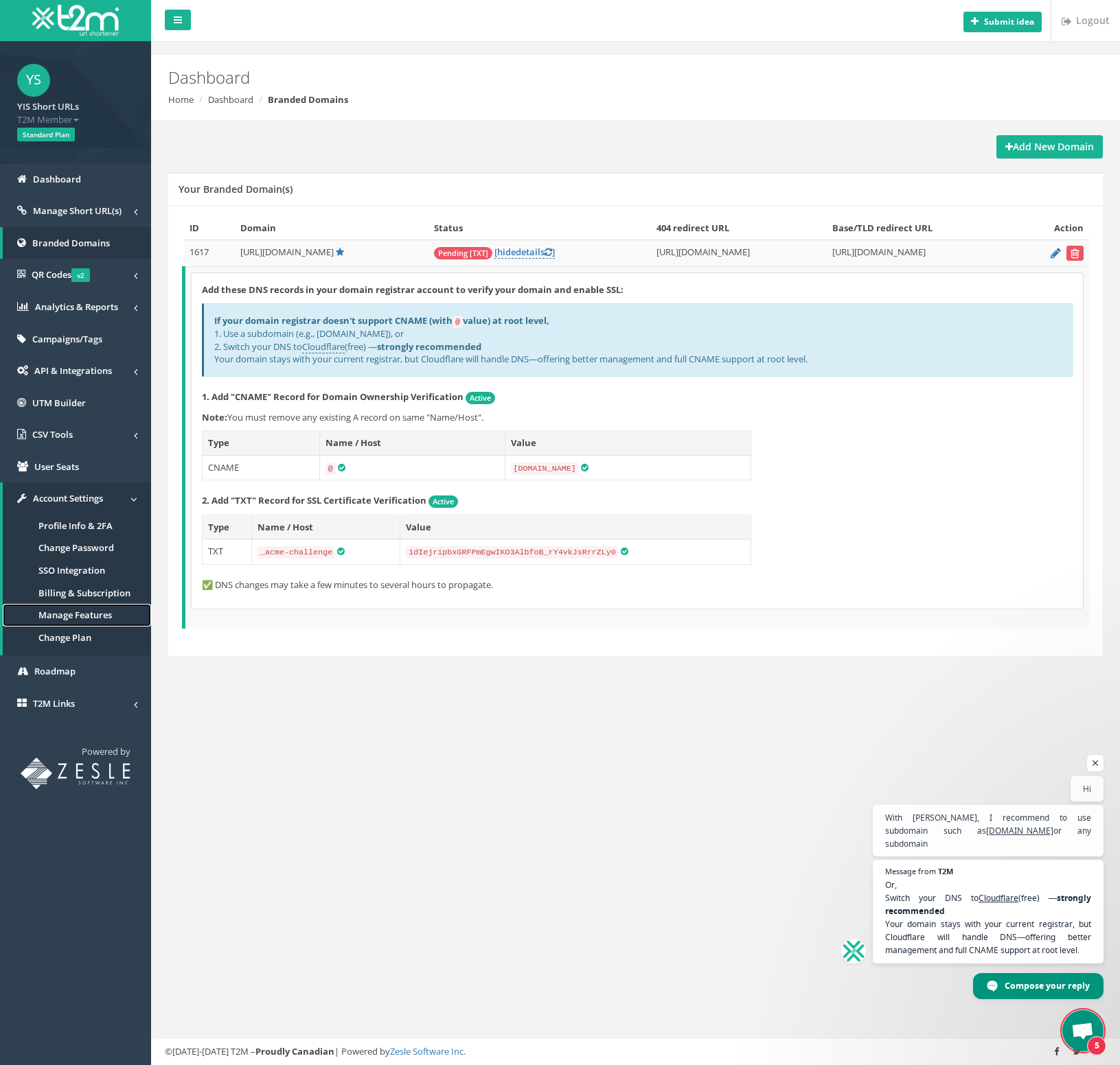
click at [68, 620] on link "Manage Features" at bounding box center [77, 615] width 149 height 23
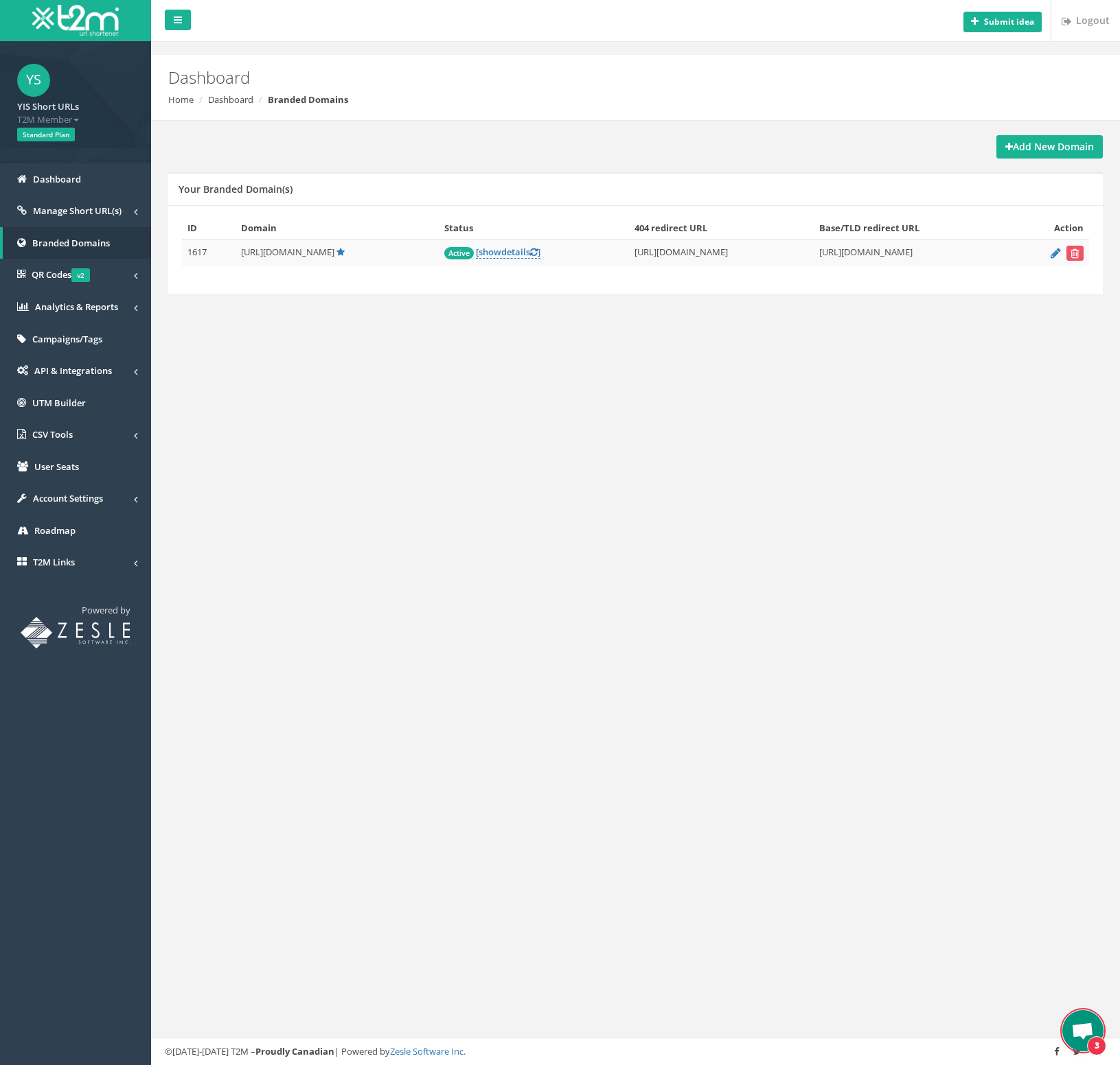
scroll to position [50, 0]
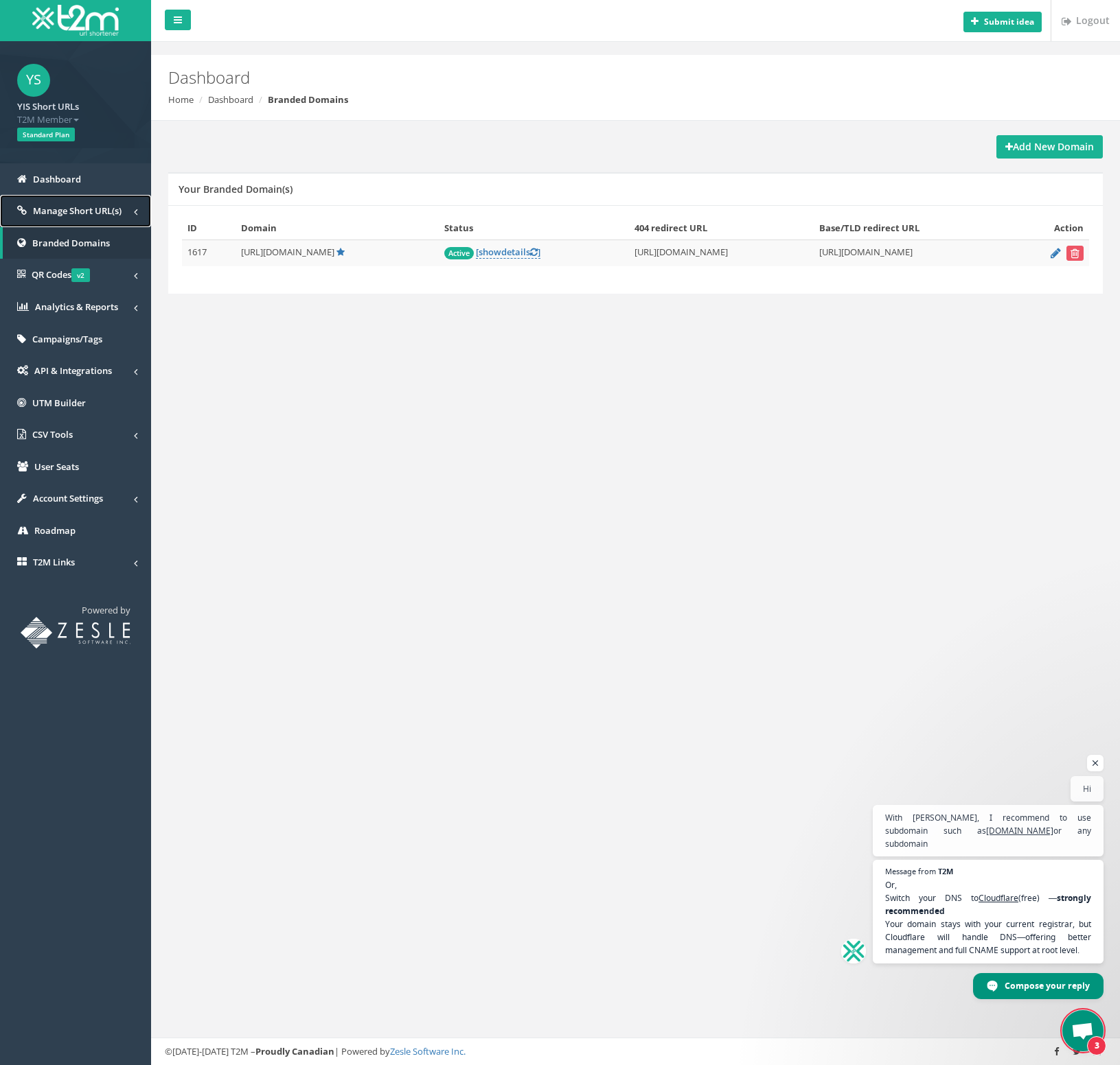
click at [79, 211] on span "Manage Short URL(s)" at bounding box center [78, 210] width 89 height 12
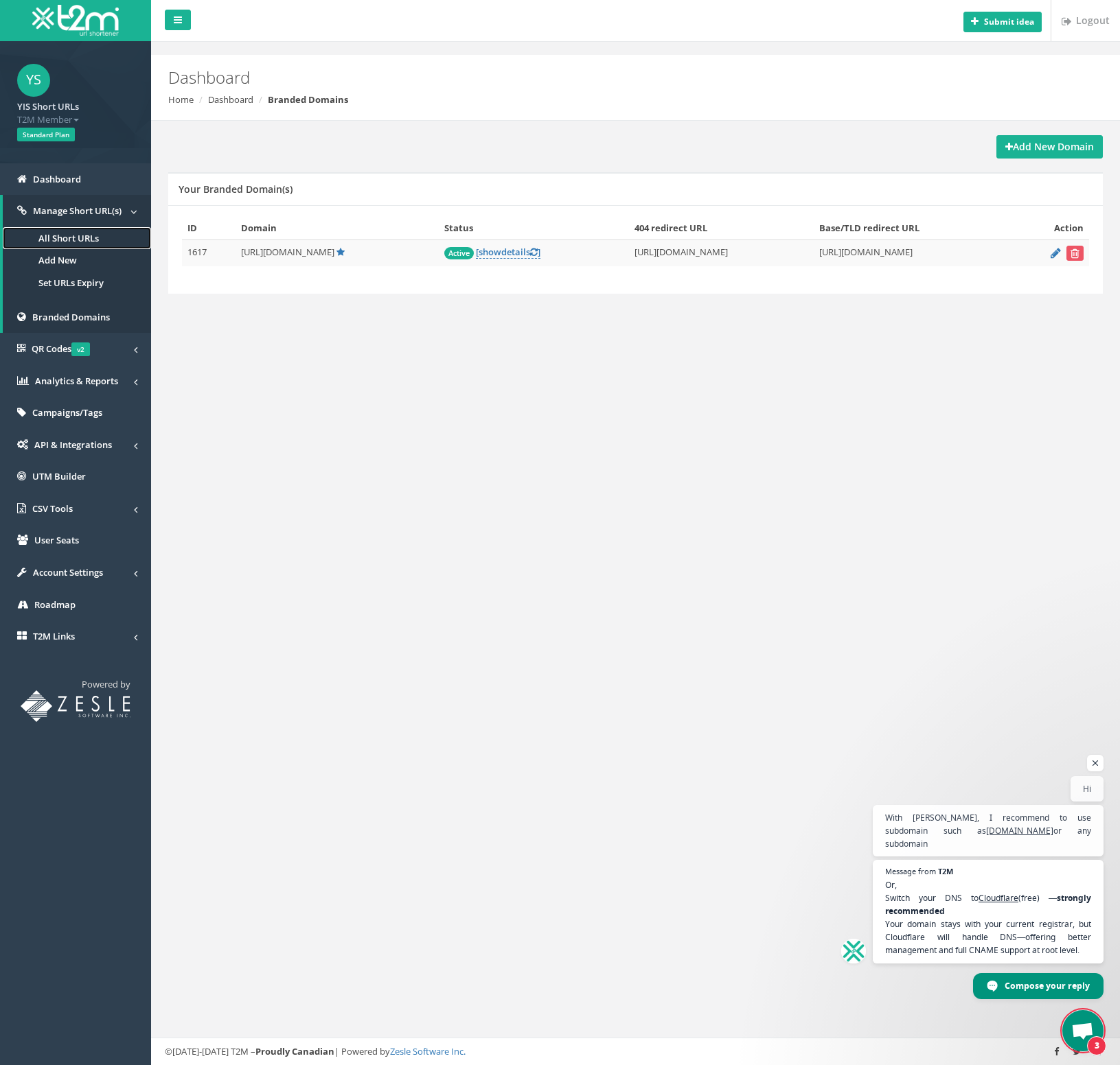
click at [86, 239] on link "All Short URLs" at bounding box center [77, 238] width 149 height 23
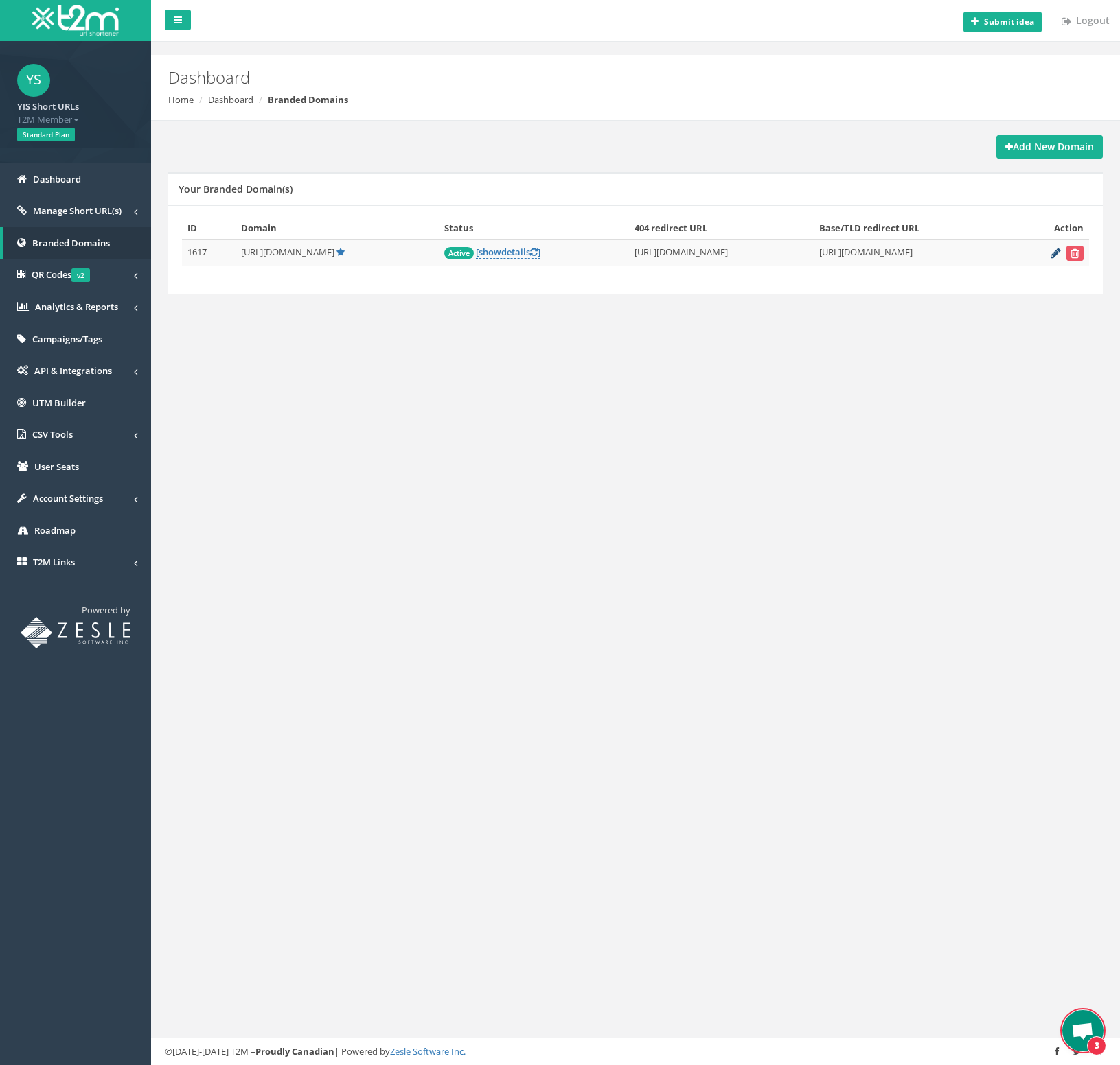
scroll to position [50, 0]
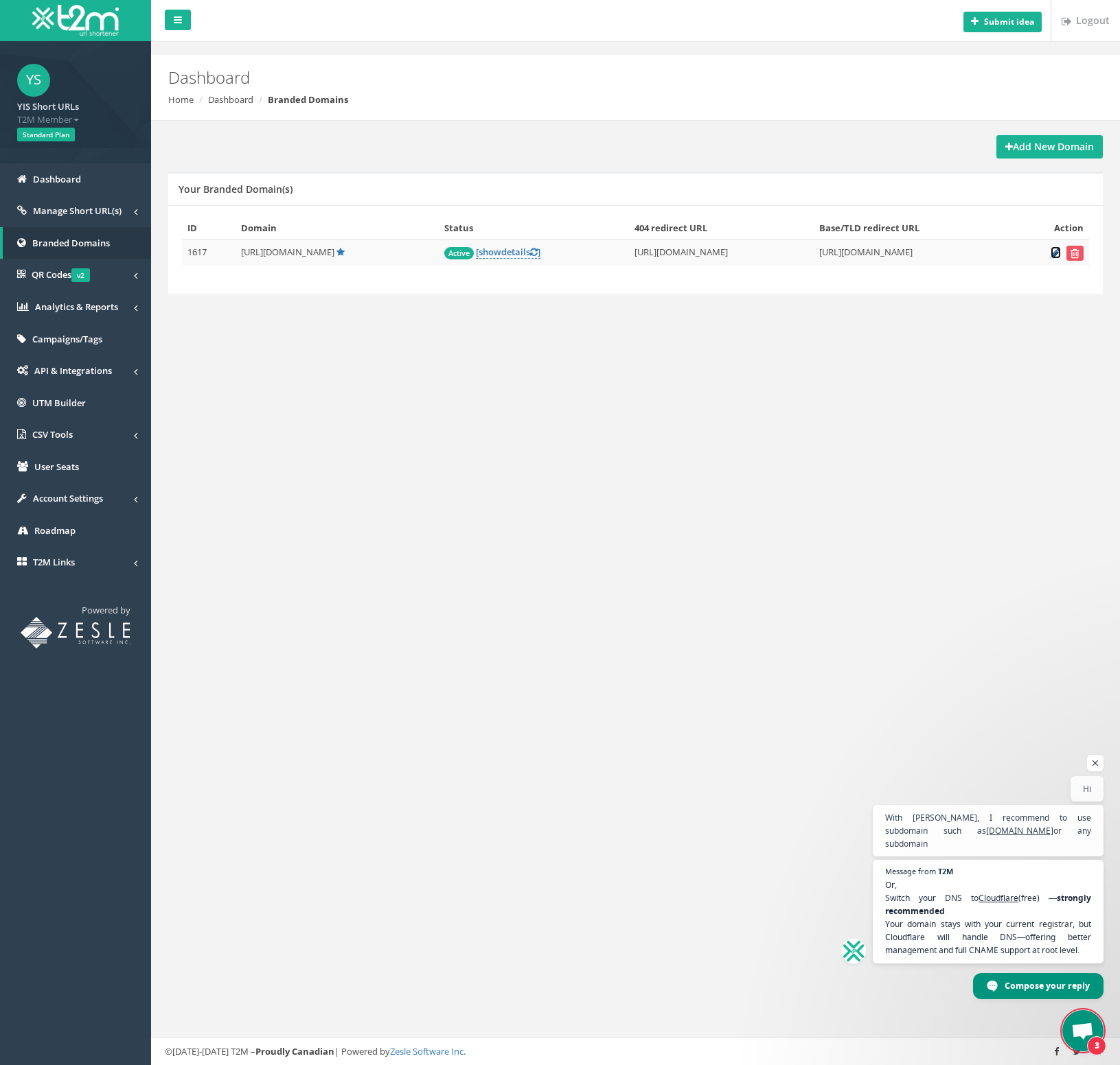
click at [1053, 258] on icon at bounding box center [1055, 253] width 10 height 9
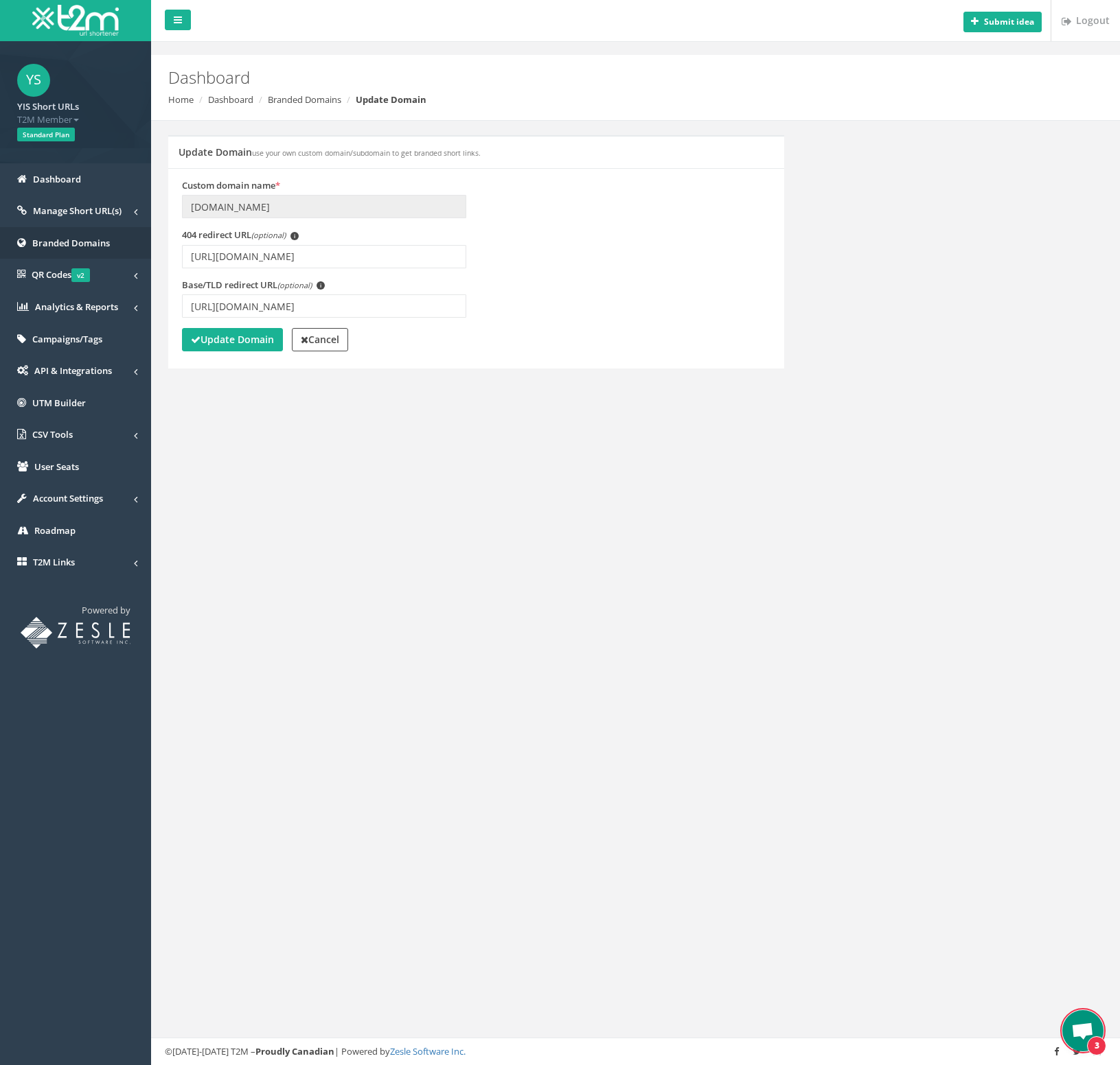
scroll to position [50, 0]
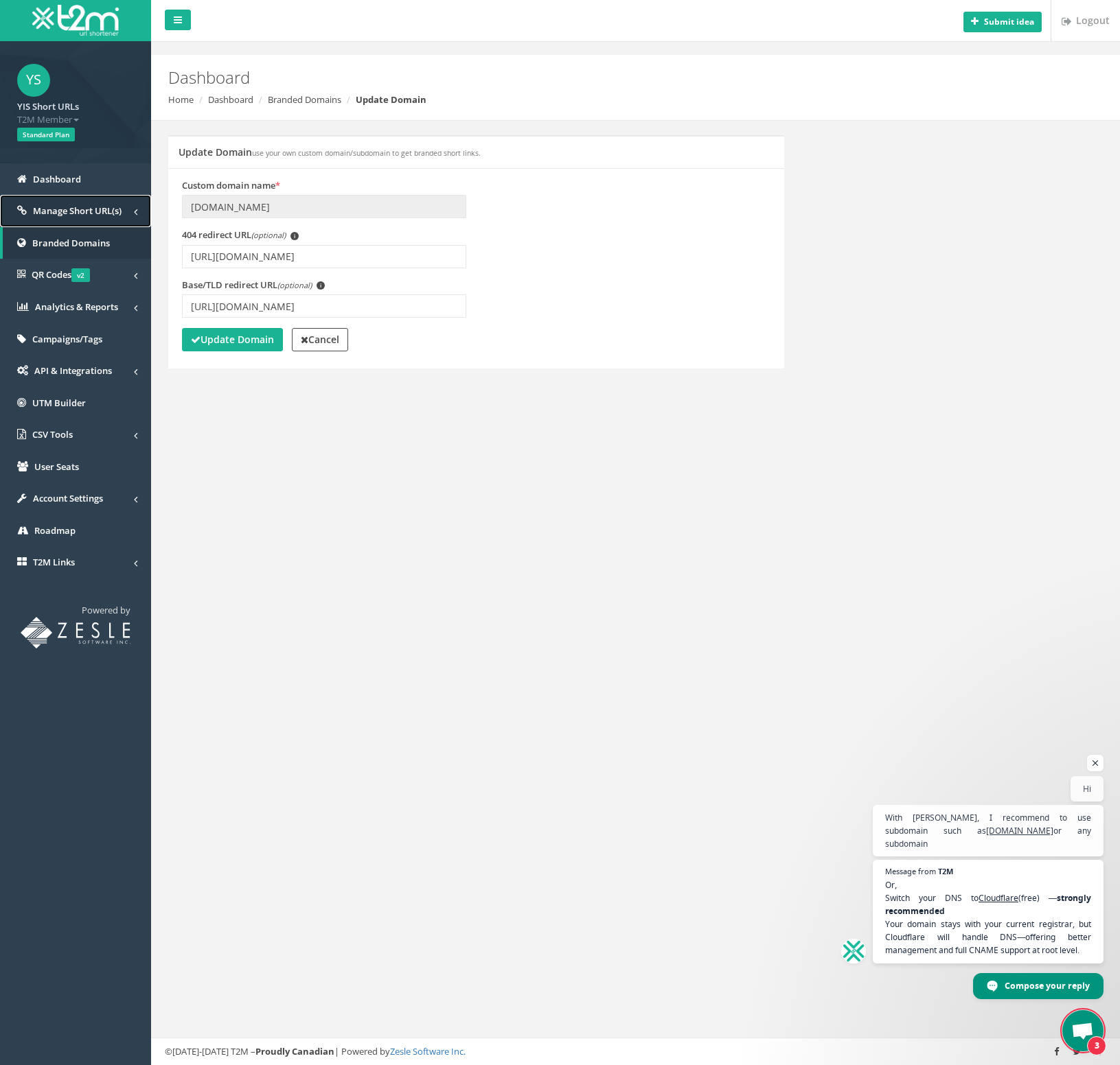
click at [77, 204] on link "Manage Short URL(s)" at bounding box center [75, 211] width 151 height 32
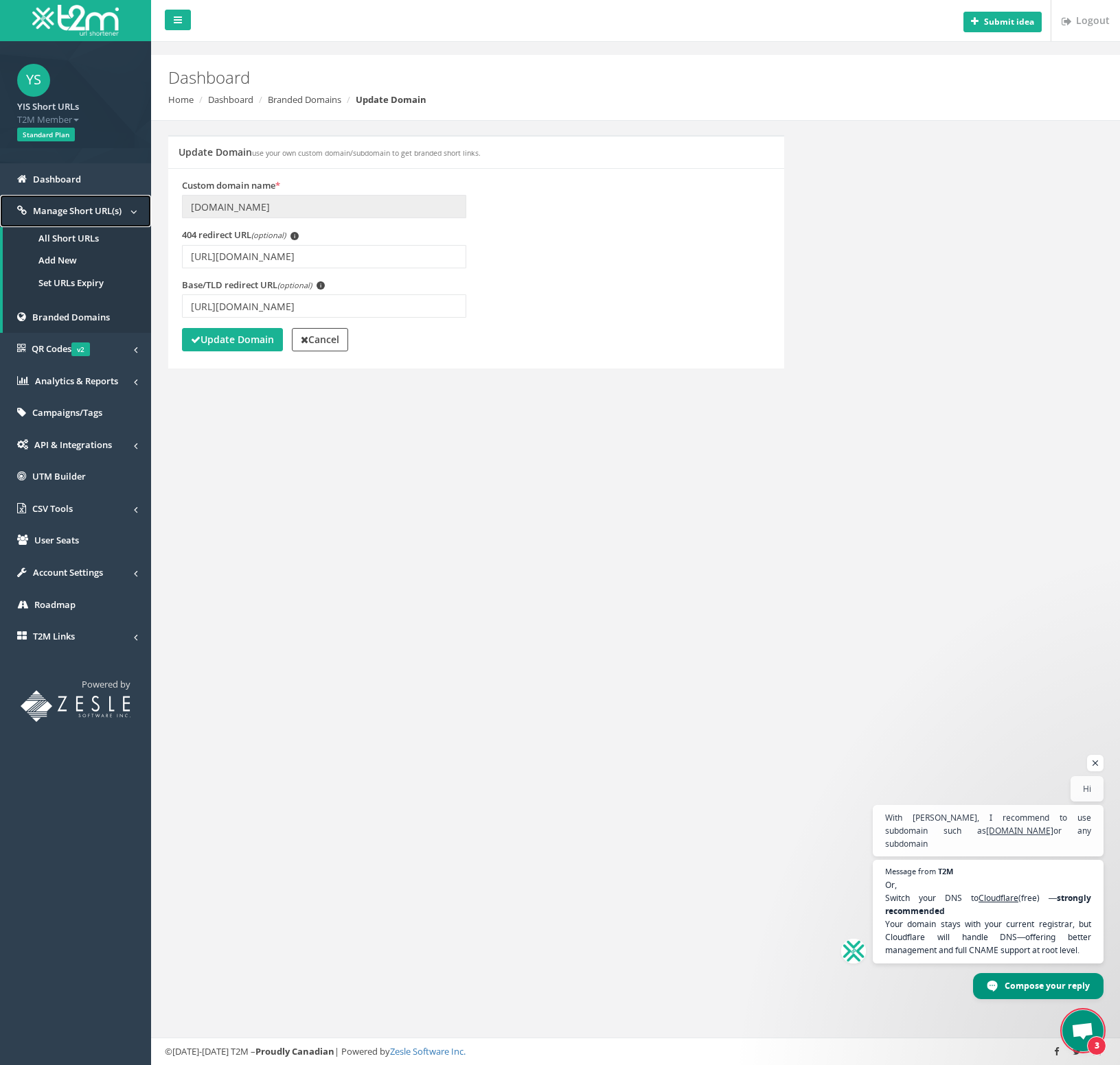
click at [86, 206] on span "Manage Short URL(s)" at bounding box center [78, 210] width 89 height 12
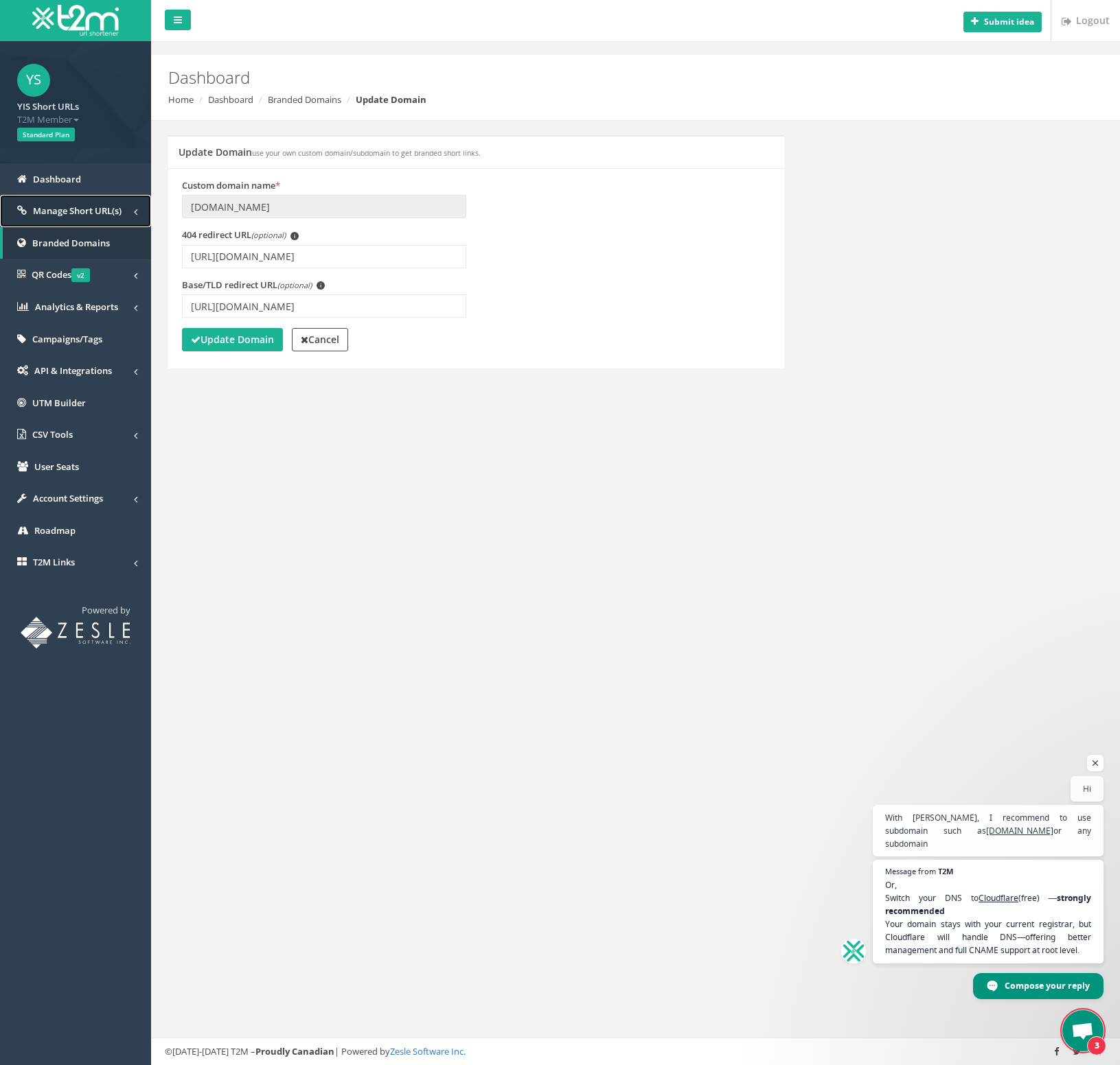
click at [86, 206] on span "Manage Short URL(s)" at bounding box center [78, 210] width 89 height 12
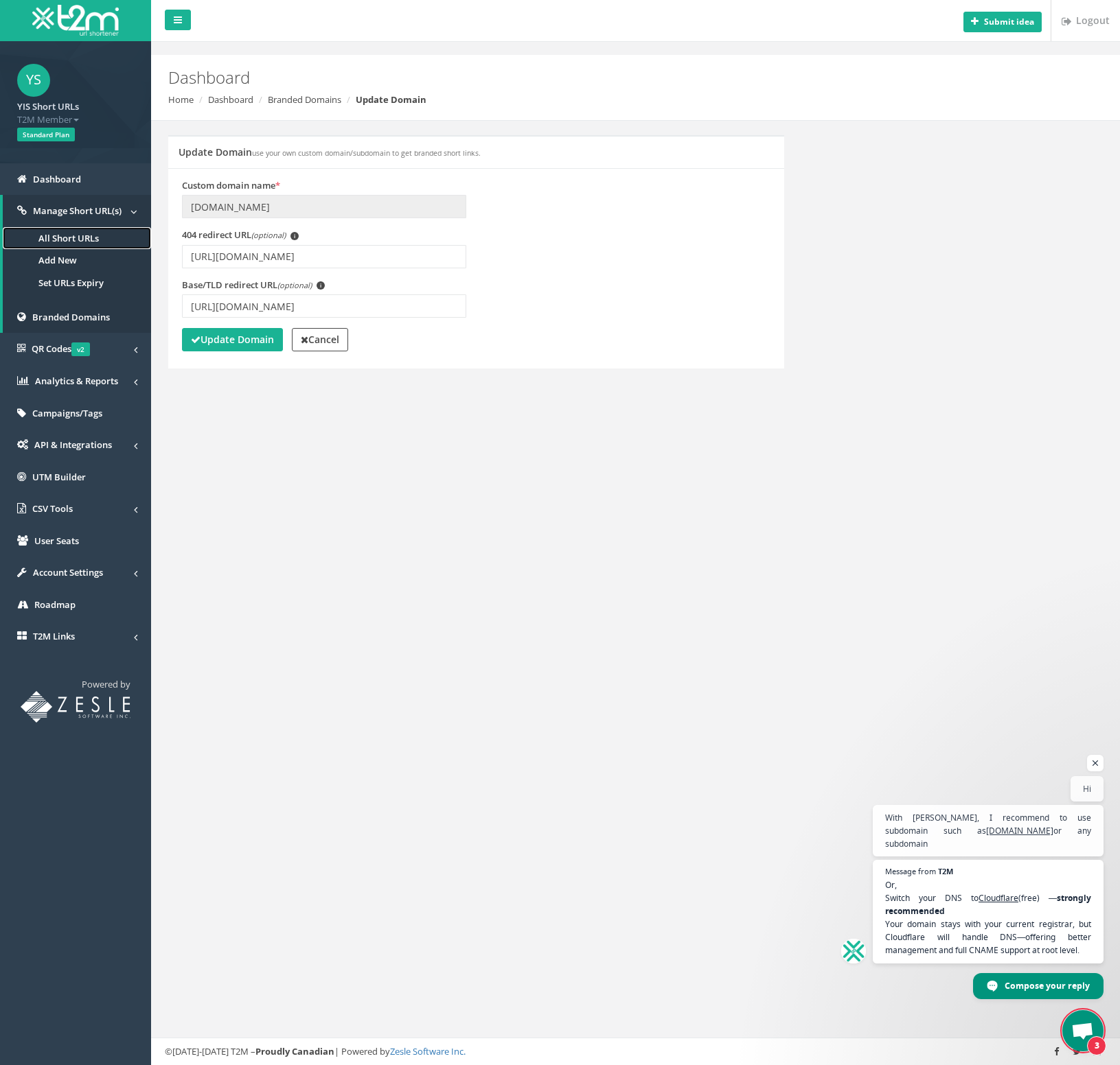
click at [74, 239] on link "All Short URLs" at bounding box center [77, 238] width 149 height 23
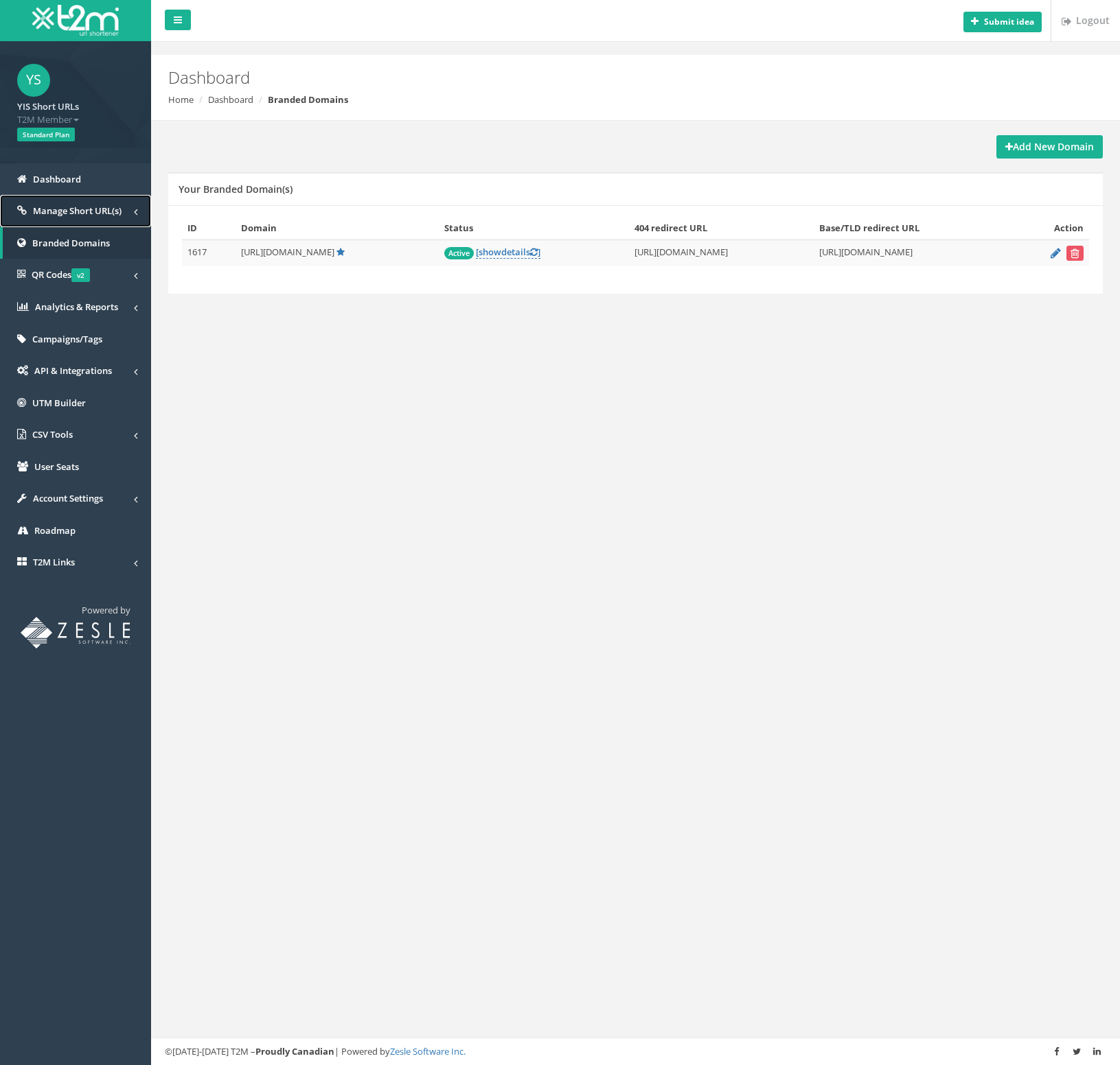
click at [109, 204] on span "Manage Short URL(s)" at bounding box center [78, 210] width 89 height 12
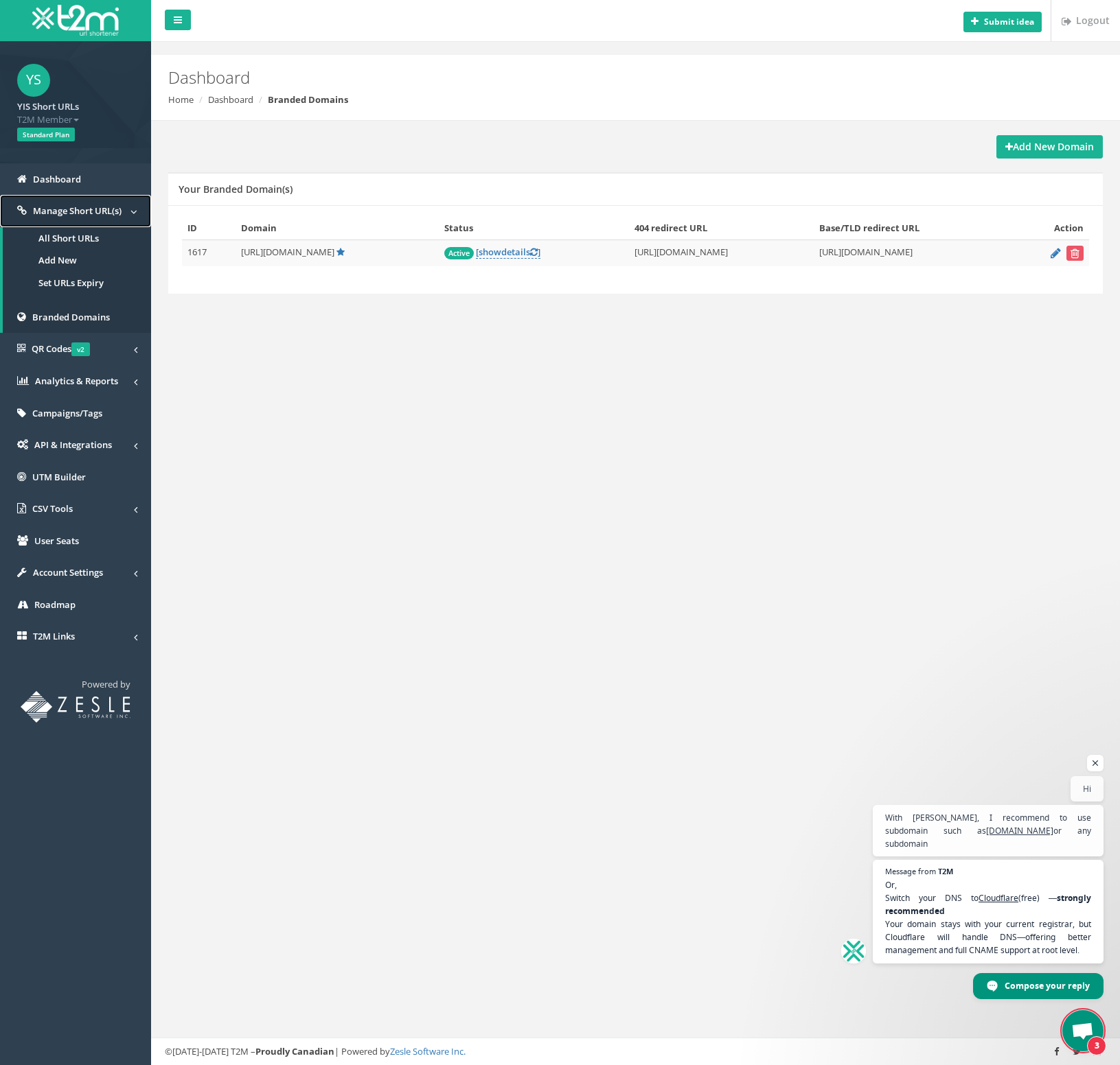
scroll to position [50, 0]
click at [81, 177] on link "Dashboard" at bounding box center [75, 179] width 151 height 32
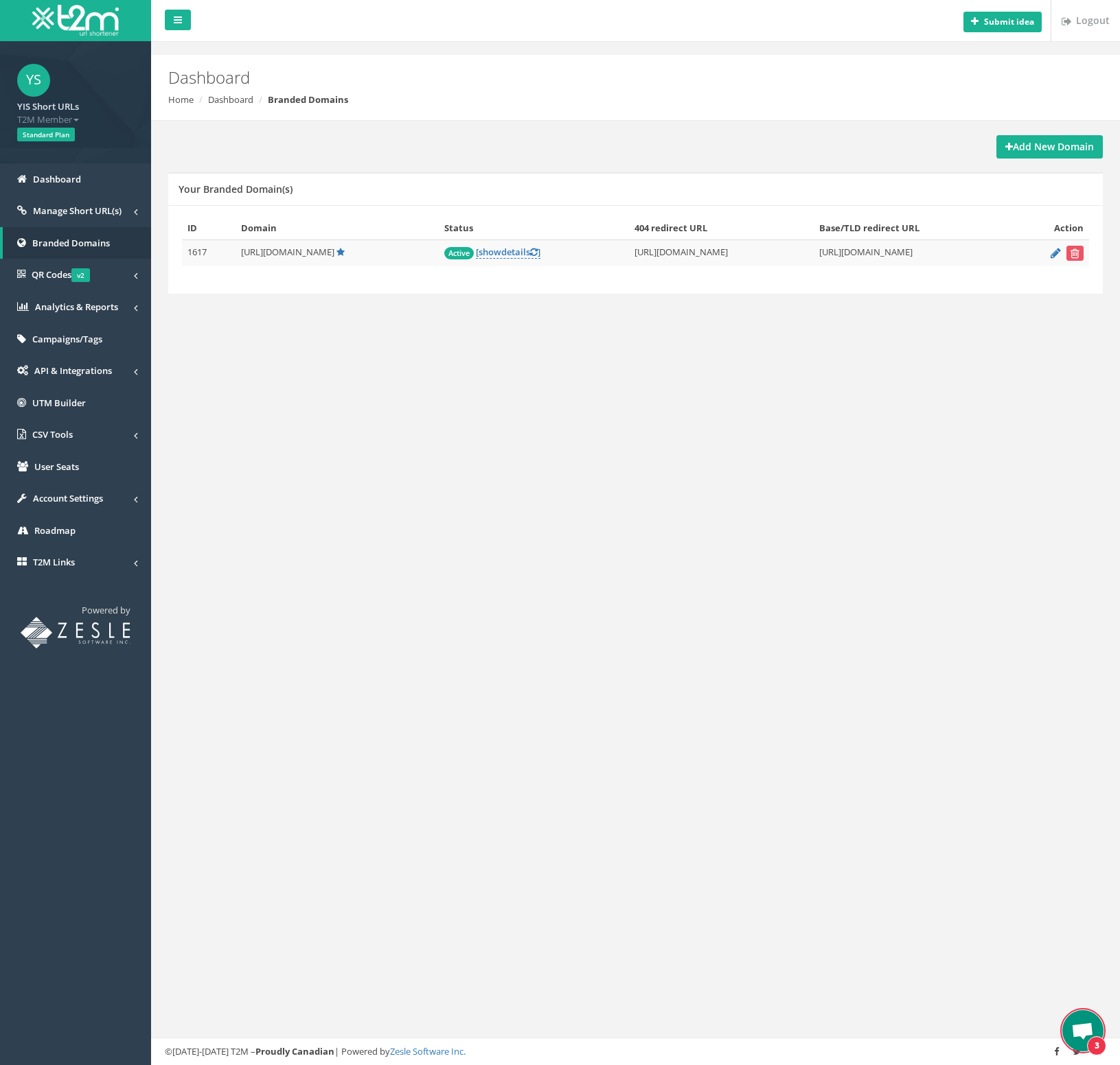
scroll to position [50, 0]
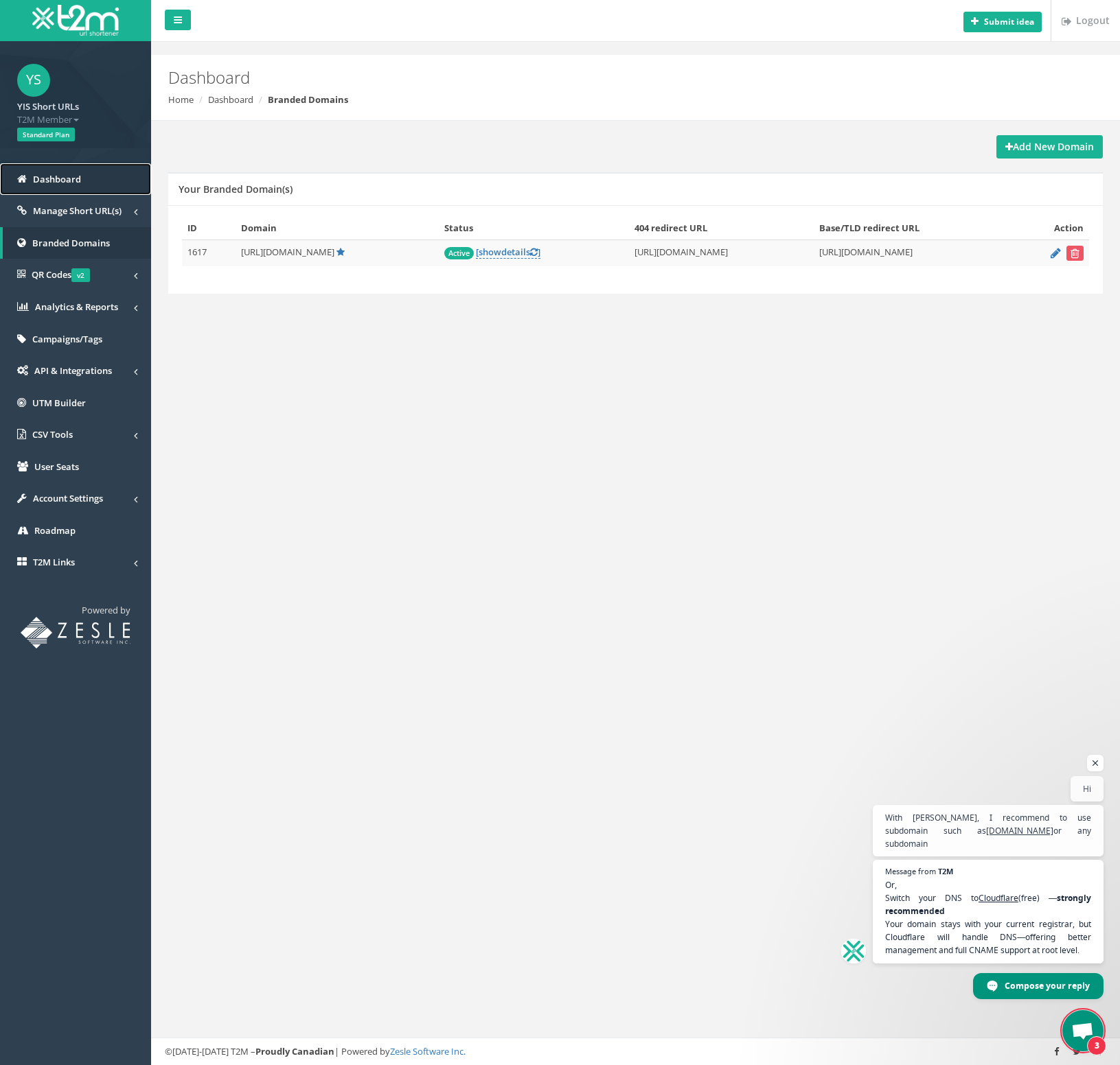
click at [58, 178] on span "Dashboard" at bounding box center [57, 178] width 48 height 12
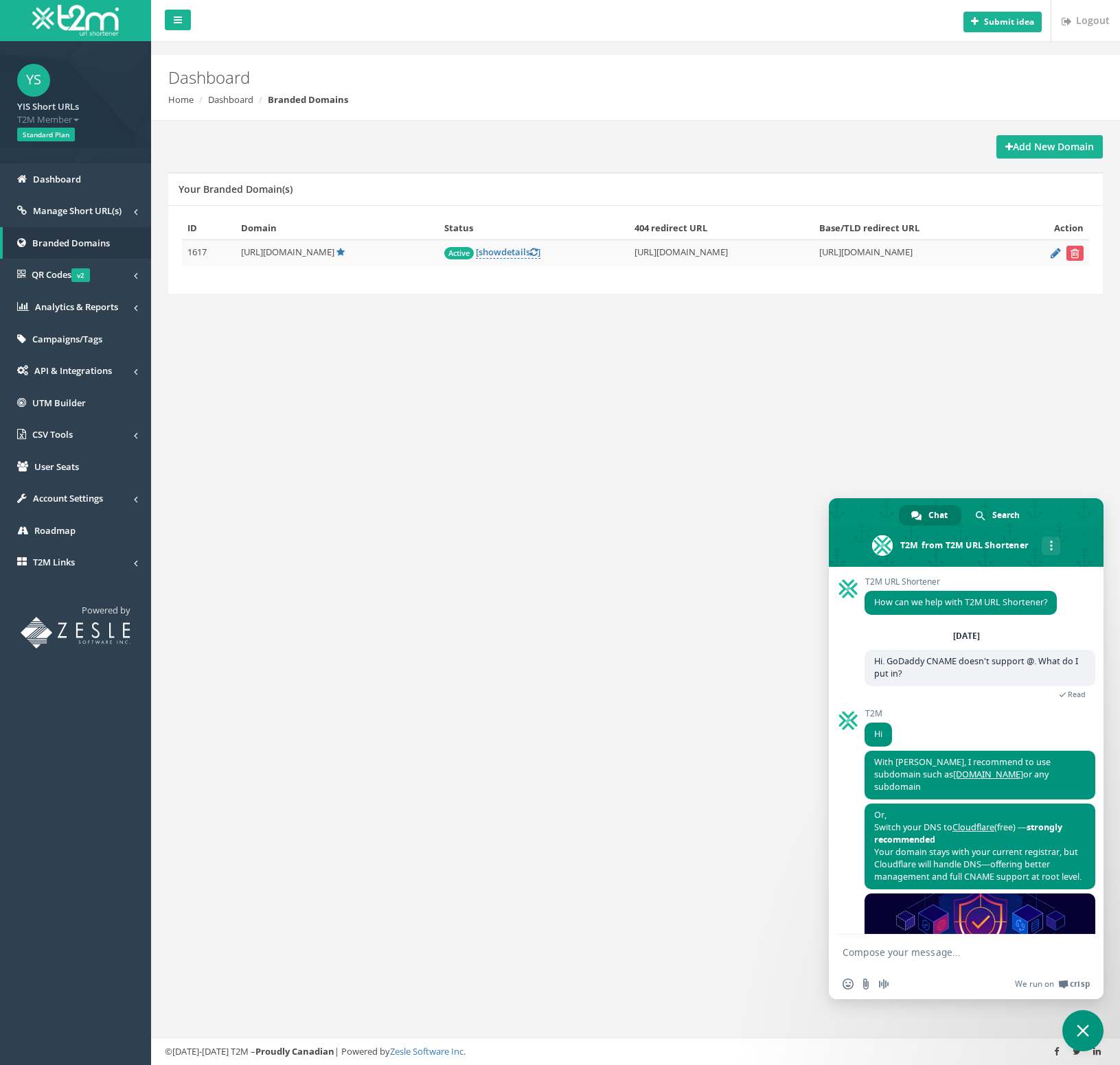
scroll to position [63, 0]
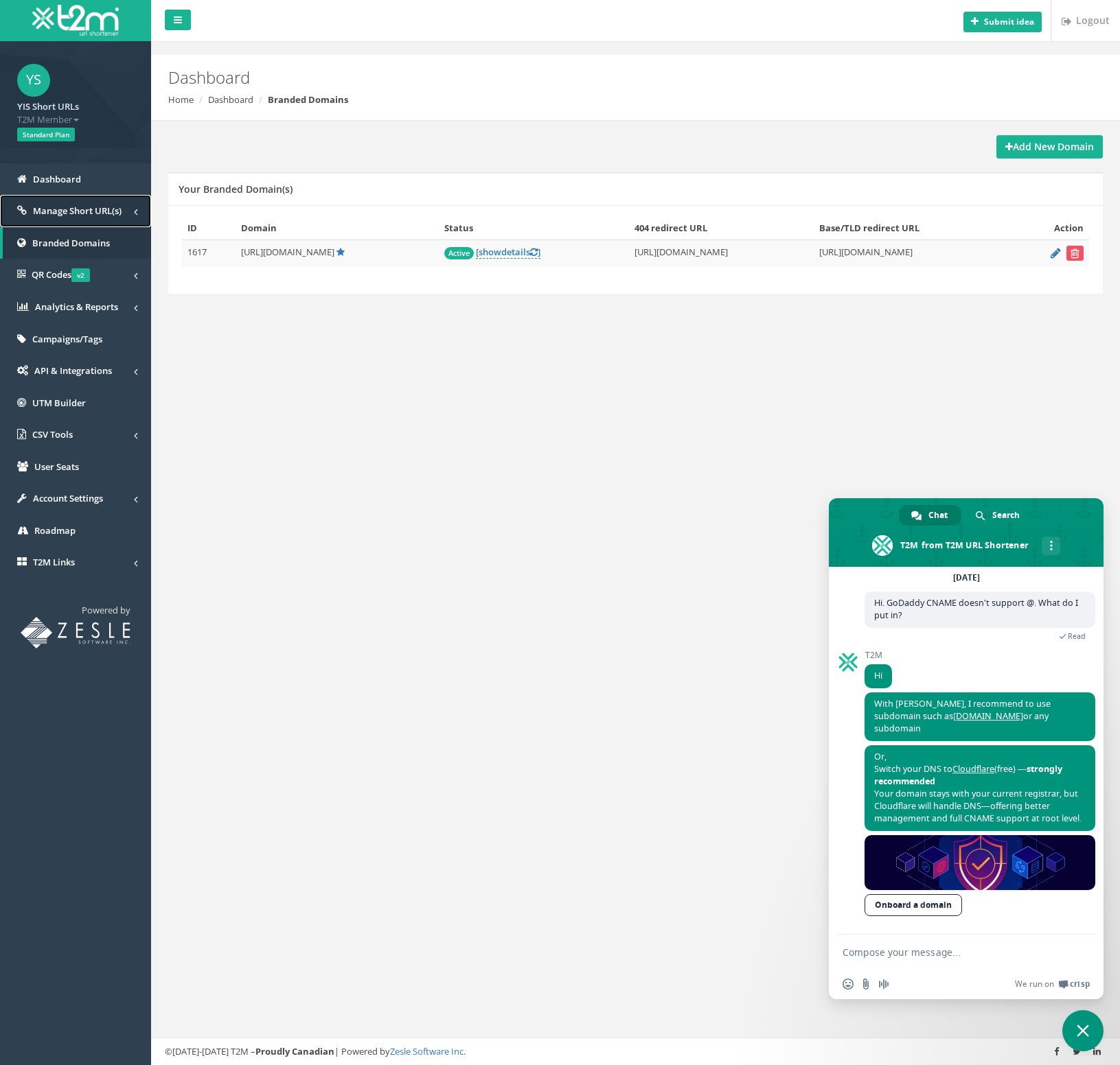
click at [105, 217] on link "Manage Short URL(s)" at bounding box center [75, 211] width 151 height 32
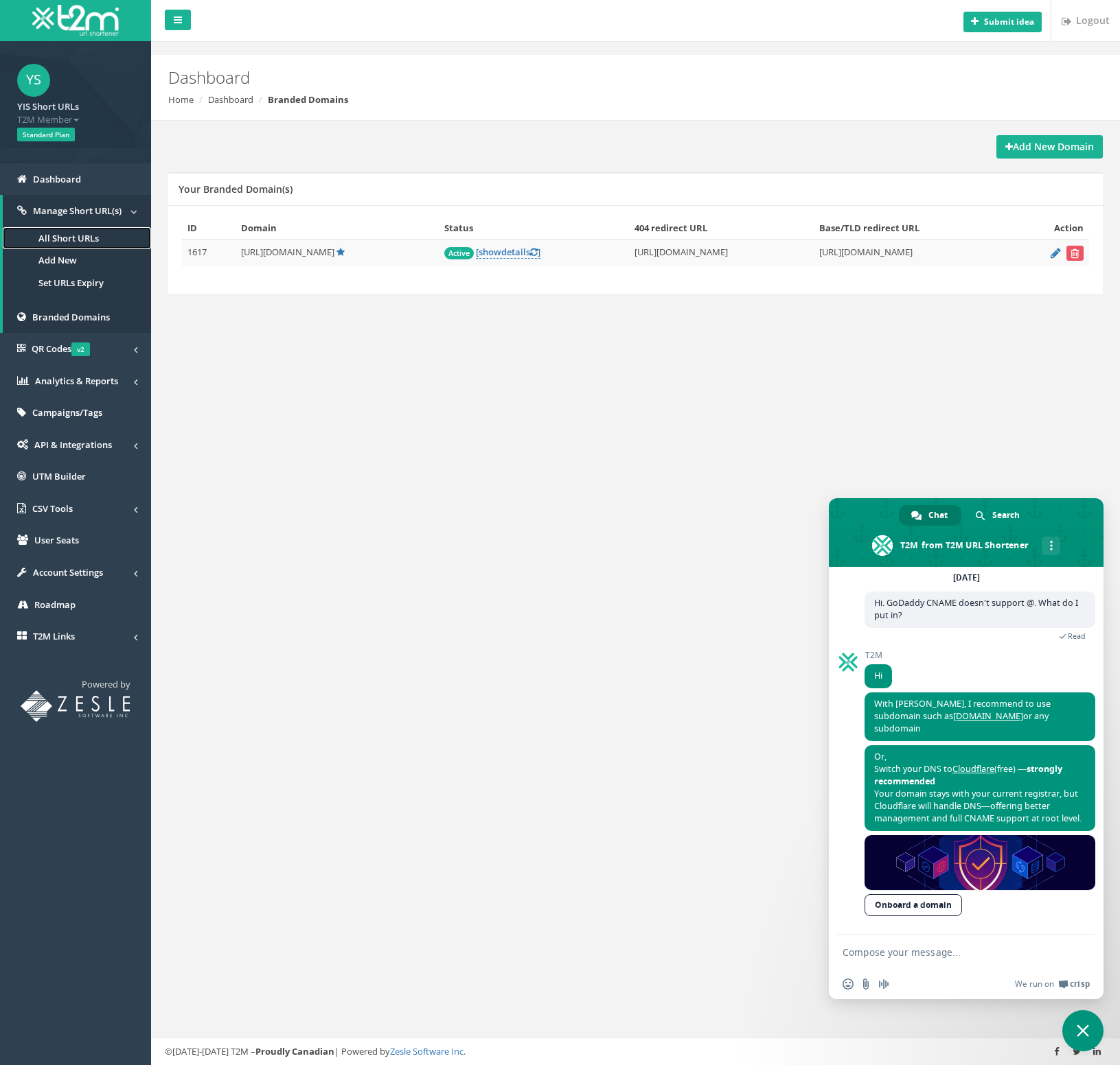
click at [63, 236] on link "All Short URLs" at bounding box center [77, 238] width 149 height 23
